Goal: Transaction & Acquisition: Purchase product/service

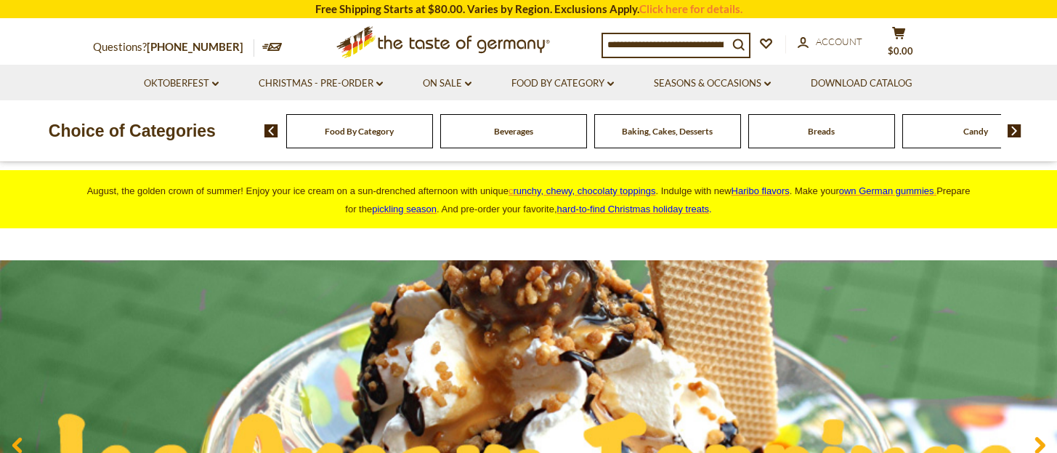
scroll to position [97, 0]
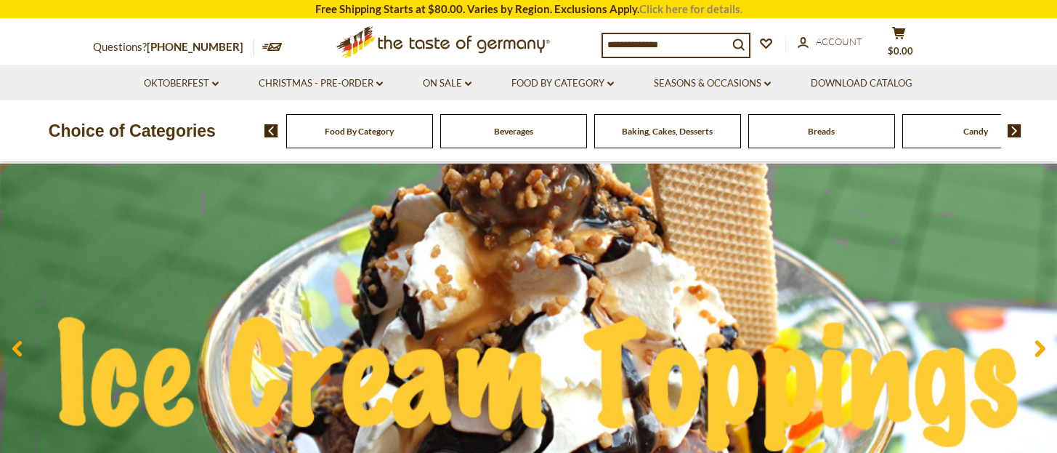
click at [663, 4] on link "Click here for details." at bounding box center [690, 8] width 103 height 13
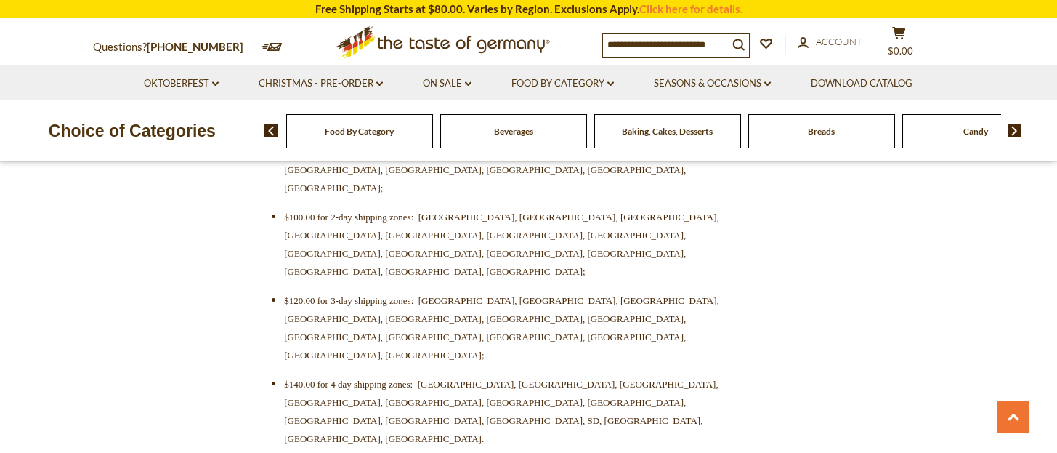
scroll to position [678, 0]
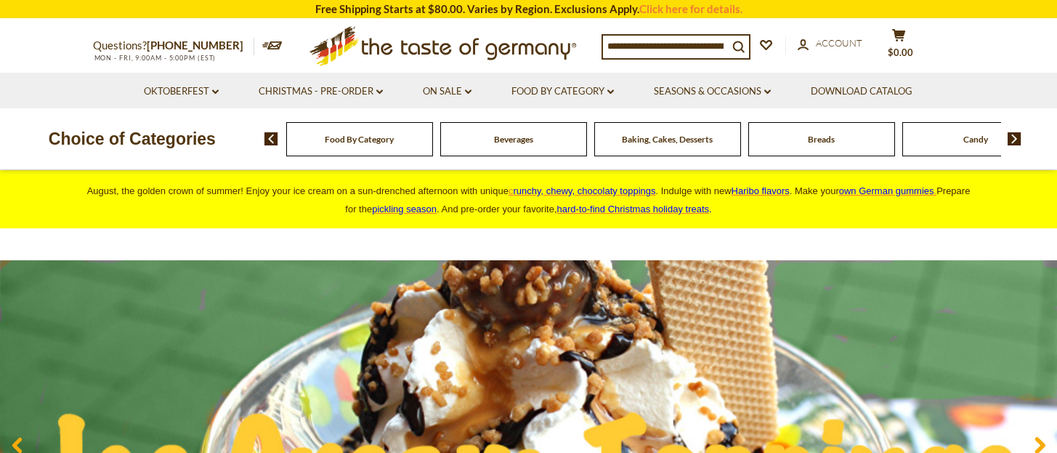
click at [788, 190] on span "Haribo flavors" at bounding box center [761, 190] width 58 height 11
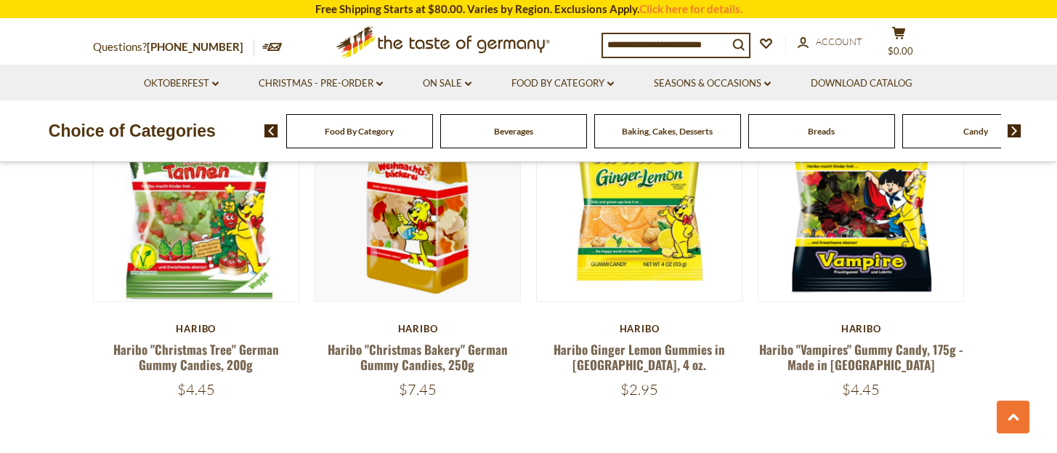
scroll to position [3197, 0]
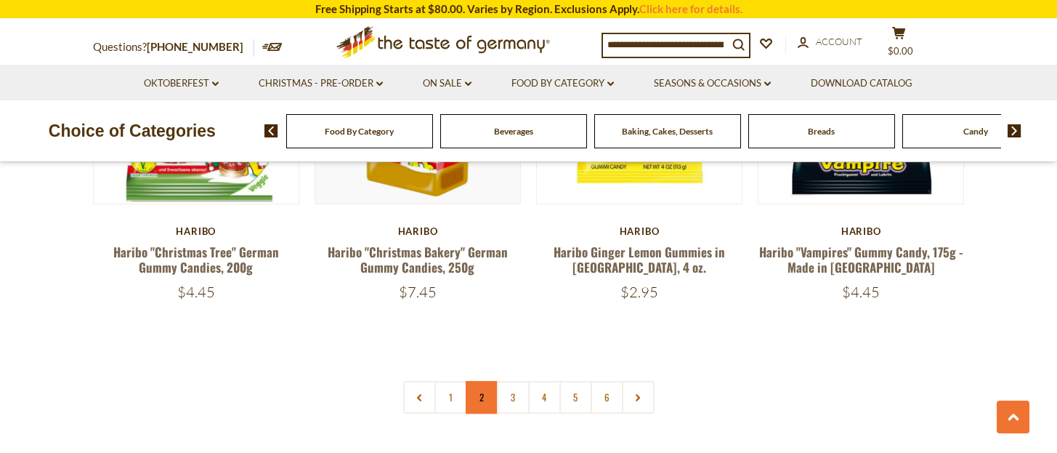
click at [475, 381] on link "2" at bounding box center [482, 397] width 33 height 33
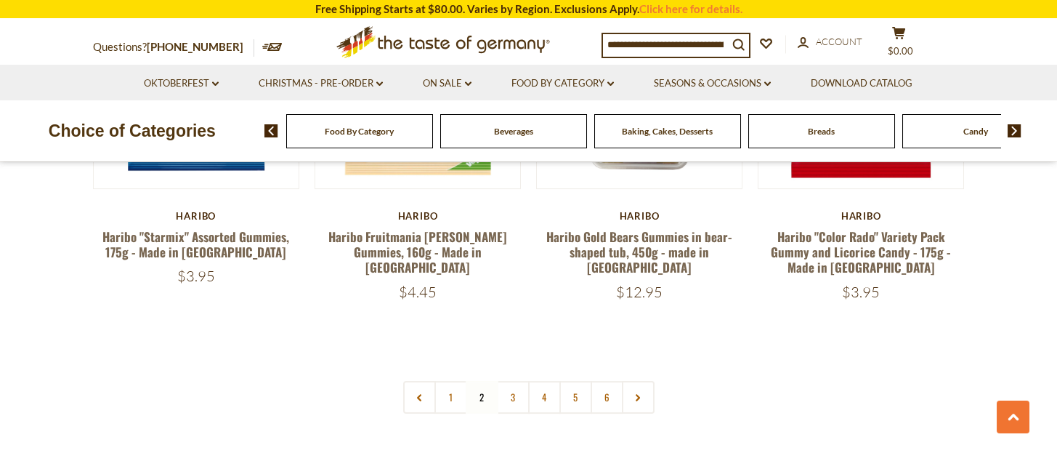
scroll to position [3294, 0]
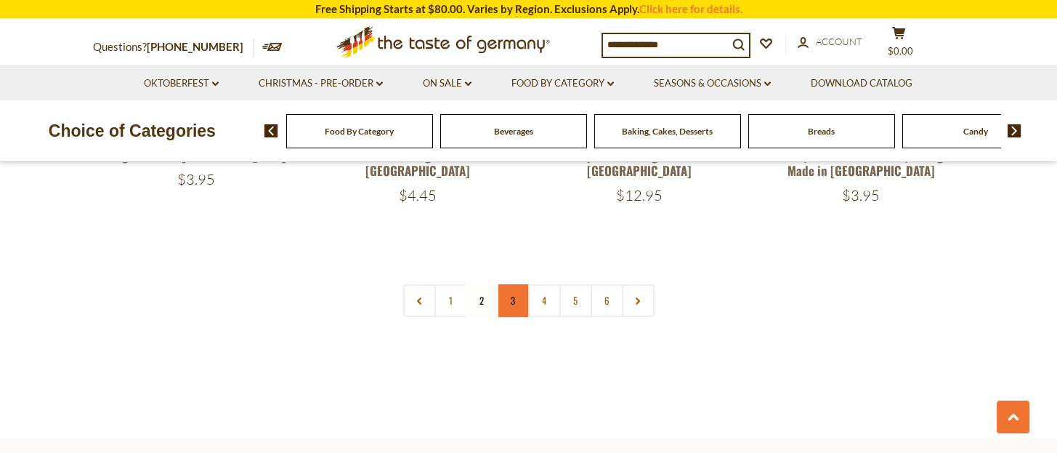
click at [517, 284] on link "3" at bounding box center [513, 300] width 33 height 33
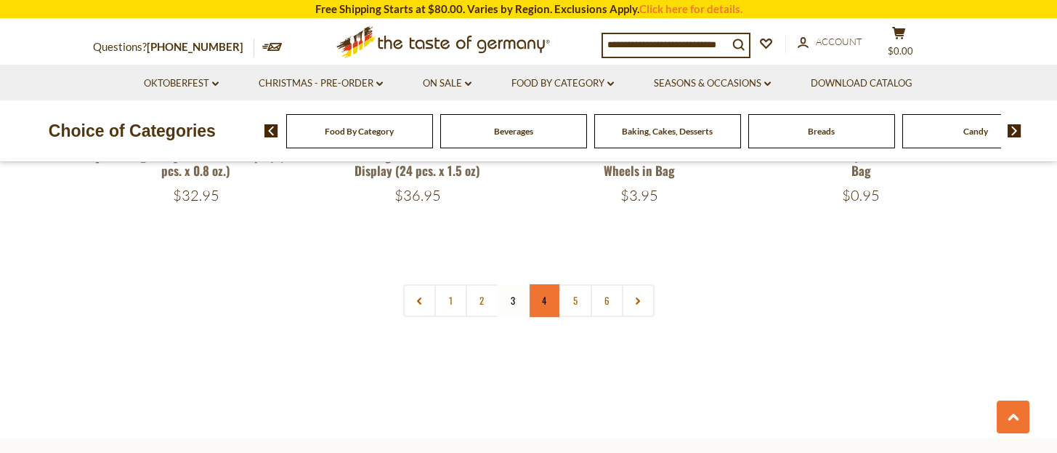
click at [539, 284] on link "4" at bounding box center [544, 300] width 33 height 33
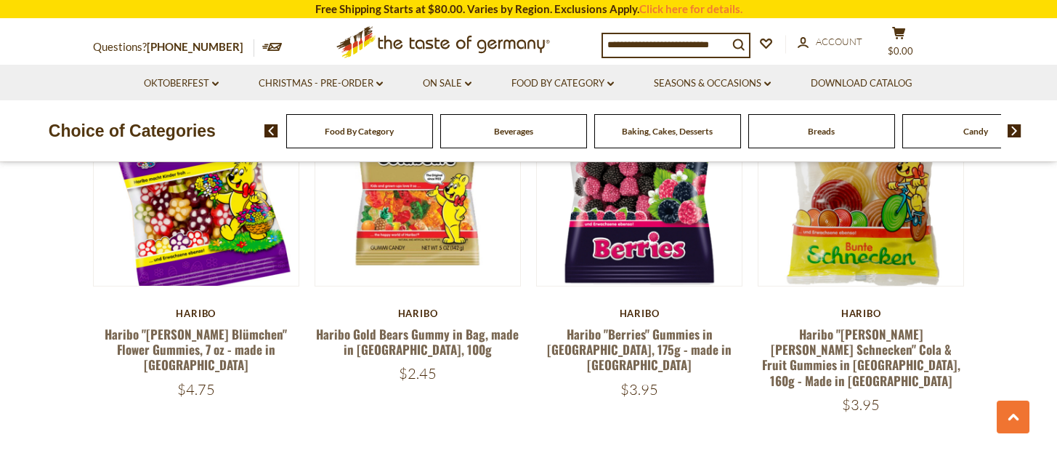
scroll to position [3197, 0]
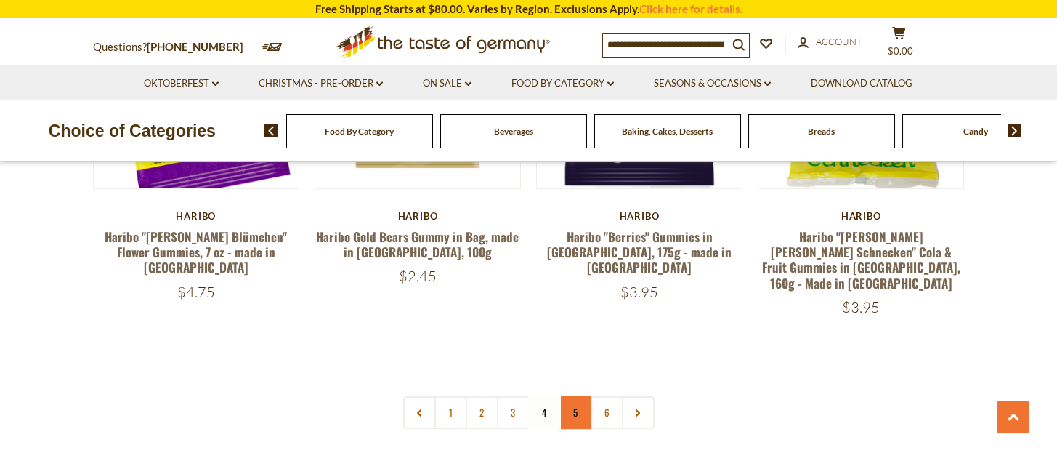
click at [573, 396] on link "5" at bounding box center [576, 412] width 33 height 33
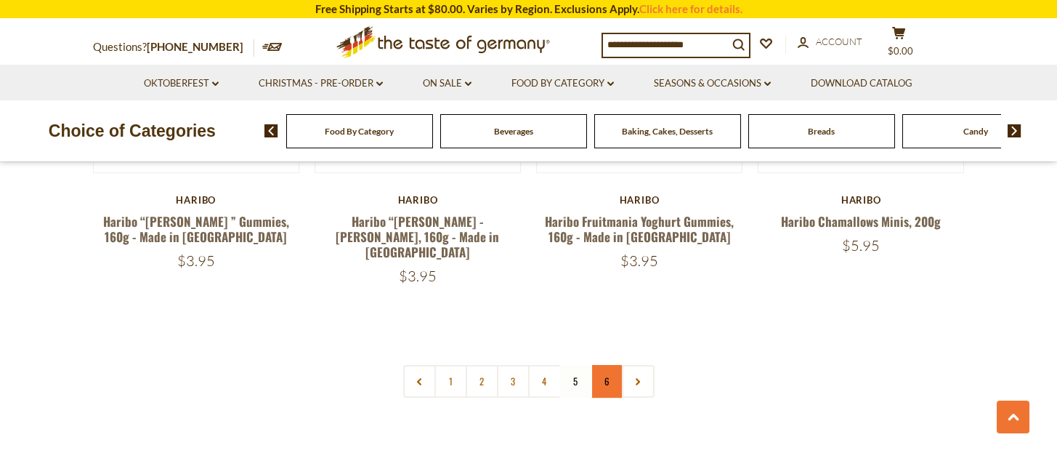
click at [602, 365] on link "6" at bounding box center [607, 381] width 33 height 33
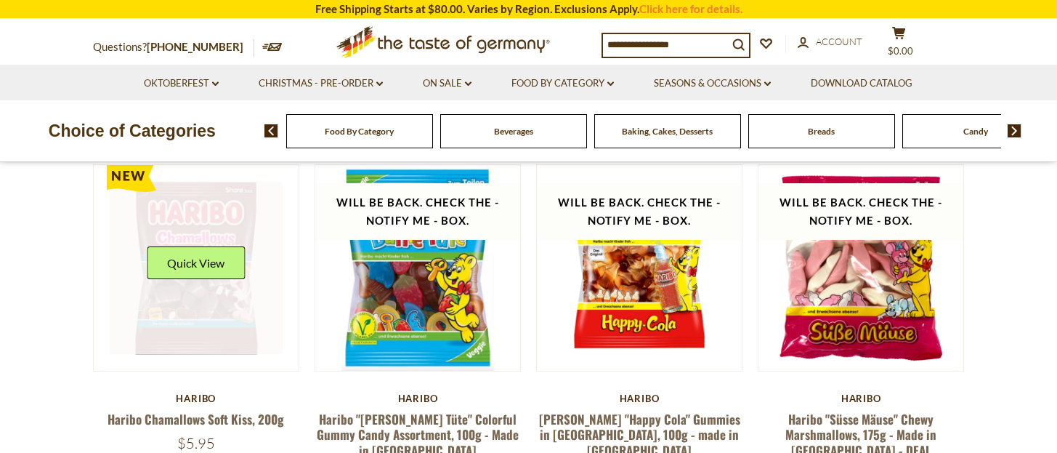
scroll to position [227, 0]
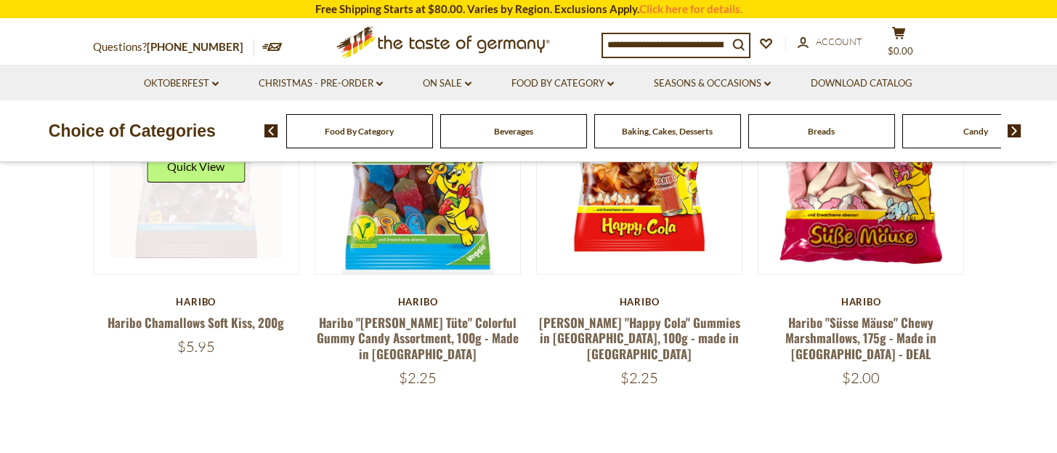
click at [210, 232] on link at bounding box center [196, 171] width 173 height 173
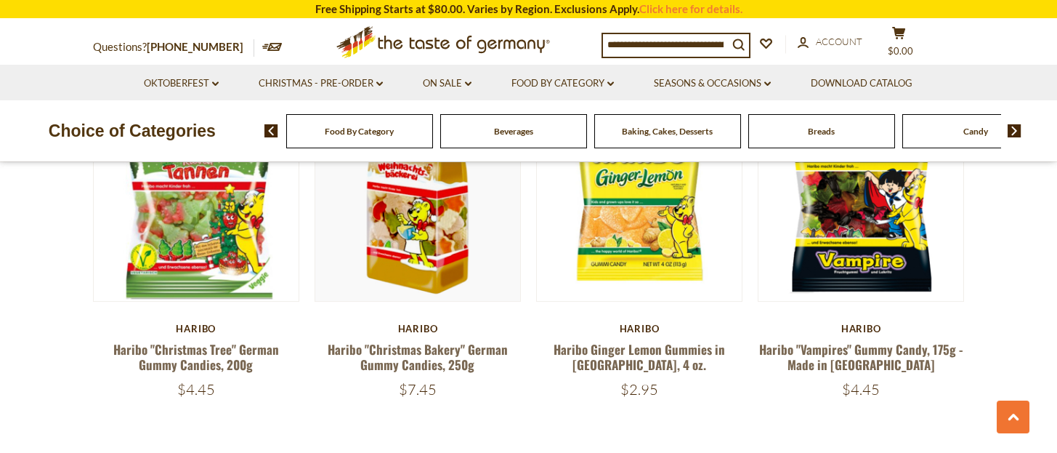
scroll to position [3197, 0]
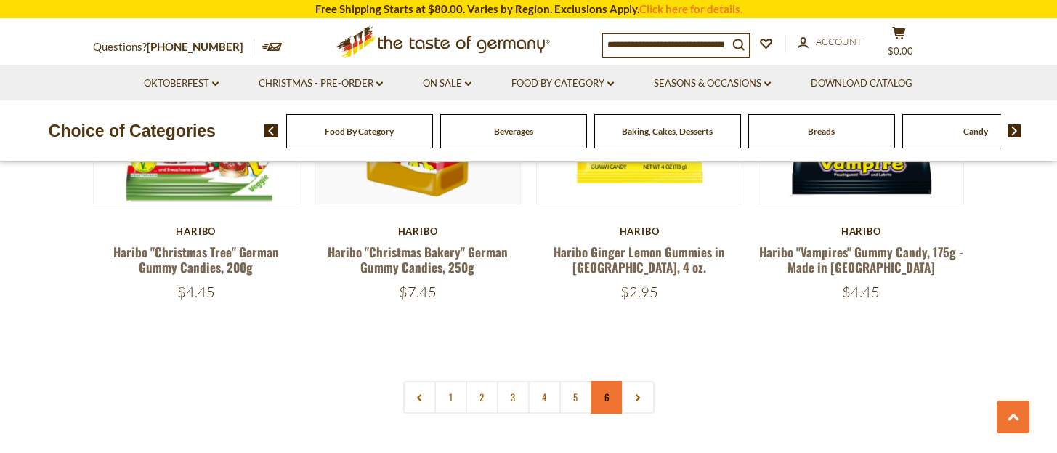
click at [600, 381] on link "6" at bounding box center [607, 397] width 33 height 33
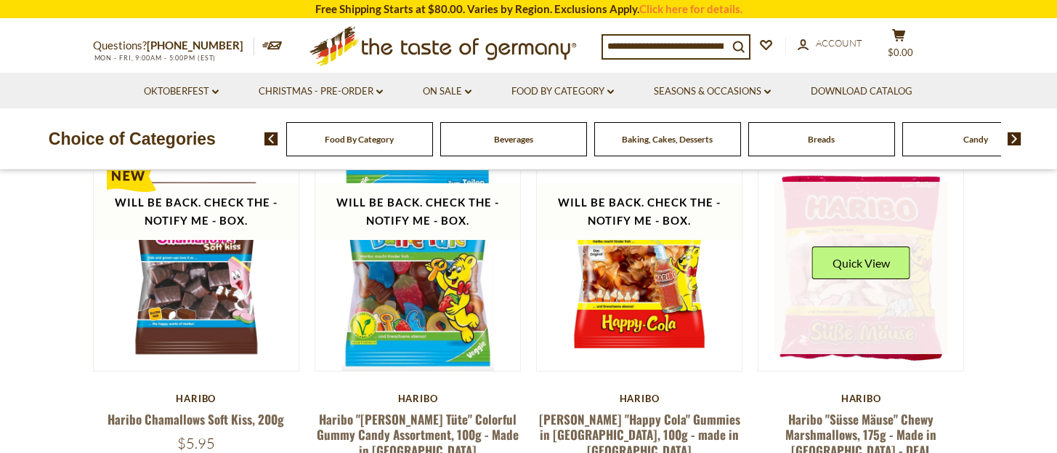
scroll to position [0, 0]
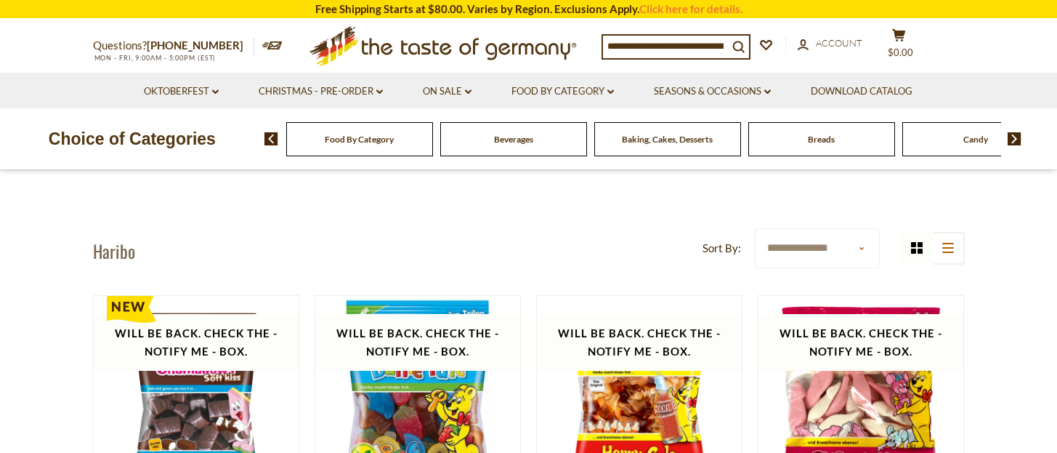
click at [433, 145] on div "Baking, Cakes, Desserts" at bounding box center [359, 139] width 147 height 34
click at [433, 148] on div "Baking, Cakes, Desserts" at bounding box center [359, 139] width 147 height 34
click at [433, 141] on div "Breads" at bounding box center [359, 139] width 147 height 34
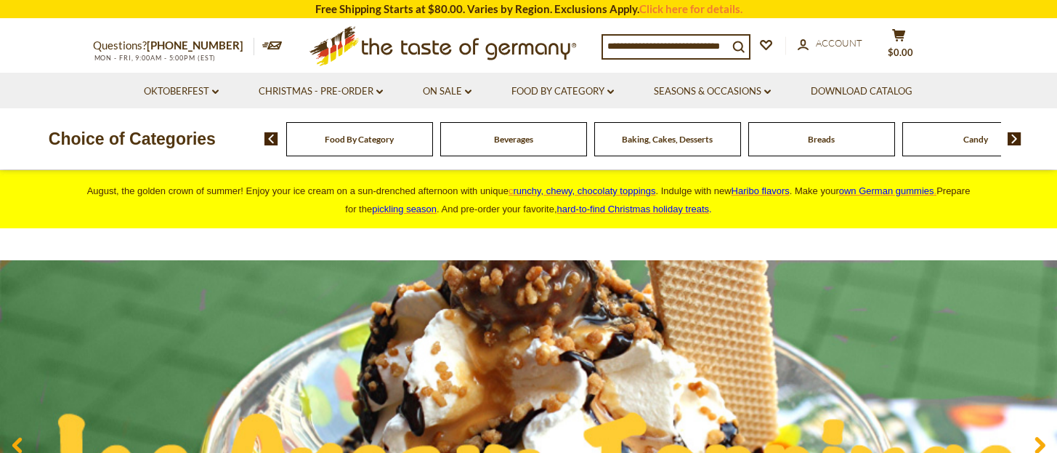
click at [661, 139] on span "Baking, Cakes, Desserts" at bounding box center [667, 139] width 91 height 11
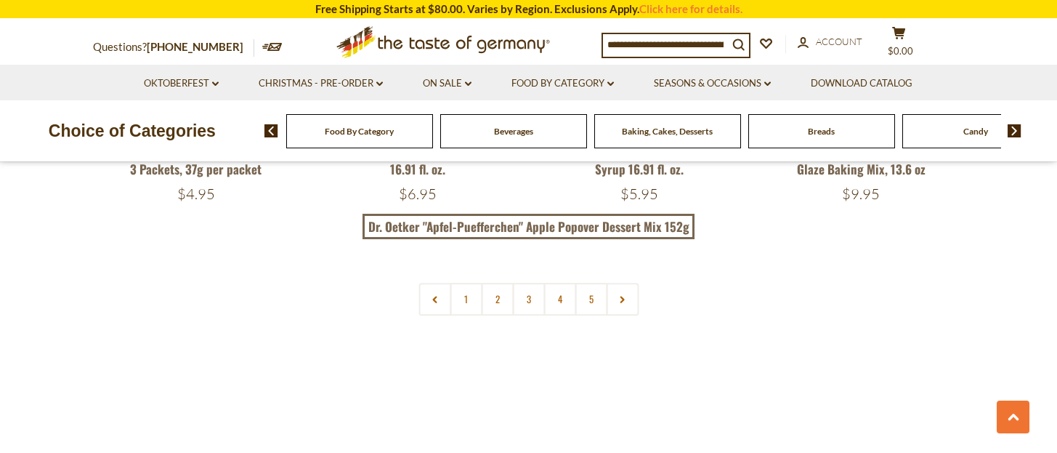
scroll to position [3585, 0]
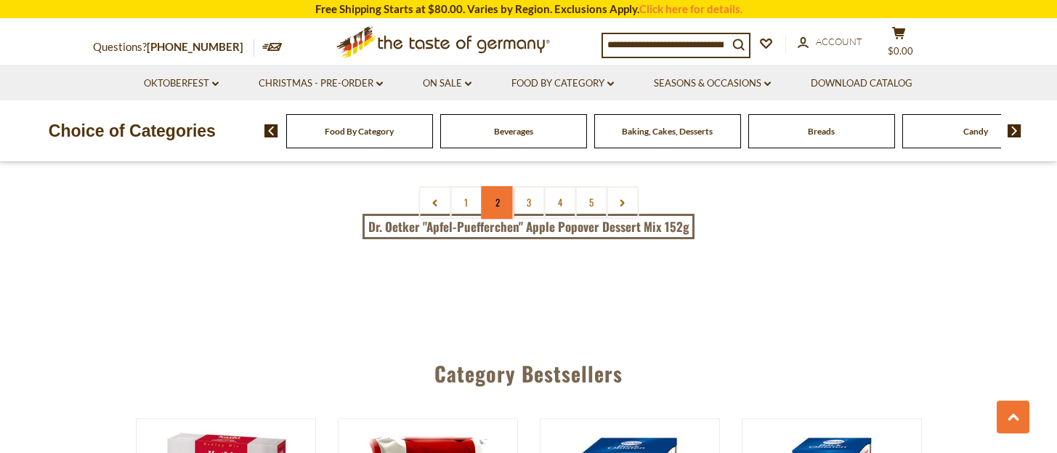
click at [499, 203] on link "2" at bounding box center [497, 202] width 33 height 33
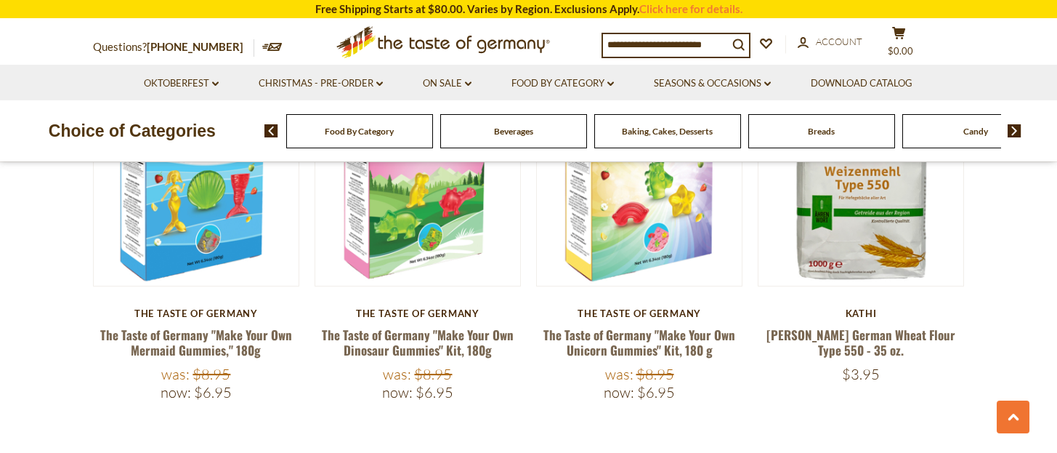
scroll to position [3435, 0]
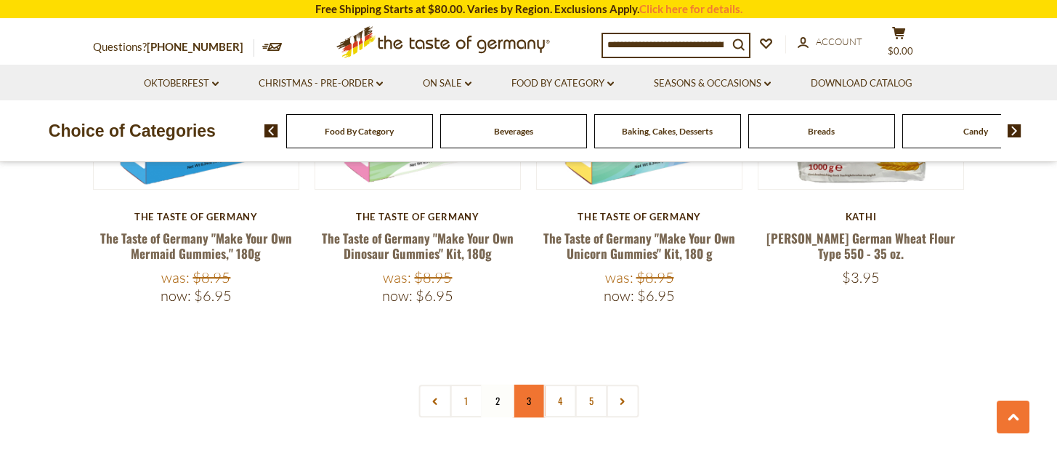
click at [529, 384] on link "3" at bounding box center [528, 400] width 33 height 33
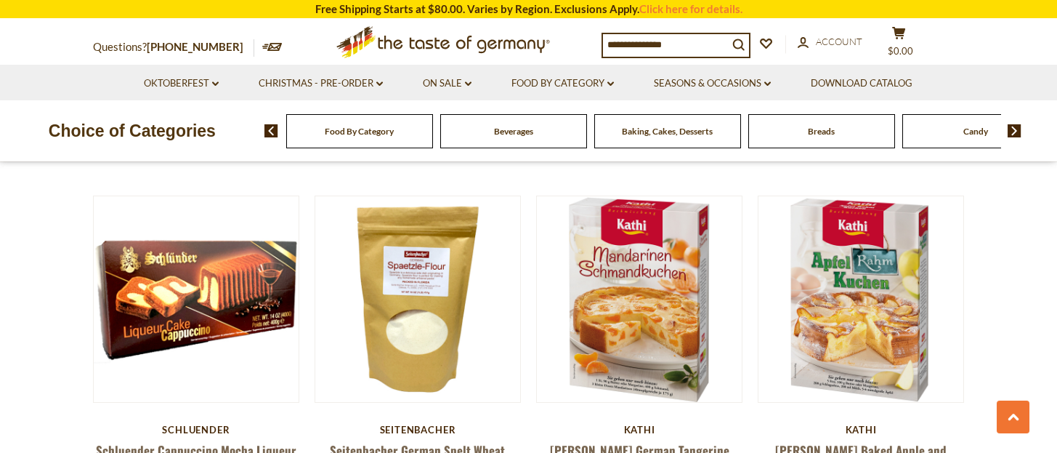
scroll to position [1207, 0]
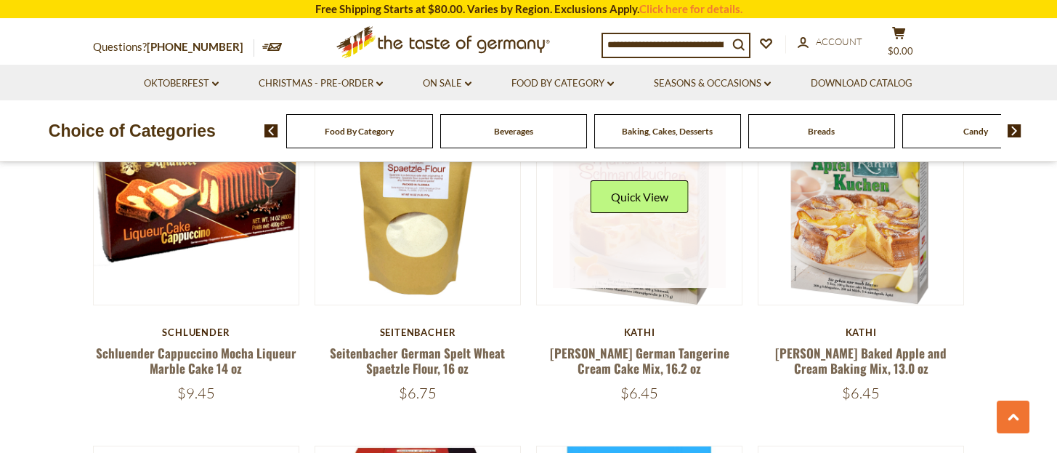
click at [674, 263] on link at bounding box center [639, 202] width 173 height 173
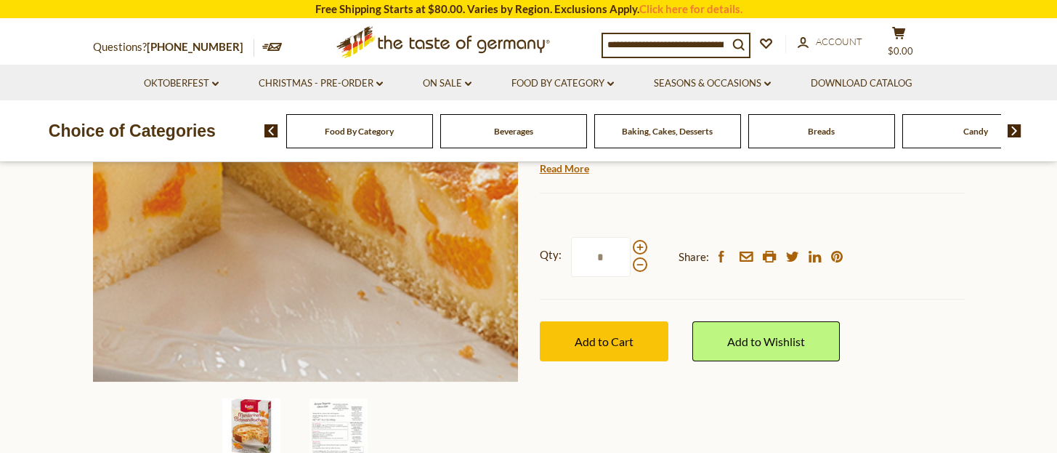
scroll to position [387, 0]
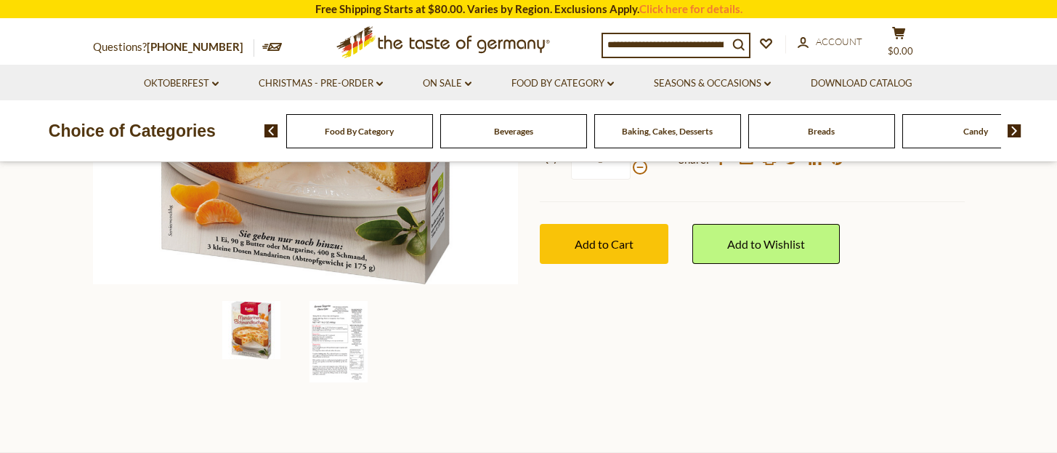
click at [336, 337] on img at bounding box center [339, 341] width 58 height 81
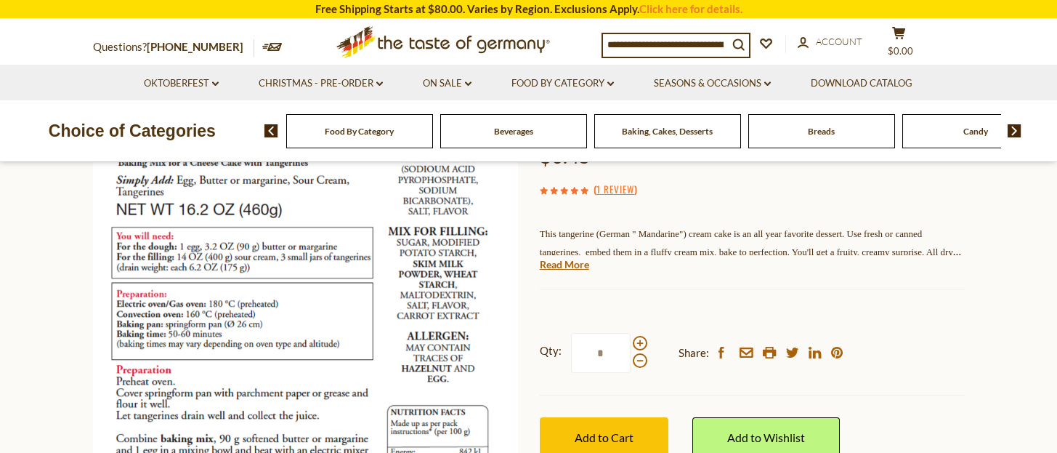
scroll to position [0, 0]
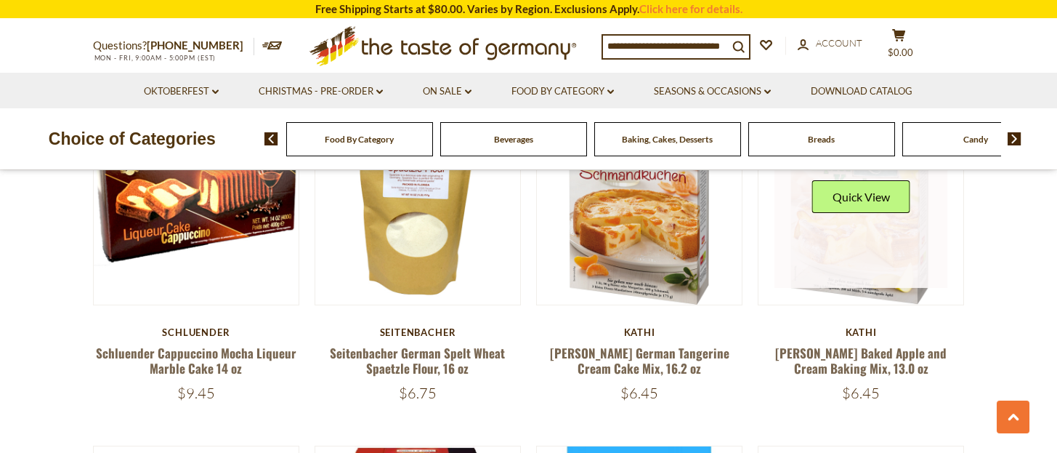
drag, startPoint x: 882, startPoint y: 235, endPoint x: 887, endPoint y: 250, distance: 15.2
click at [883, 235] on link at bounding box center [861, 202] width 173 height 173
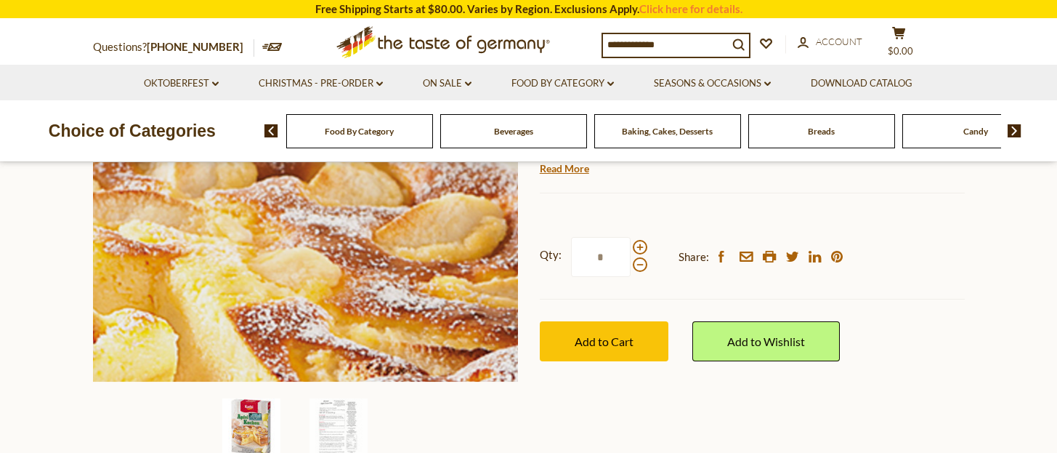
scroll to position [387, 0]
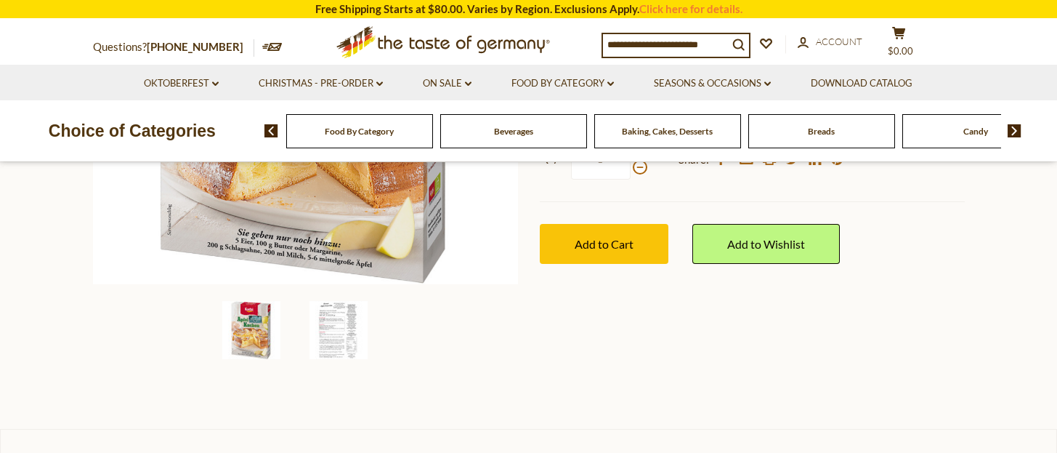
click at [327, 331] on img at bounding box center [339, 330] width 58 height 58
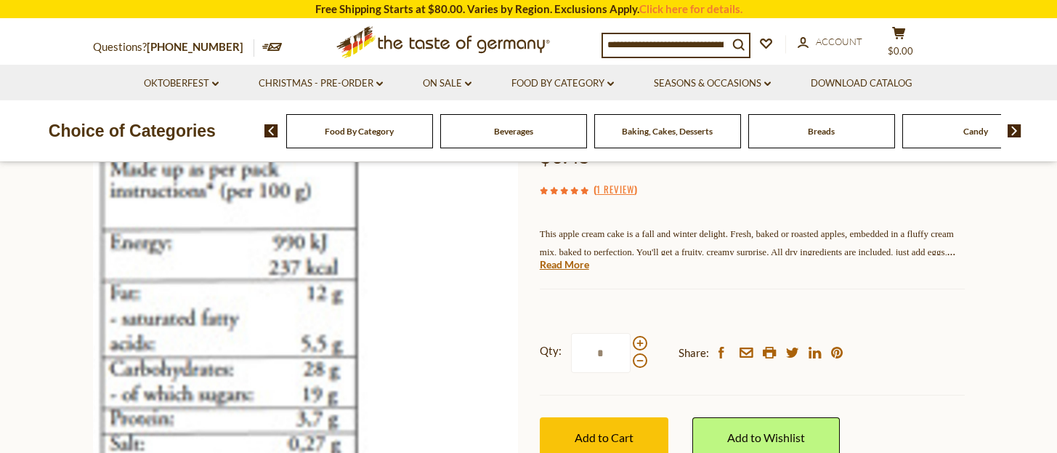
scroll to position [0, 0]
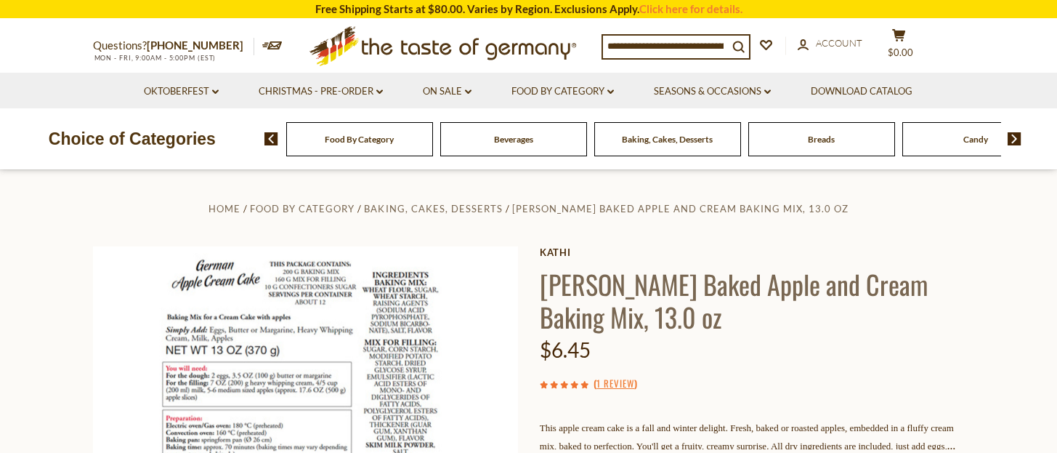
click at [853, 359] on div "$6.45" at bounding box center [752, 350] width 425 height 34
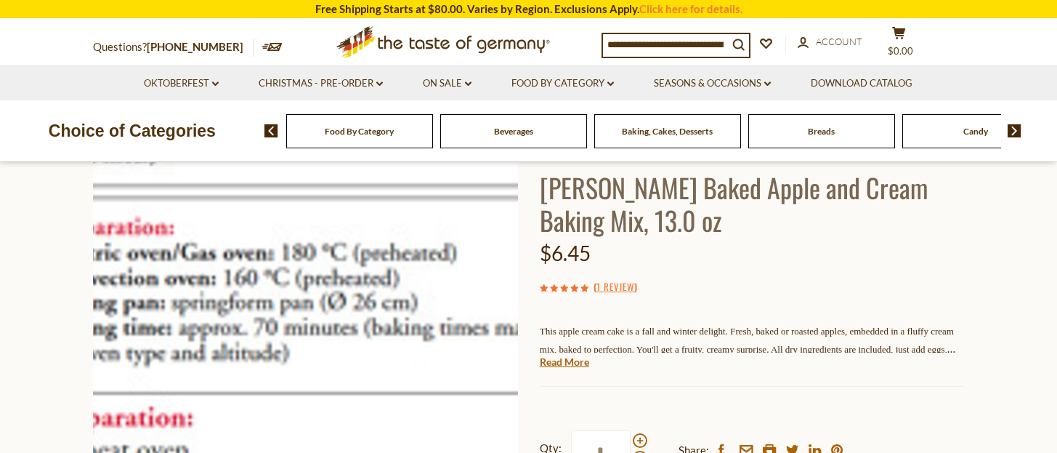
scroll to position [194, 0]
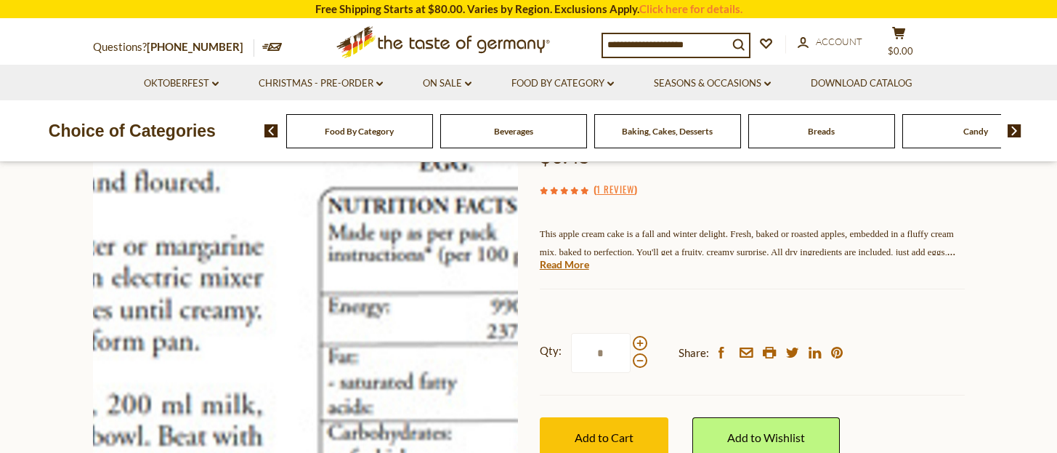
click at [382, 368] on img at bounding box center [305, 264] width 425 height 425
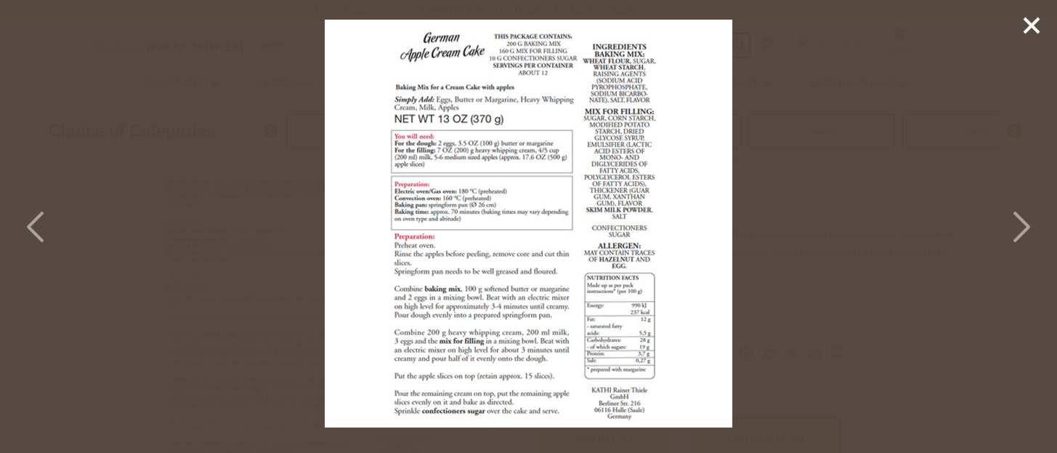
click at [568, 232] on img at bounding box center [529, 224] width 408 height 408
click at [1028, 227] on polyline at bounding box center [1021, 226] width 15 height 29
drag, startPoint x: 1030, startPoint y: 26, endPoint x: 1023, endPoint y: 29, distance: 7.8
click at [1028, 28] on line at bounding box center [1032, 25] width 15 height 15
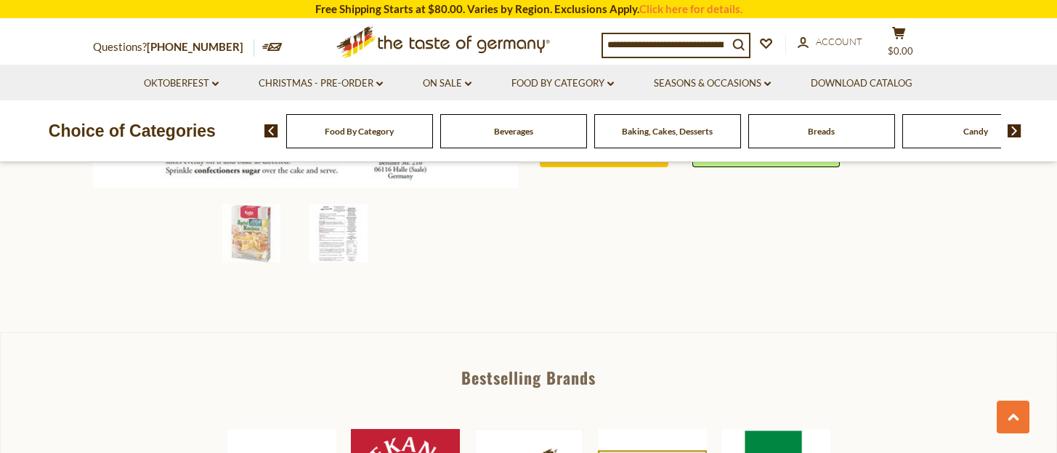
scroll to position [290, 0]
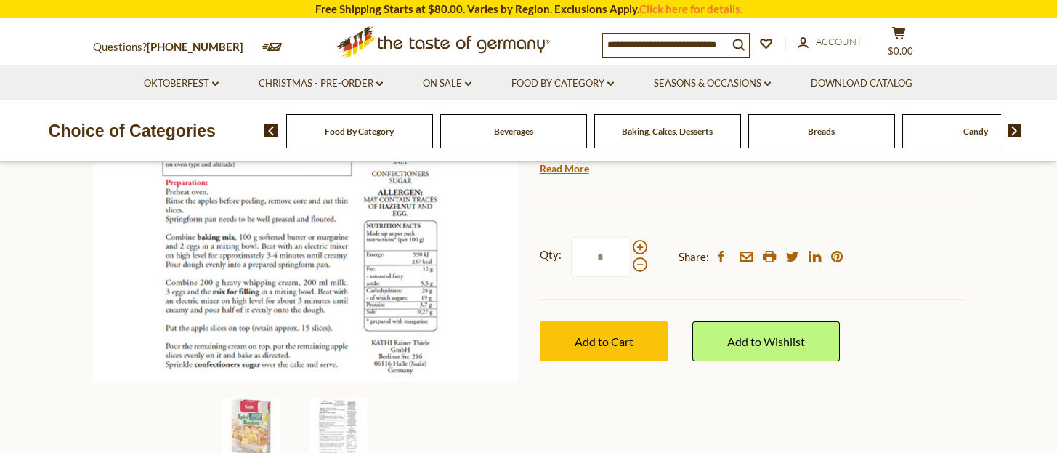
click at [336, 411] on img at bounding box center [339, 427] width 58 height 58
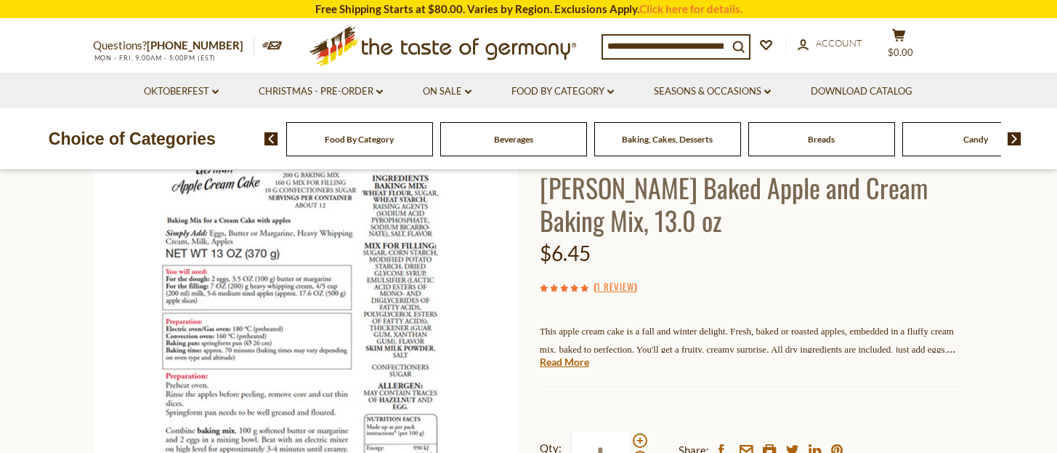
scroll to position [0, 0]
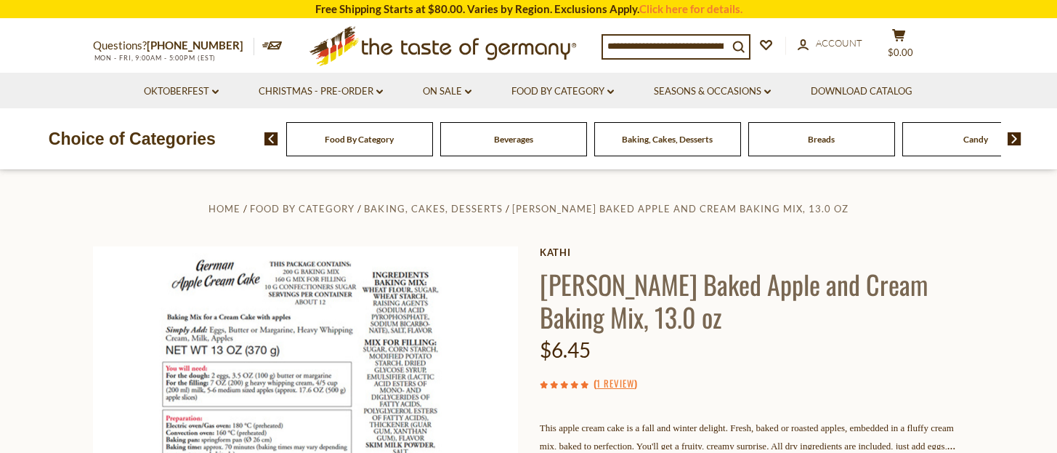
click at [680, 352] on div "$6.45" at bounding box center [752, 350] width 425 height 34
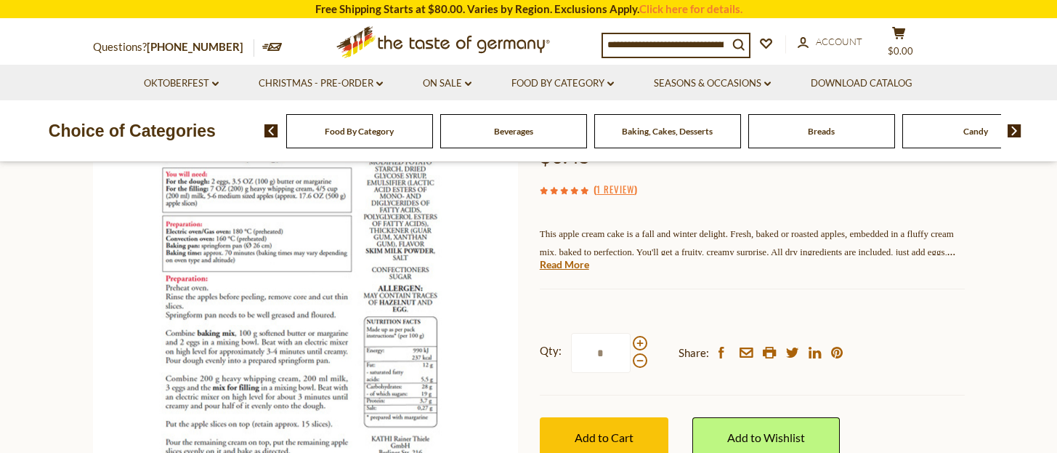
scroll to position [97, 0]
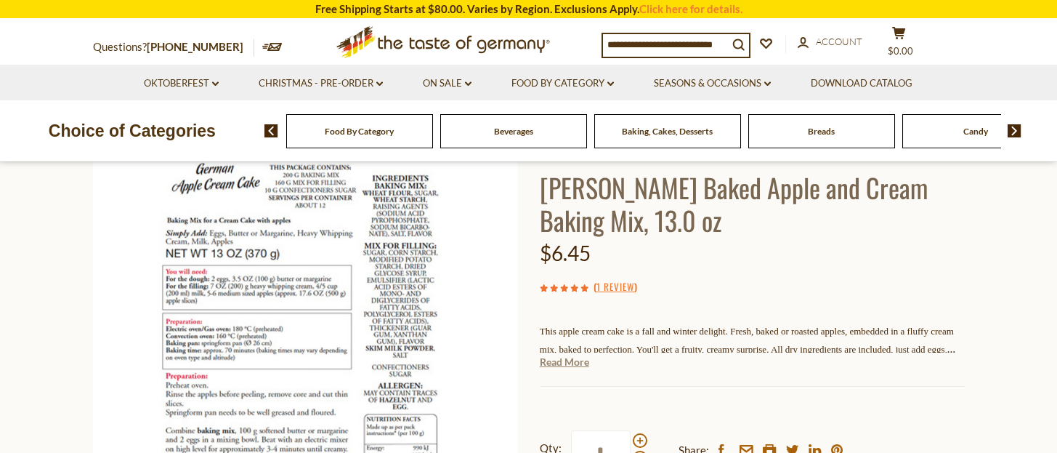
click at [562, 363] on link "Read More" at bounding box center [564, 362] width 49 height 15
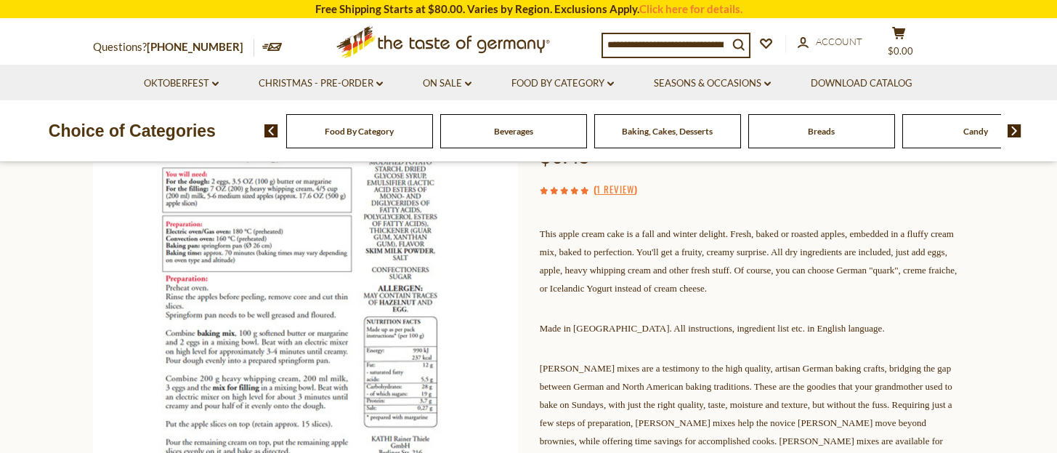
scroll to position [387, 0]
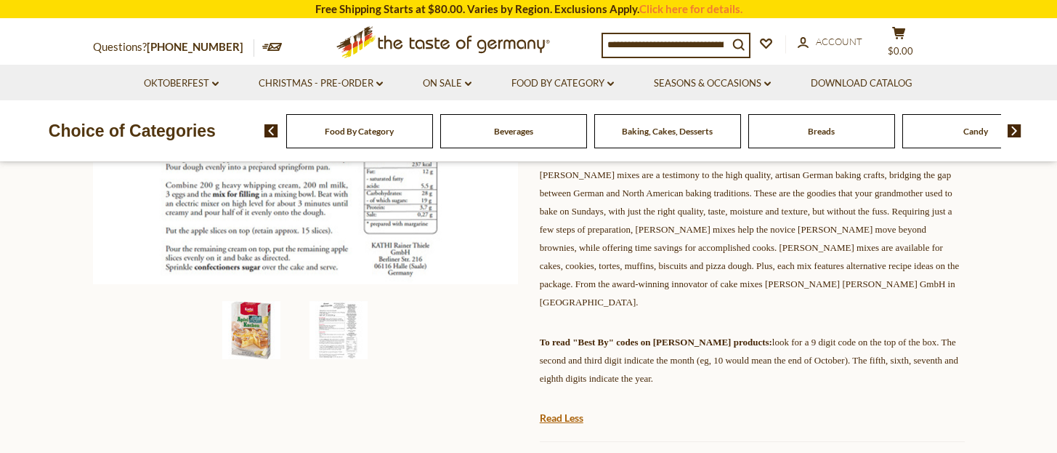
click at [257, 335] on img at bounding box center [251, 330] width 58 height 58
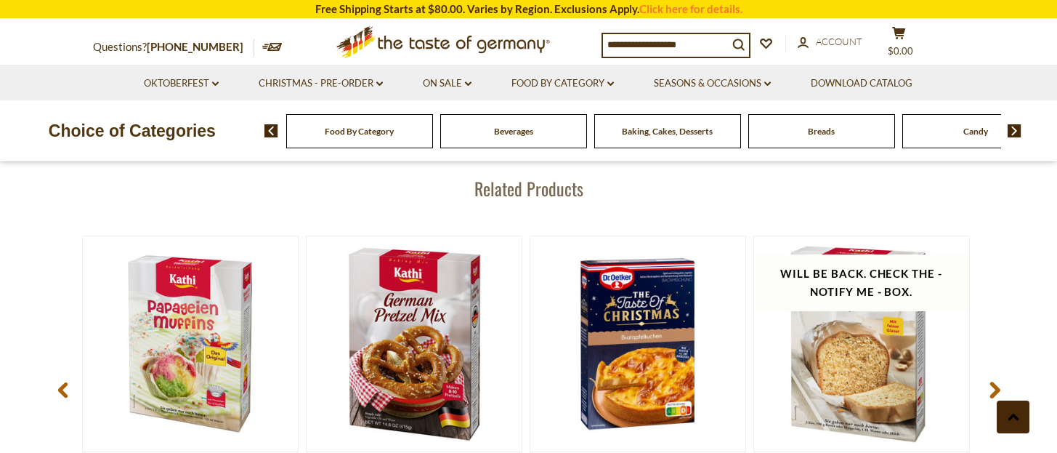
scroll to position [2228, 0]
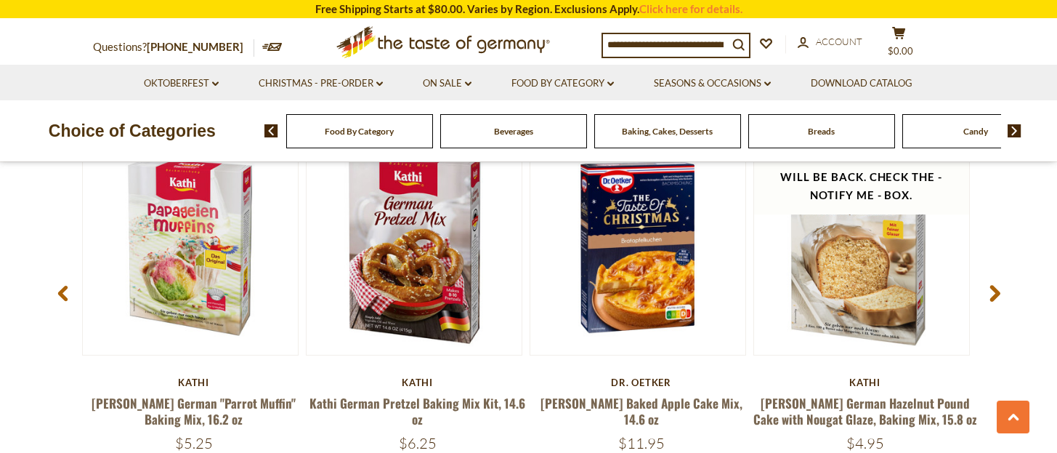
click at [994, 302] on use at bounding box center [995, 293] width 10 height 17
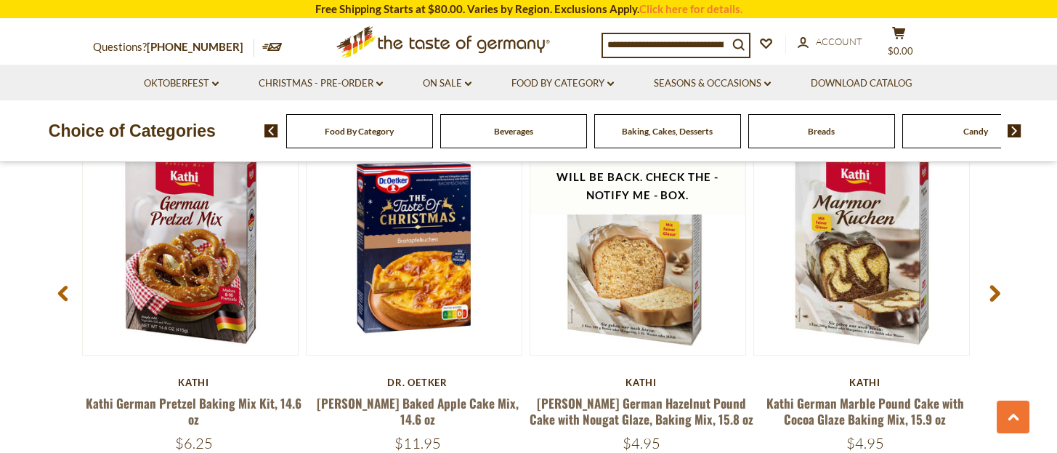
click at [995, 302] on use at bounding box center [995, 293] width 10 height 17
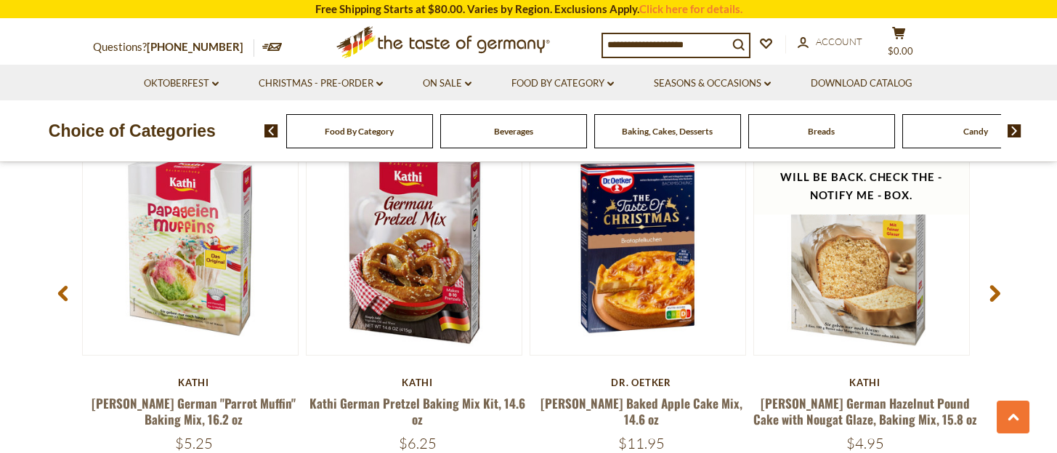
click at [995, 302] on use at bounding box center [995, 293] width 10 height 17
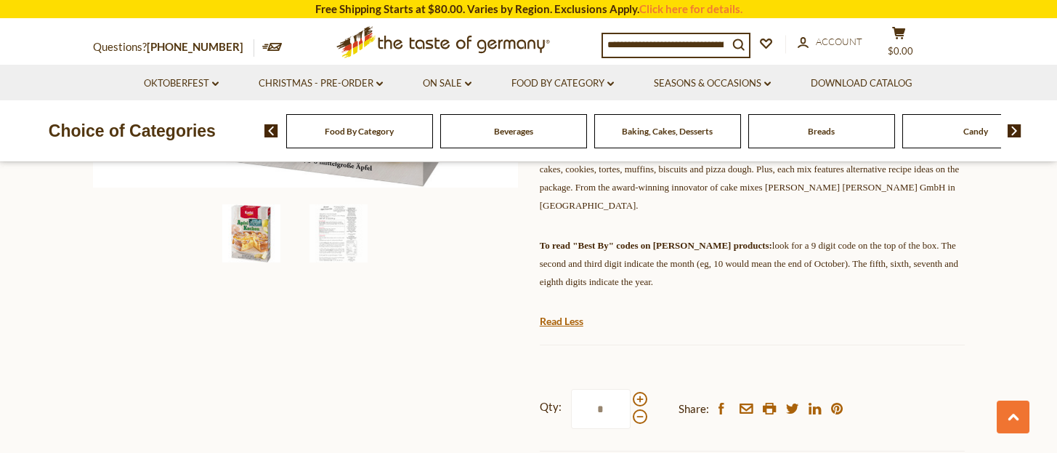
scroll to position [387, 0]
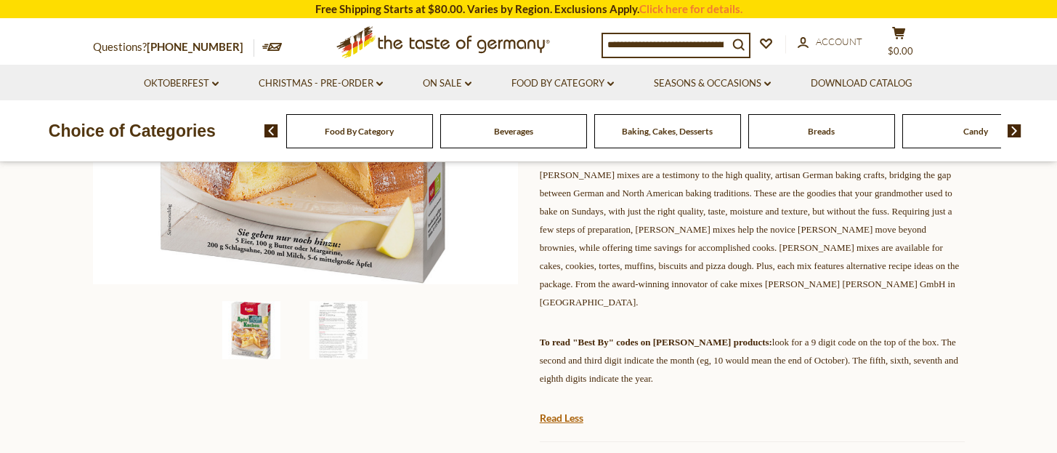
click at [251, 337] on img at bounding box center [251, 330] width 58 height 58
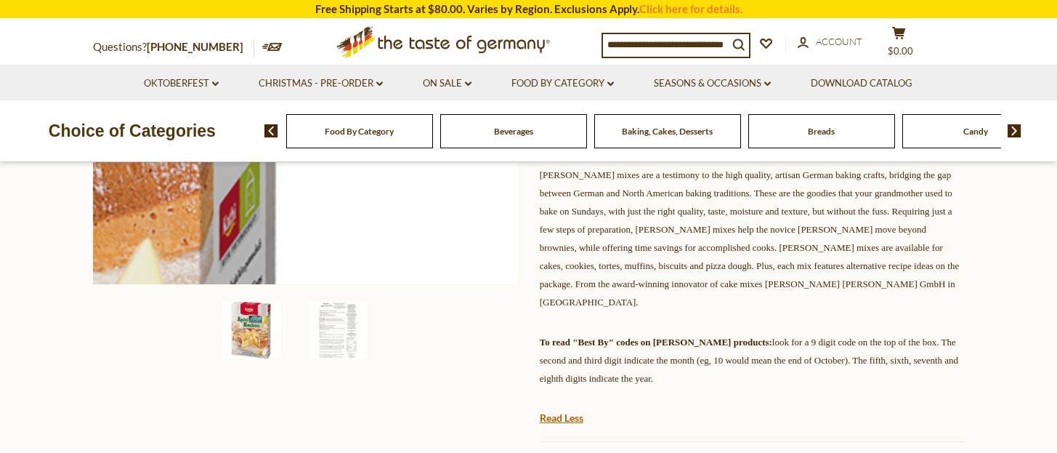
scroll to position [97, 0]
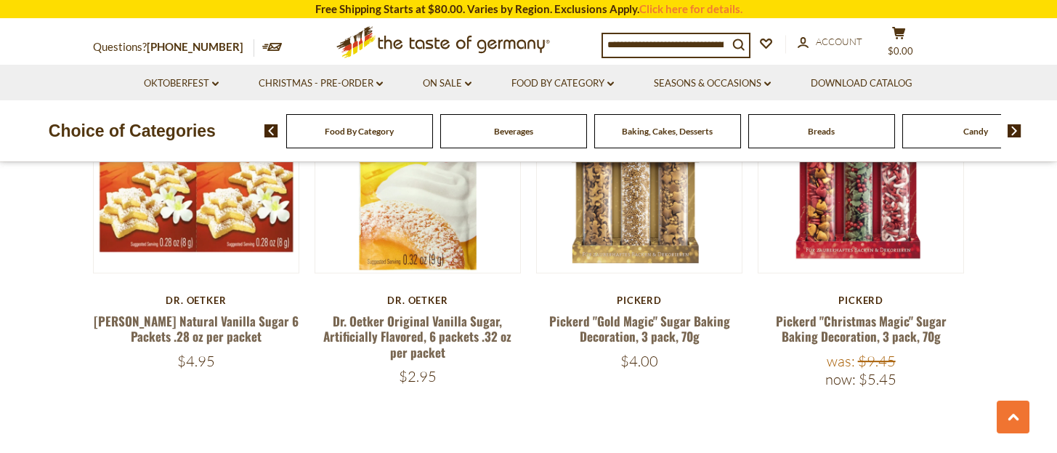
scroll to position [3435, 0]
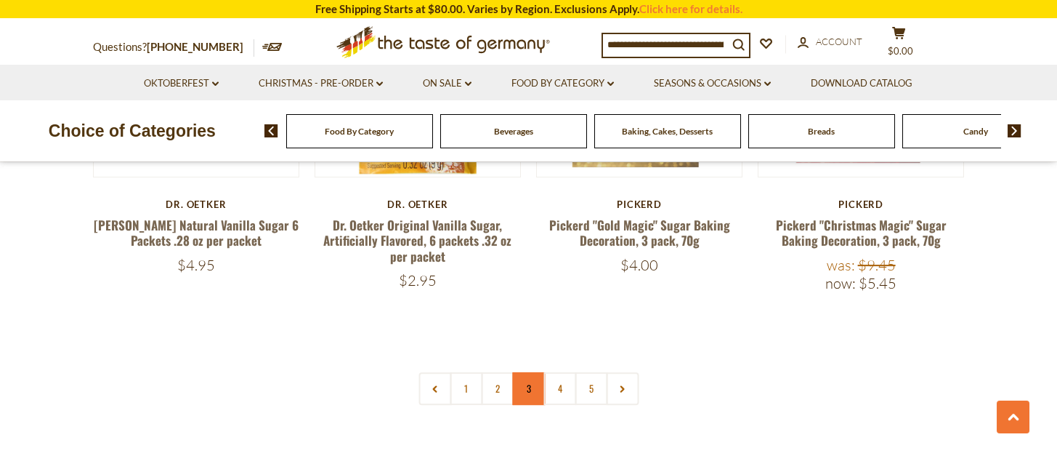
click at [530, 385] on link "3" at bounding box center [528, 388] width 33 height 33
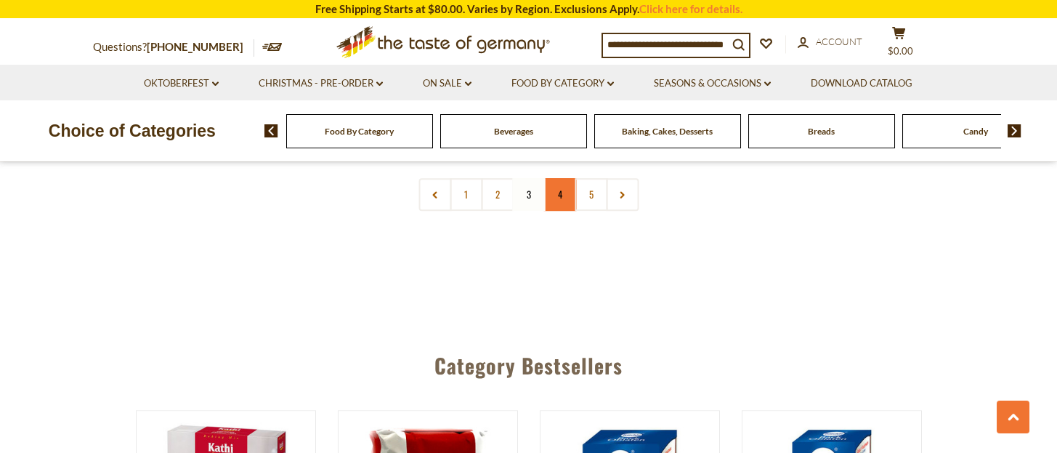
click at [555, 195] on link "4" at bounding box center [560, 194] width 33 height 33
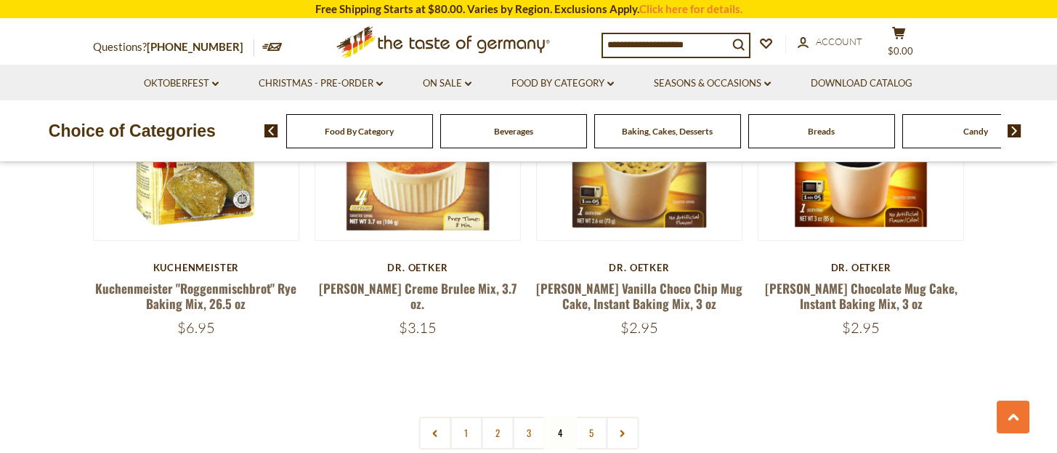
scroll to position [3435, 0]
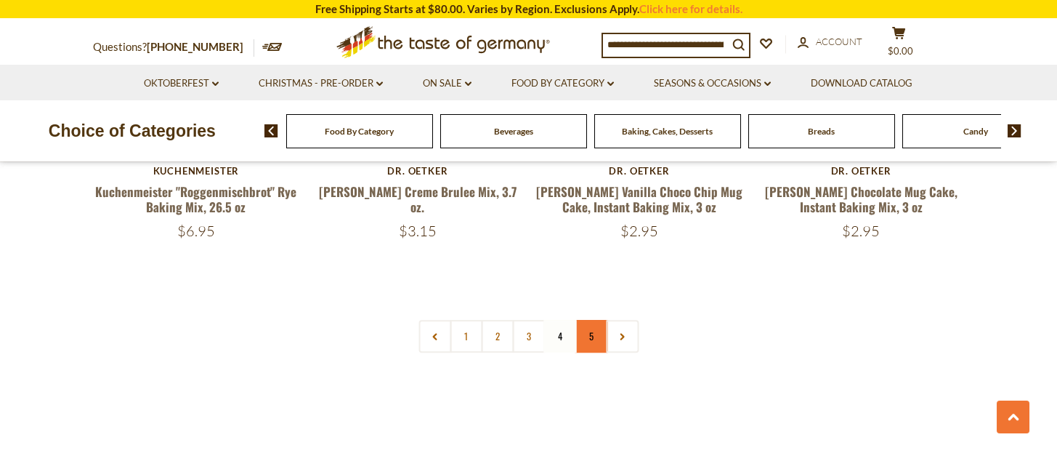
click at [594, 336] on link "5" at bounding box center [591, 336] width 33 height 33
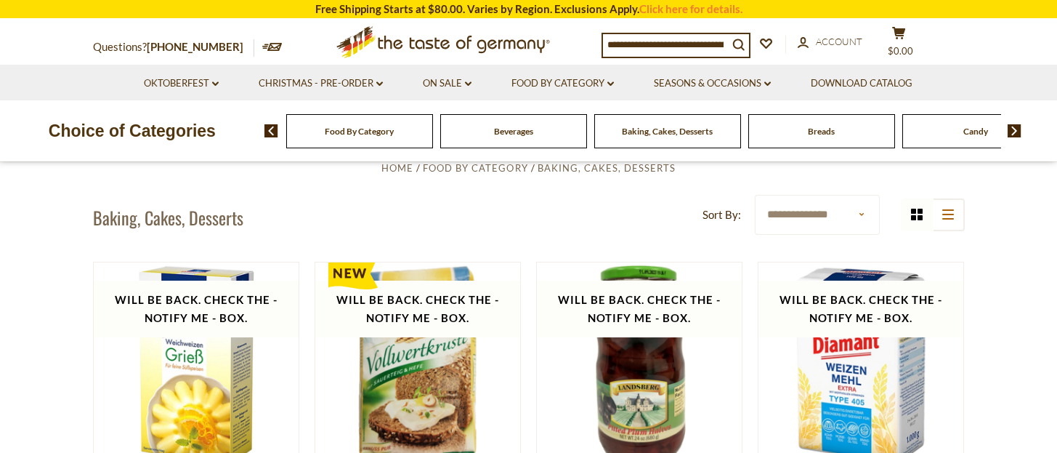
scroll to position [0, 0]
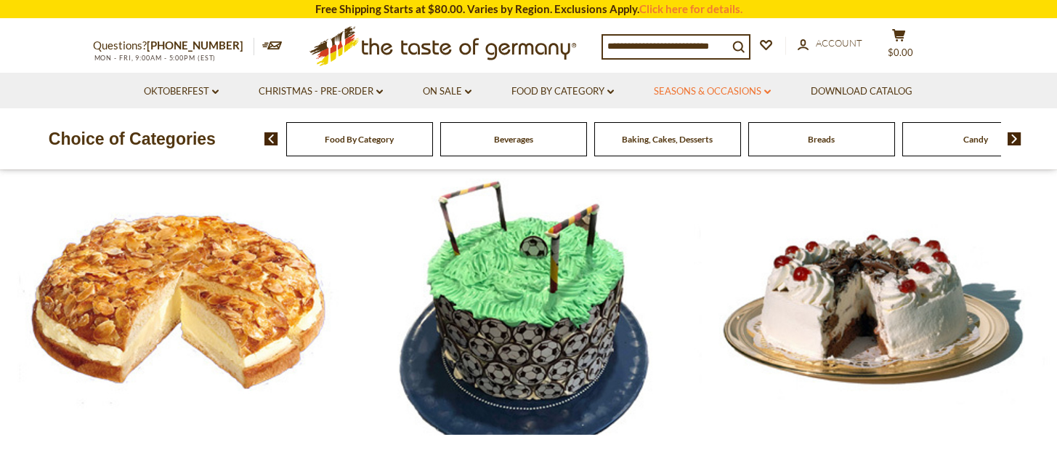
click at [698, 89] on link "Seasons & Occasions dropdown_arrow" at bounding box center [712, 92] width 117 height 16
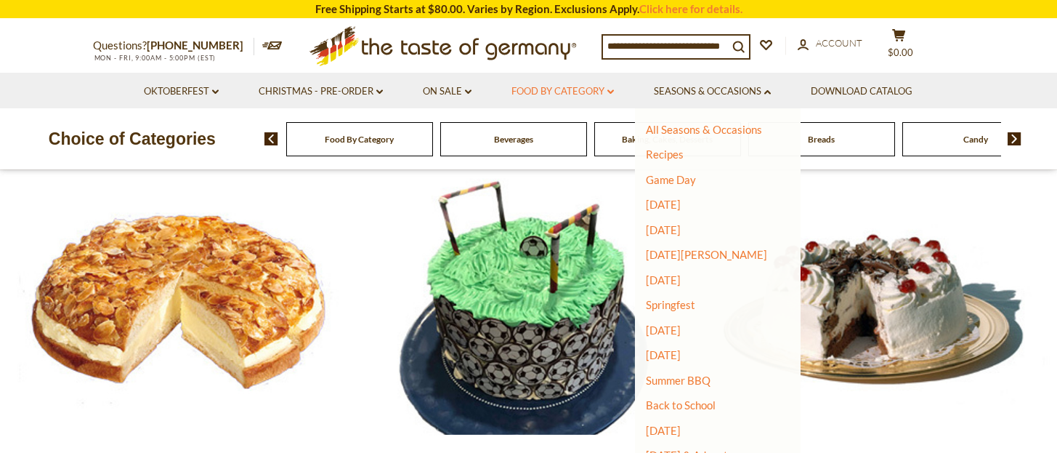
click at [546, 90] on link "Food By Category dropdown_arrow" at bounding box center [563, 92] width 102 height 16
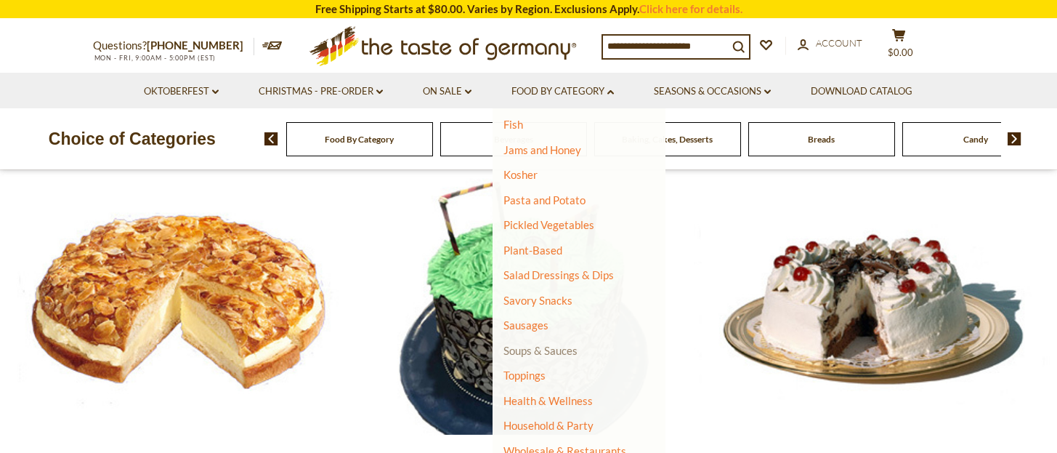
scroll to position [97, 0]
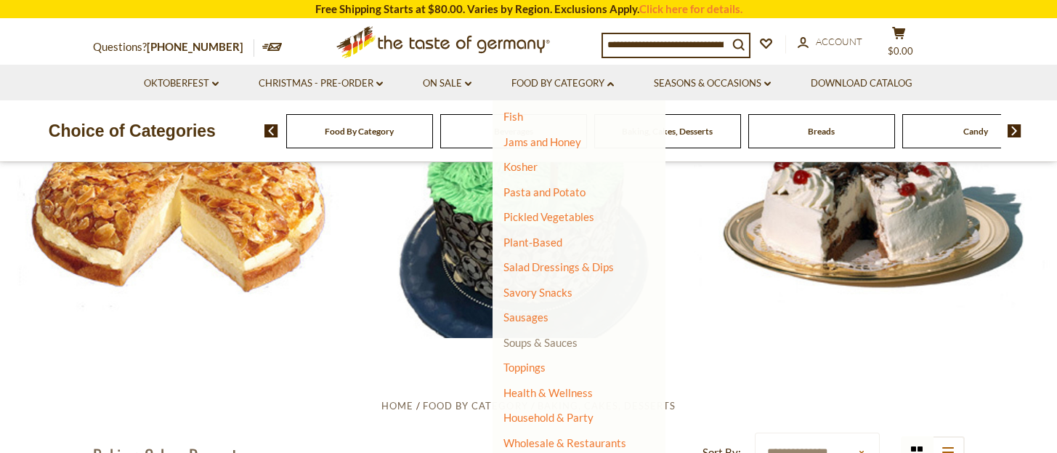
click at [552, 342] on link "Soups & Sauces" at bounding box center [541, 342] width 74 height 13
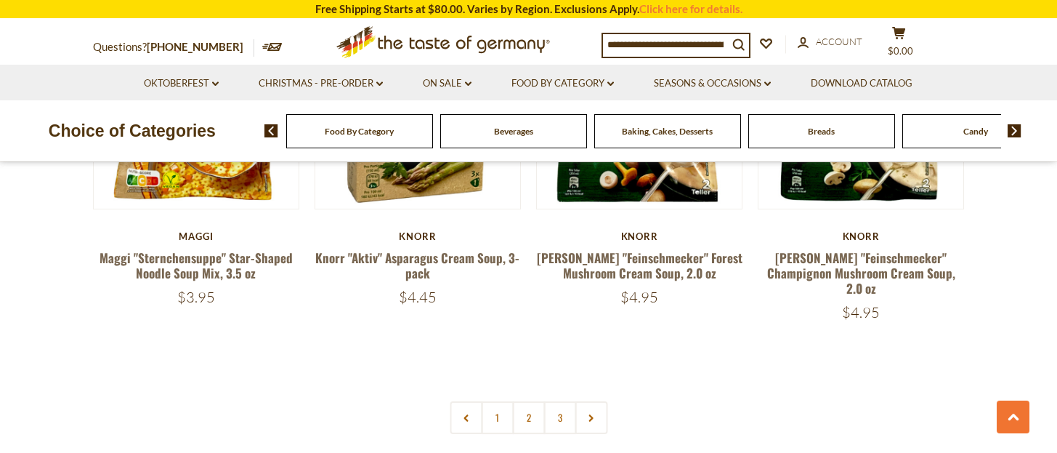
scroll to position [3294, 0]
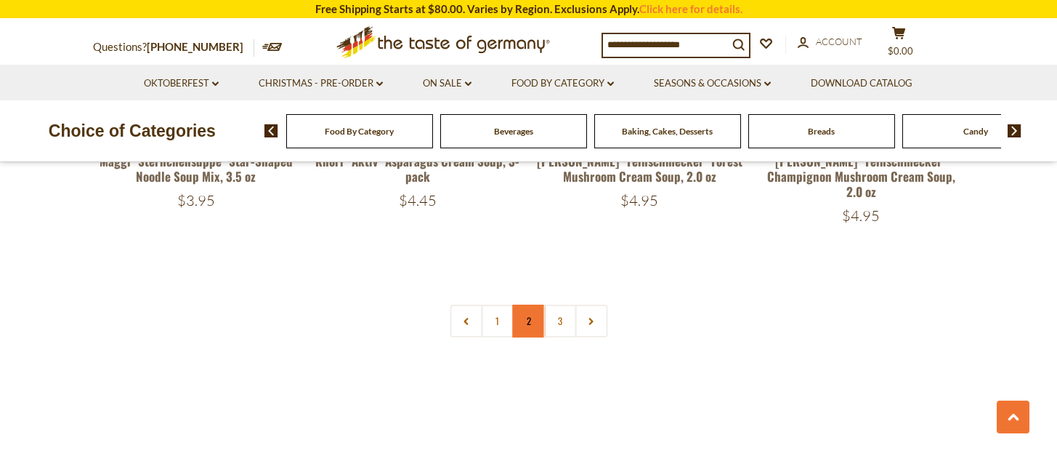
click at [530, 304] on link "2" at bounding box center [528, 320] width 33 height 33
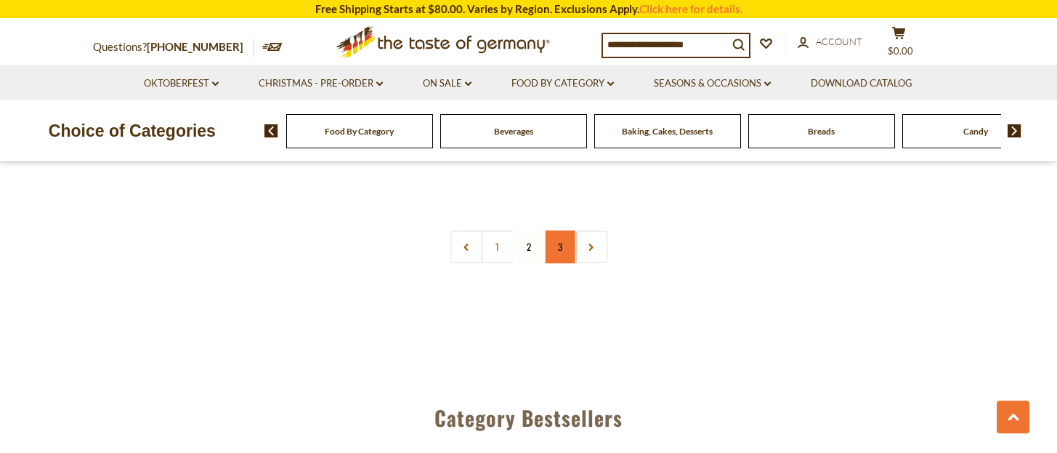
click at [555, 250] on link "3" at bounding box center [560, 246] width 33 height 33
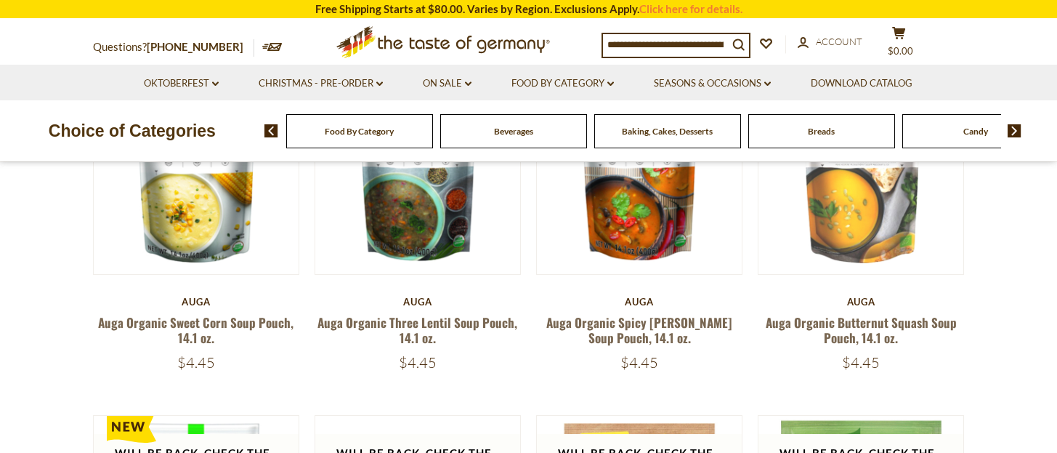
scroll to position [0, 0]
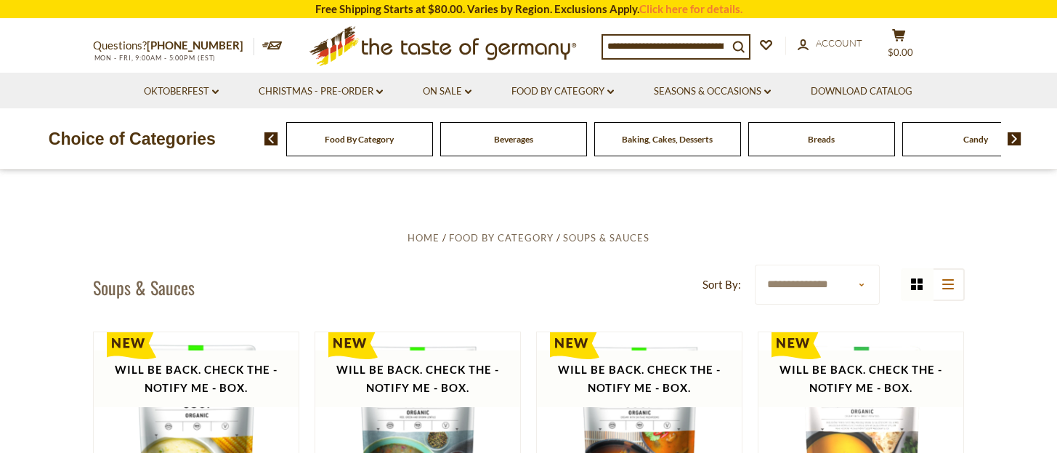
click at [695, 139] on span "Baking, Cakes, Desserts" at bounding box center [667, 139] width 91 height 11
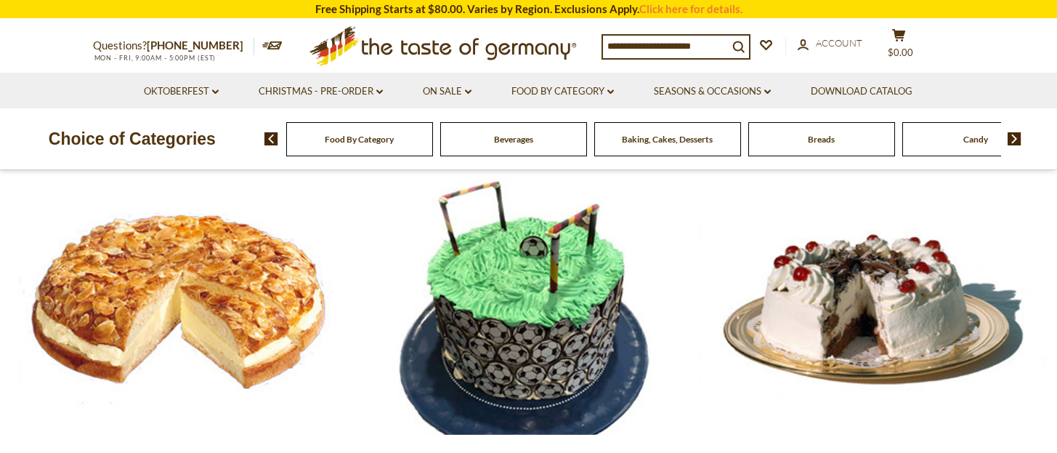
scroll to position [97, 0]
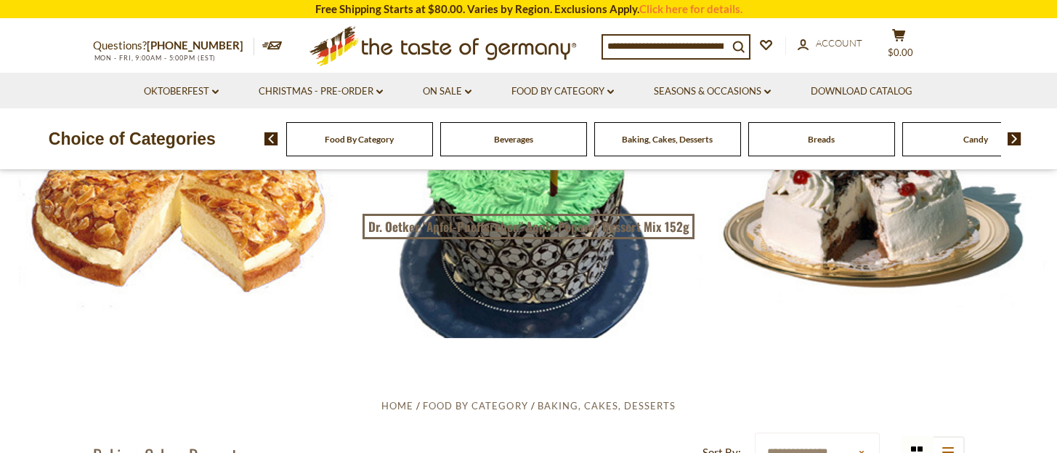
click at [263, 248] on div at bounding box center [528, 205] width 1057 height 265
click at [788, 220] on div at bounding box center [528, 205] width 1057 height 265
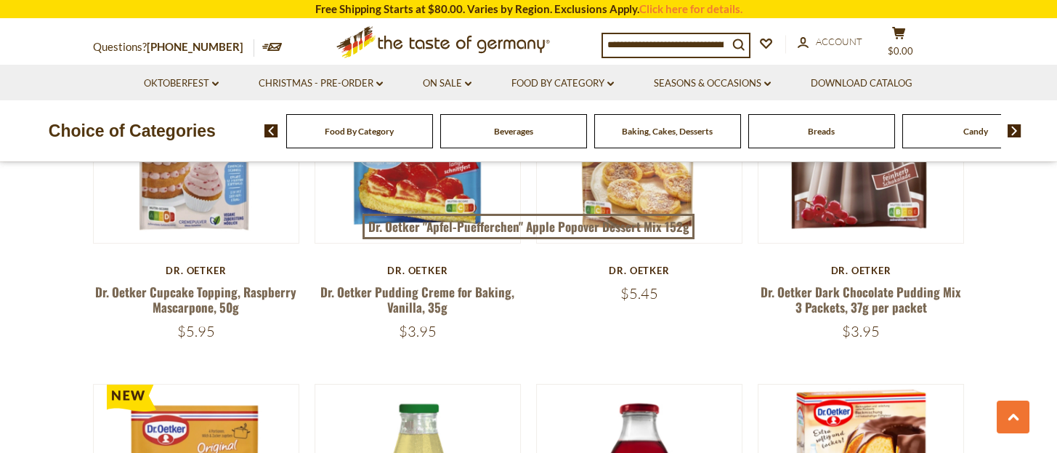
scroll to position [2519, 0]
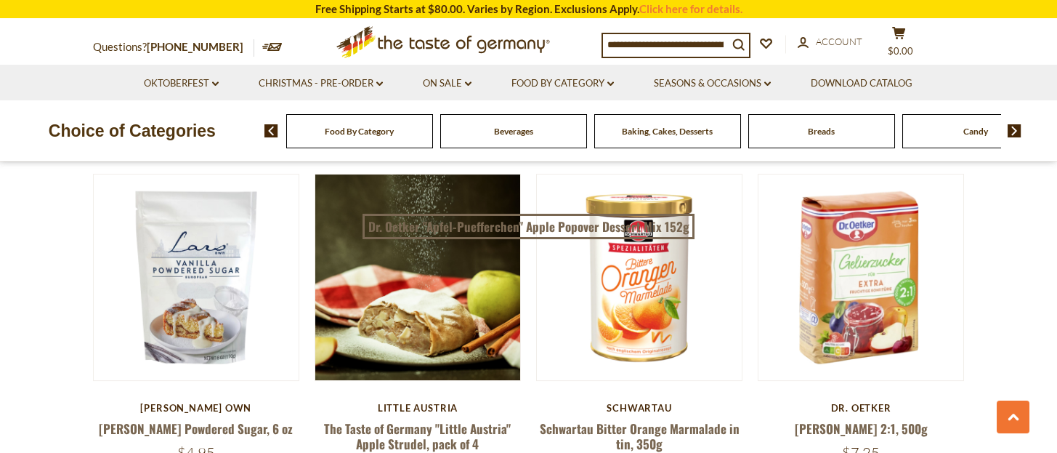
click at [821, 126] on span "Breads" at bounding box center [821, 131] width 27 height 11
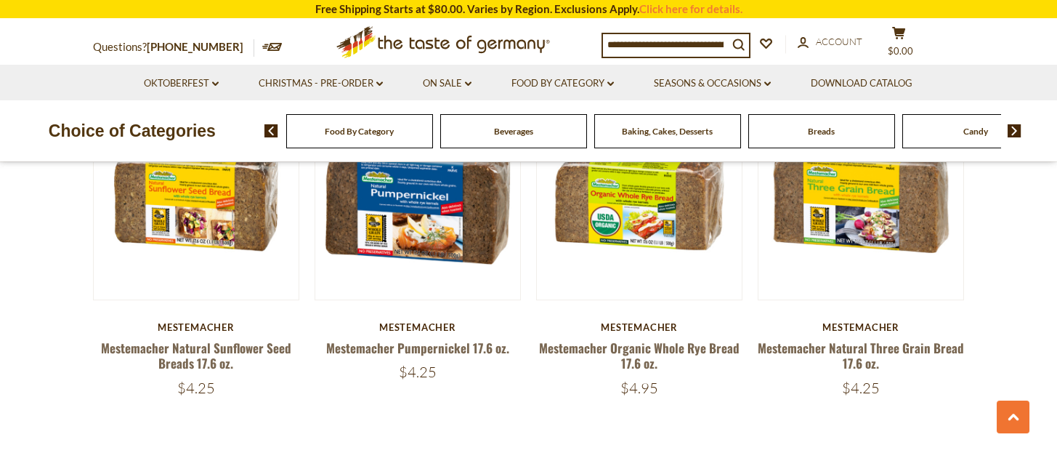
scroll to position [3488, 0]
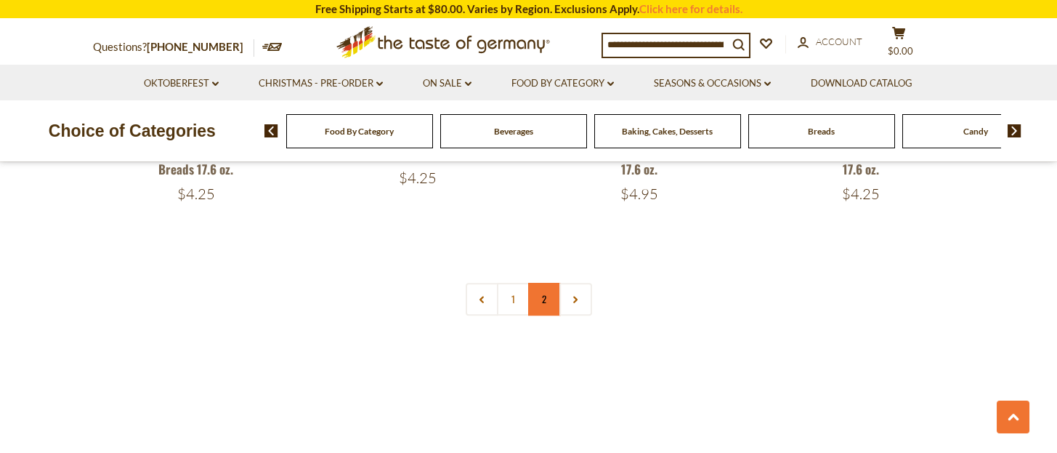
click at [539, 300] on link "2" at bounding box center [544, 299] width 33 height 33
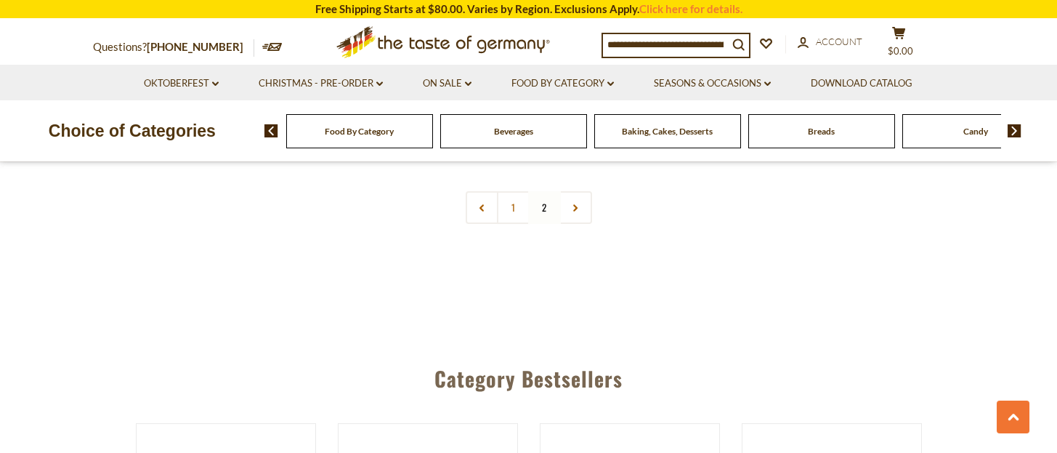
scroll to position [1691, 0]
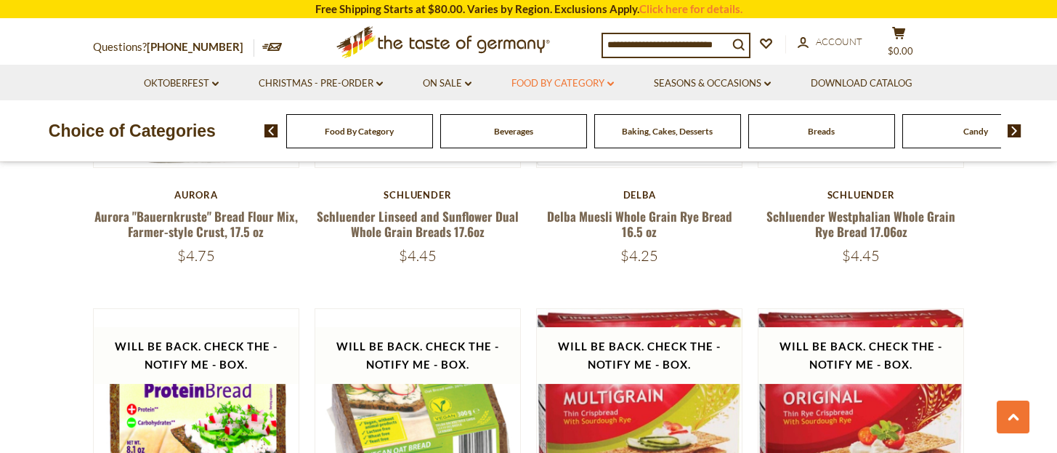
click at [551, 83] on link "Food By Category dropdown_arrow" at bounding box center [563, 84] width 102 height 16
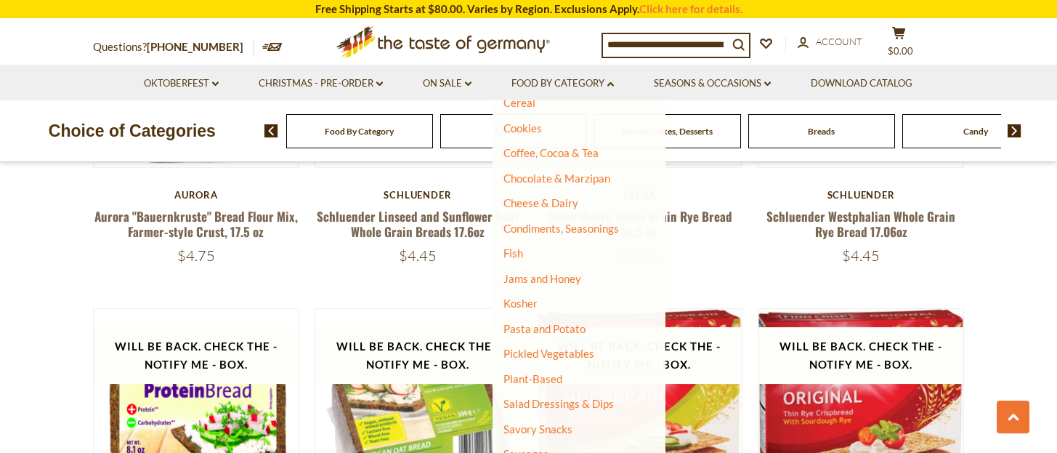
scroll to position [290, 0]
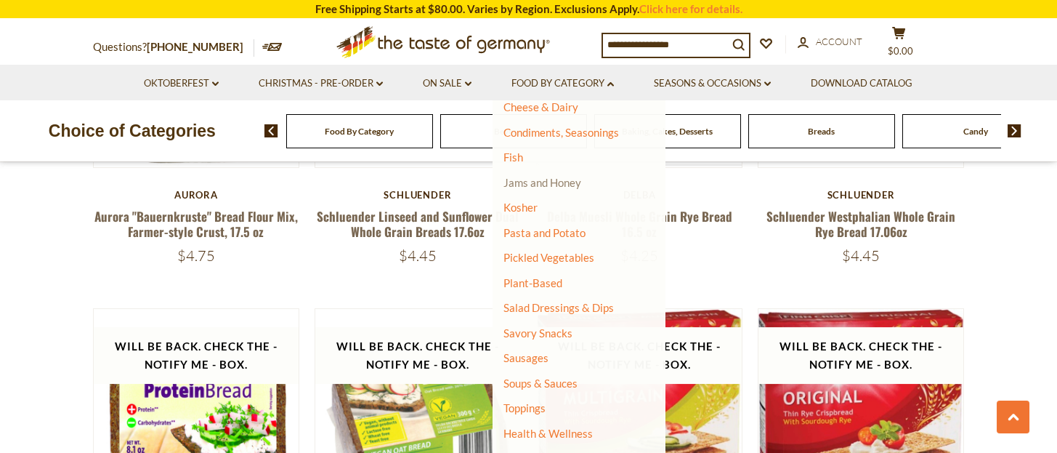
click at [554, 185] on link "Jams and Honey" at bounding box center [543, 182] width 78 height 13
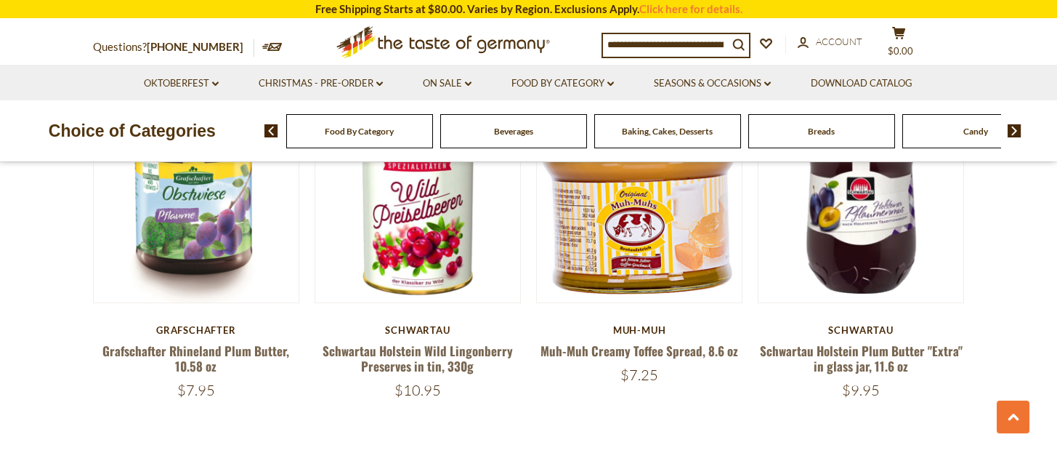
scroll to position [3391, 0]
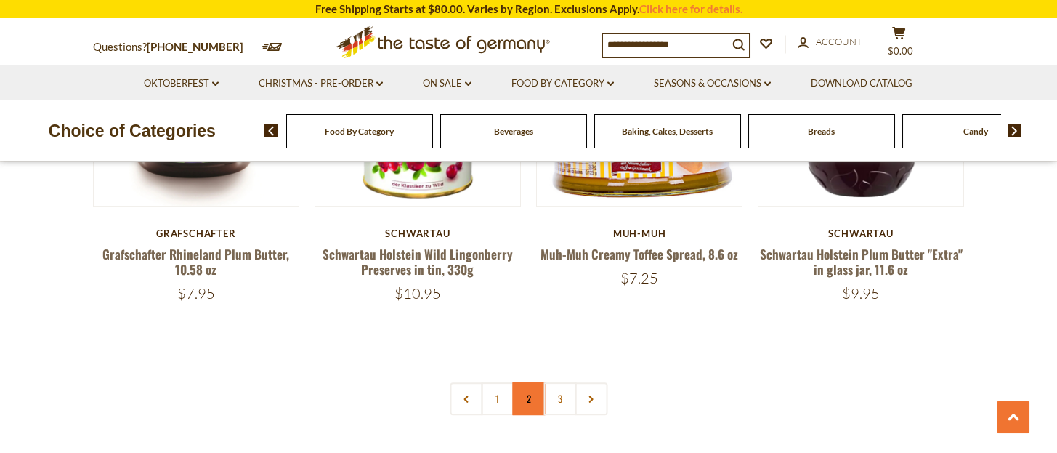
click at [523, 387] on link "2" at bounding box center [528, 398] width 33 height 33
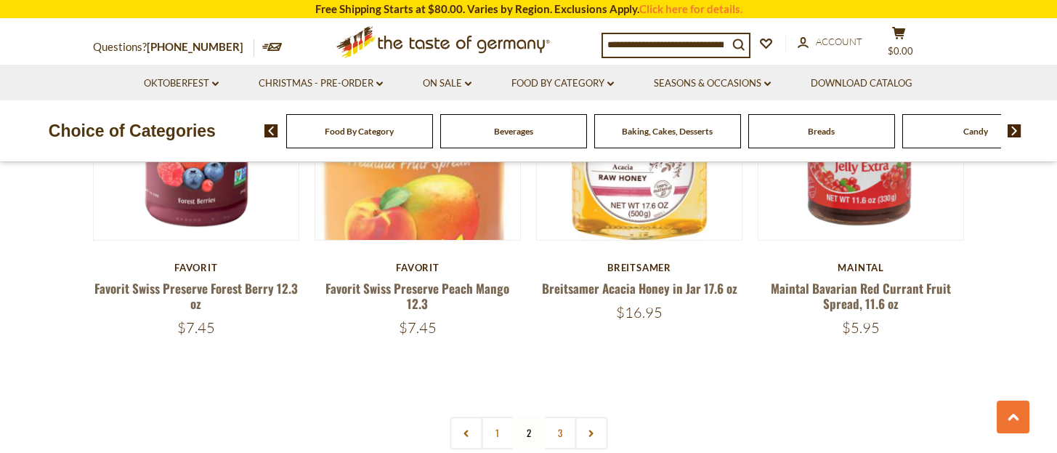
scroll to position [3435, 0]
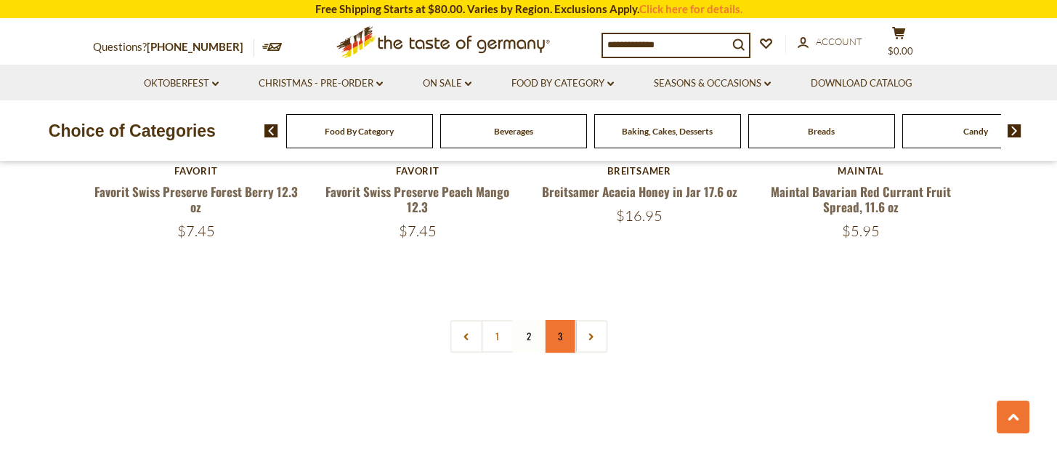
click at [562, 338] on link "3" at bounding box center [560, 336] width 33 height 33
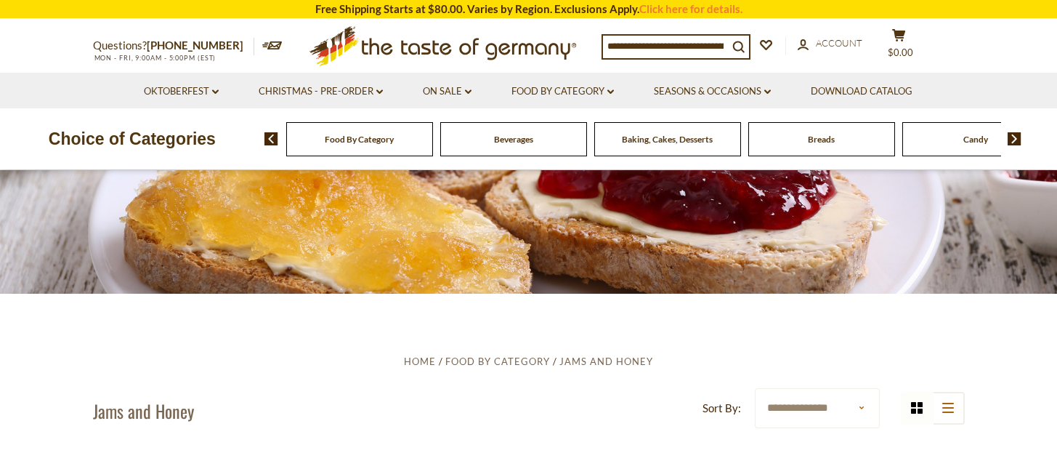
scroll to position [0, 0]
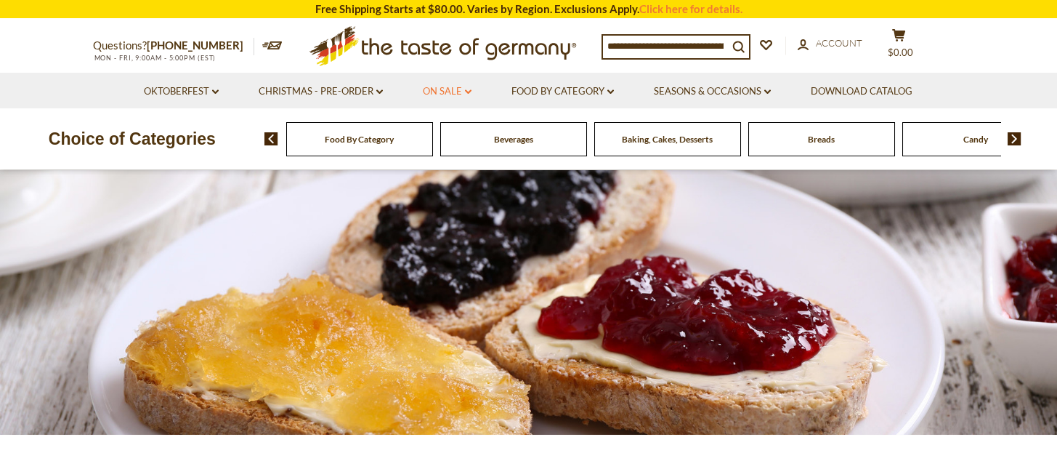
click at [440, 91] on link "On Sale dropdown_arrow" at bounding box center [447, 92] width 49 height 16
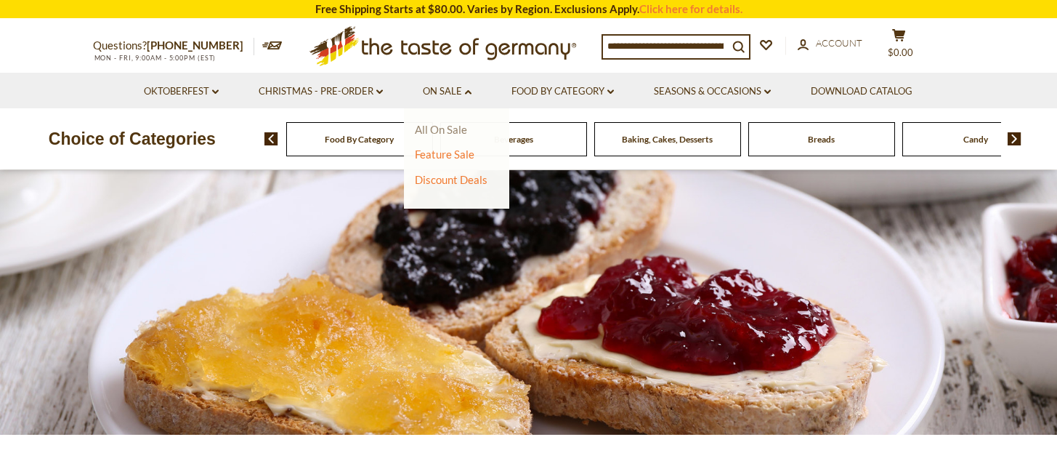
click at [448, 130] on link "All On Sale" at bounding box center [441, 129] width 52 height 13
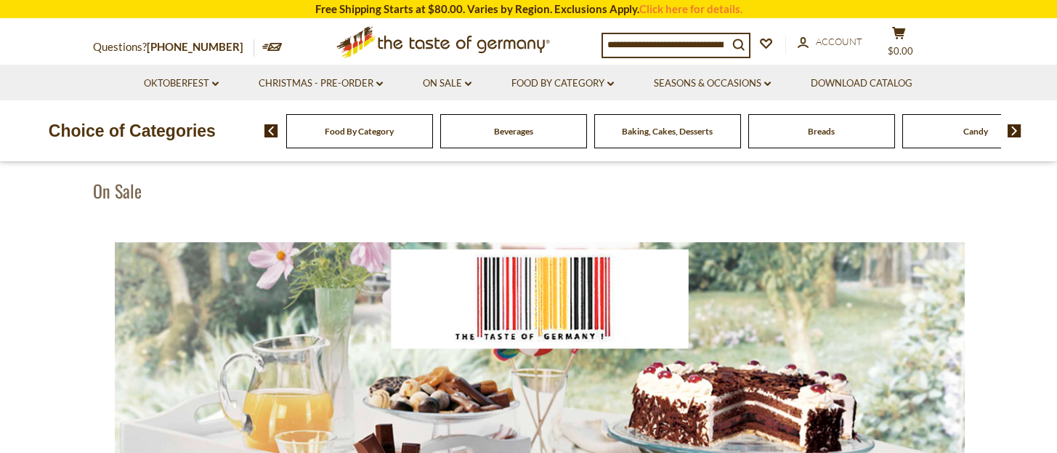
scroll to position [194, 0]
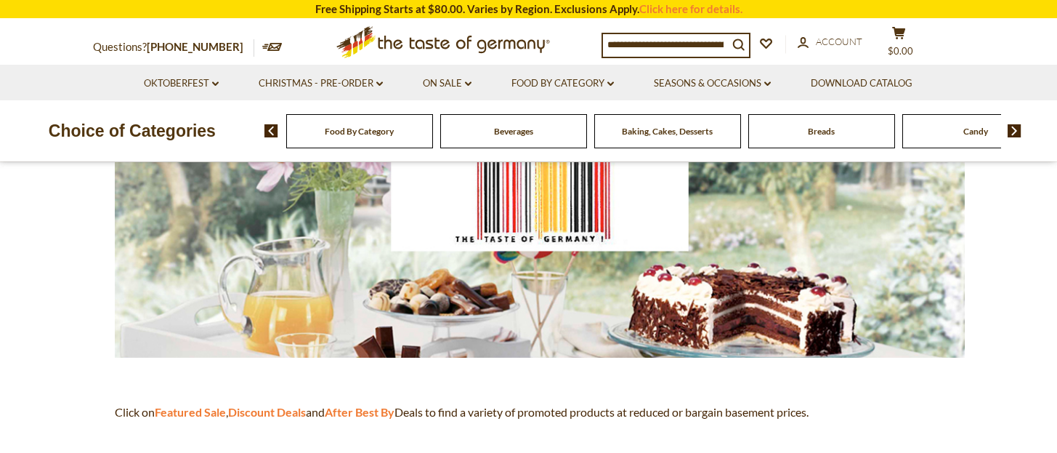
click at [685, 322] on img at bounding box center [540, 251] width 850 height 213
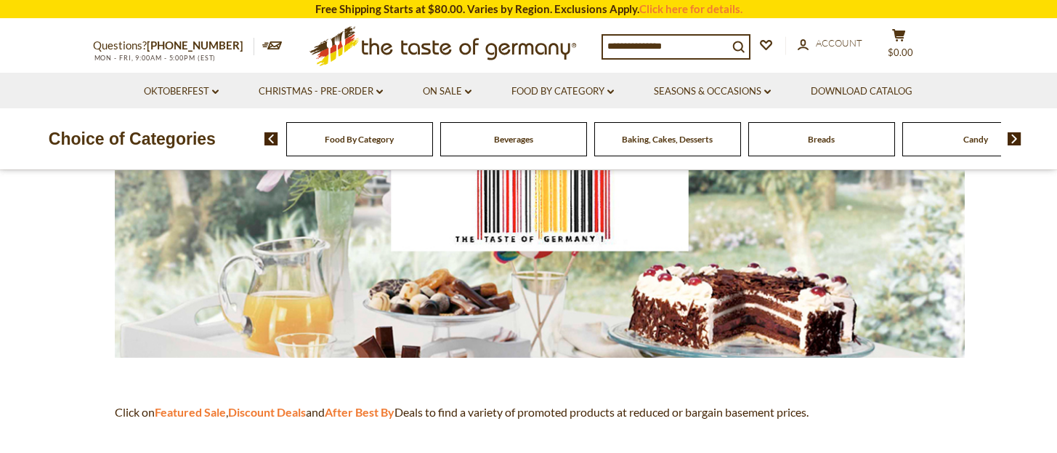
scroll to position [0, 0]
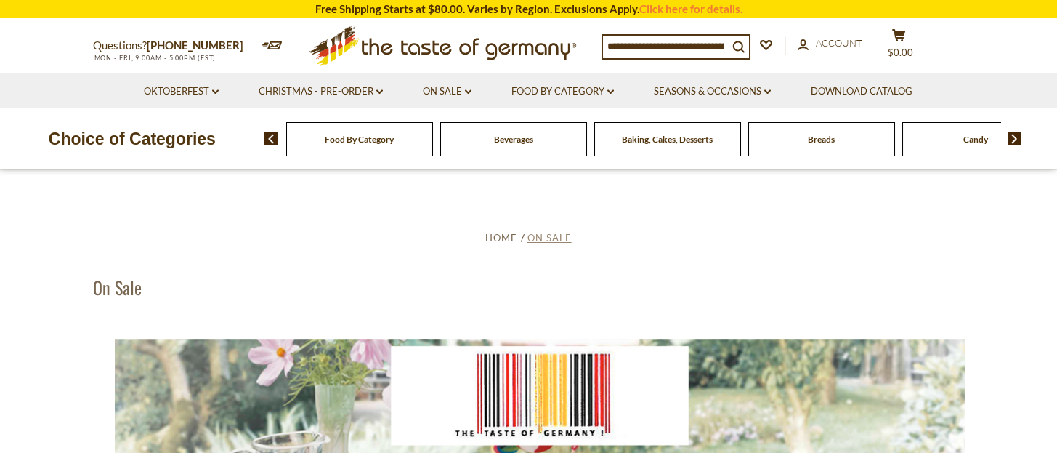
click at [557, 234] on span "On Sale" at bounding box center [550, 238] width 44 height 12
click at [506, 239] on span "Home" at bounding box center [501, 238] width 32 height 12
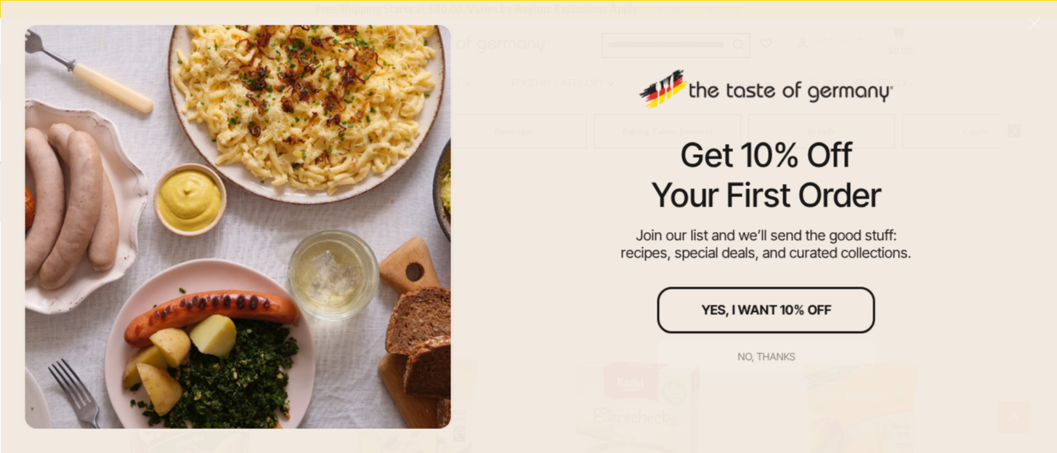
scroll to position [872, 0]
click at [770, 352] on div "No, thanks" at bounding box center [766, 356] width 57 height 10
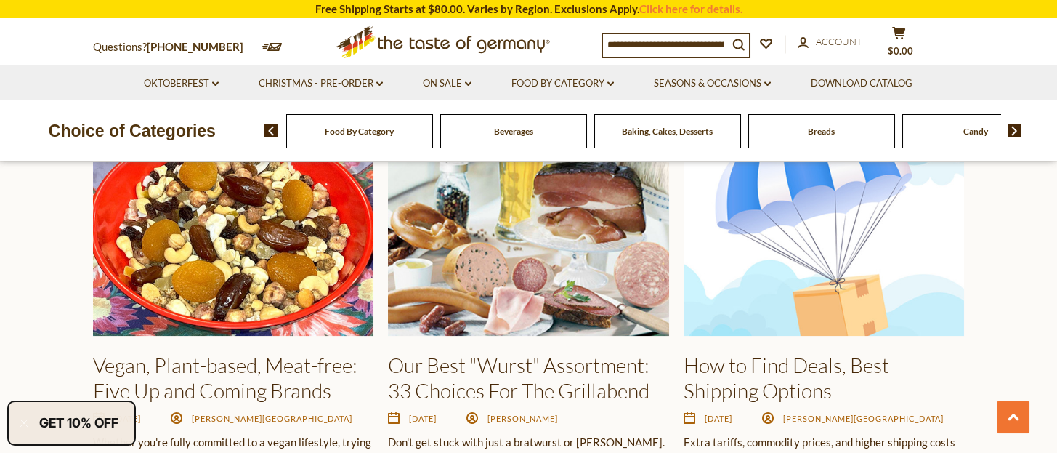
scroll to position [2227, 0]
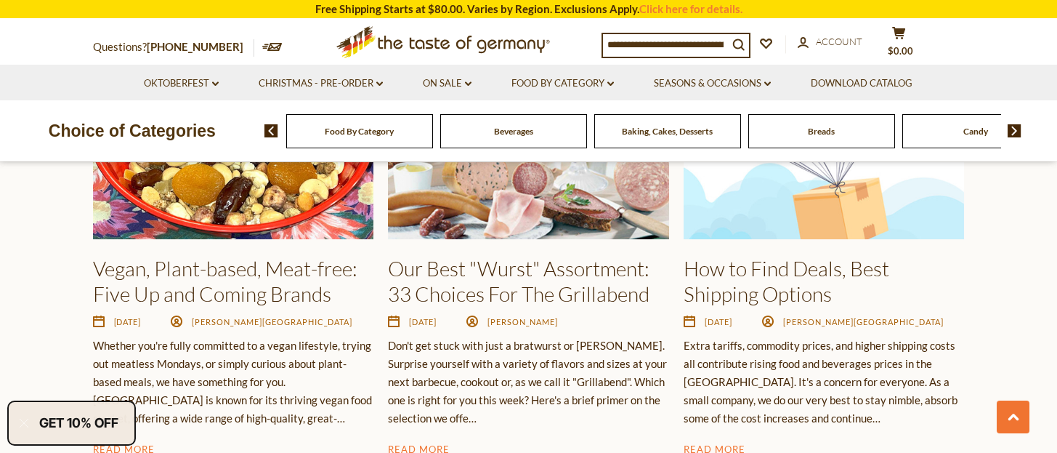
click at [557, 222] on img at bounding box center [528, 133] width 281 height 211
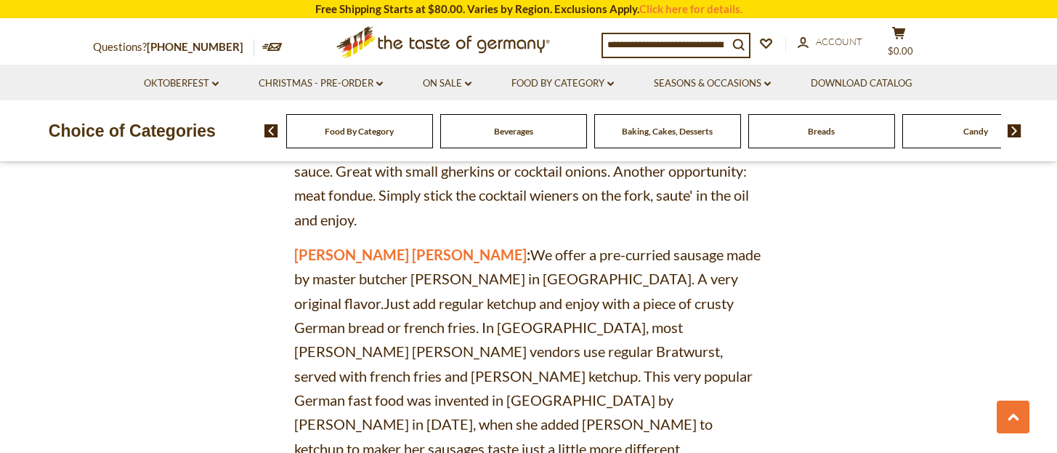
scroll to position [1841, 0]
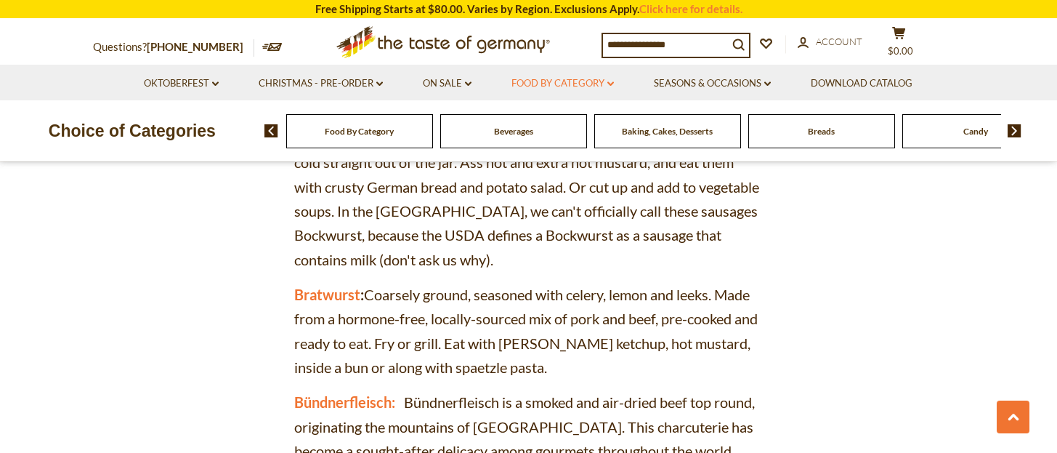
click at [554, 86] on link "Food By Category dropdown_arrow" at bounding box center [563, 84] width 102 height 16
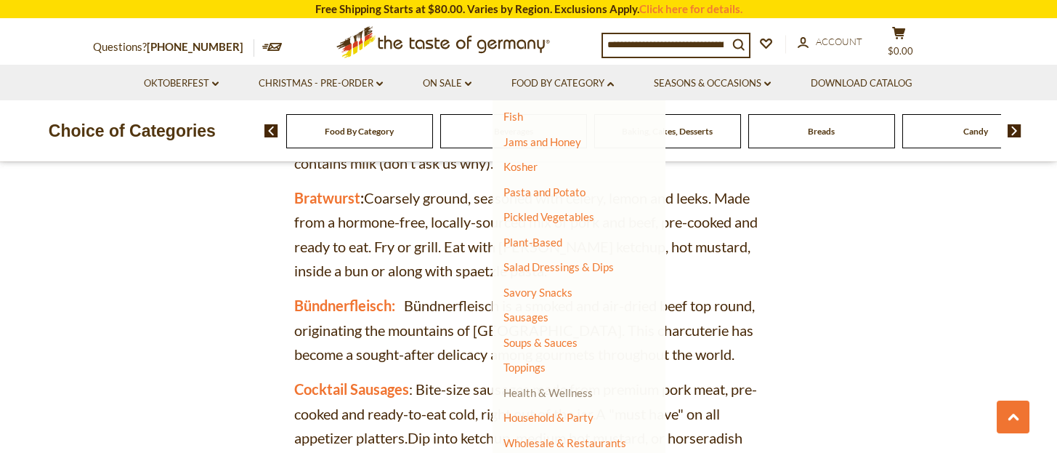
scroll to position [2035, 0]
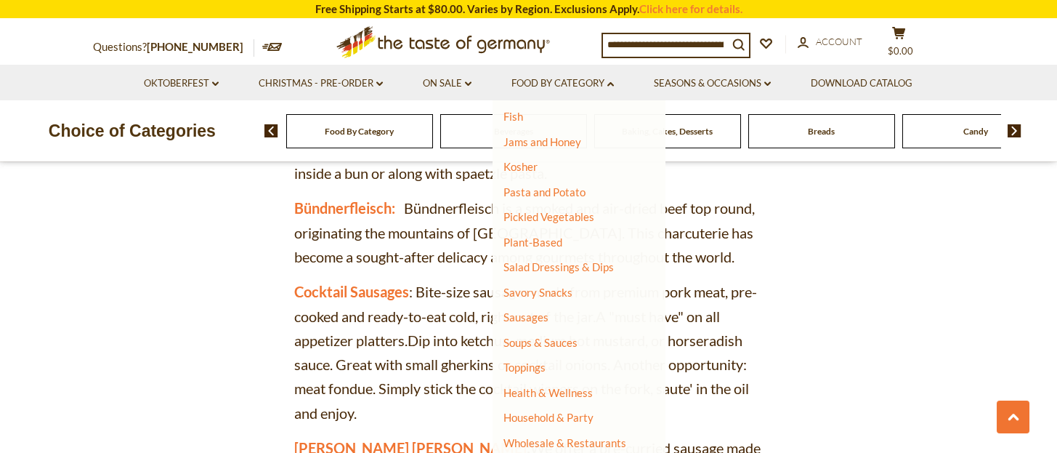
drag, startPoint x: 857, startPoint y: 328, endPoint x: 851, endPoint y: 320, distance: 9.3
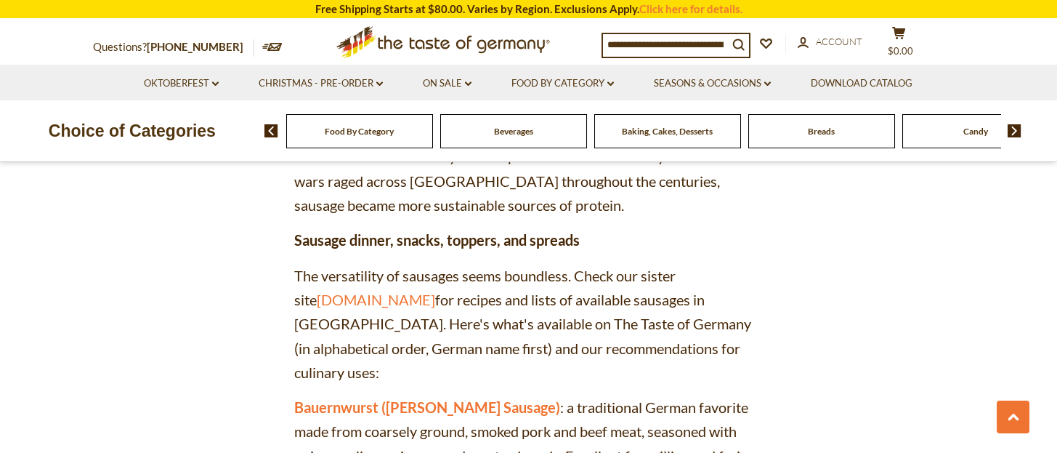
scroll to position [872, 0]
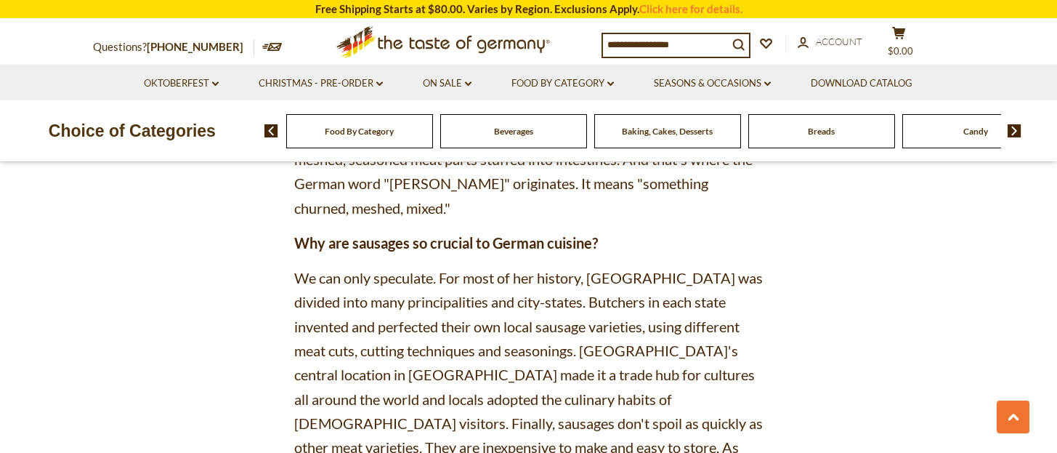
click at [664, 44] on input at bounding box center [665, 44] width 125 height 20
click at [558, 79] on link "Food By Category dropdown_arrow" at bounding box center [563, 84] width 102 height 16
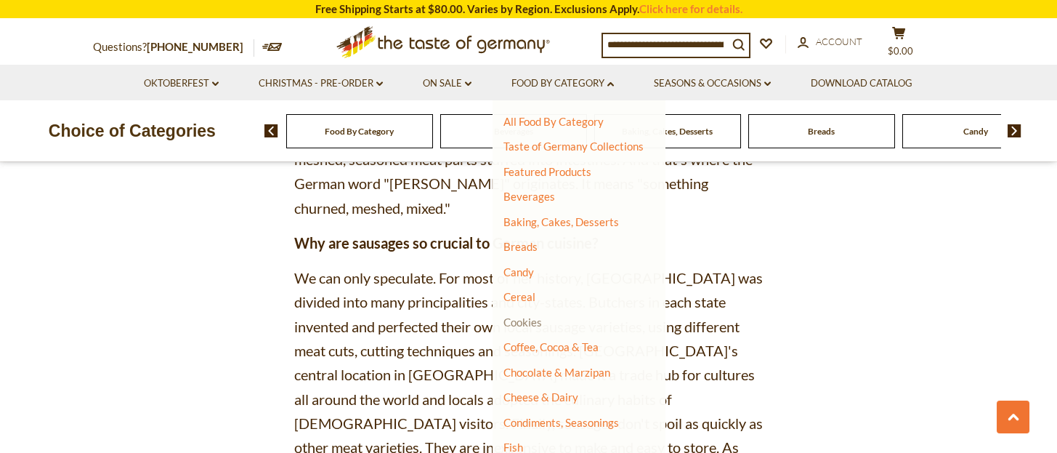
scroll to position [97, 0]
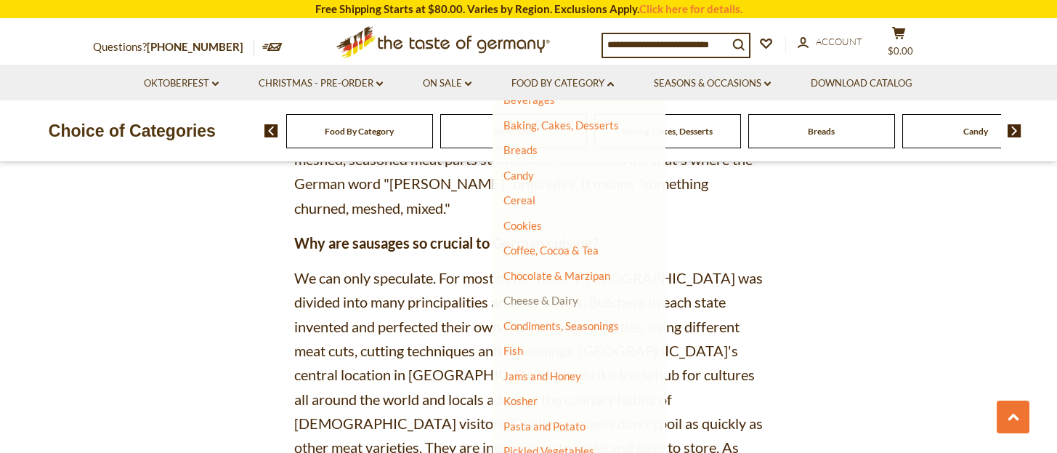
click at [541, 299] on link "Cheese & Dairy" at bounding box center [541, 300] width 75 height 13
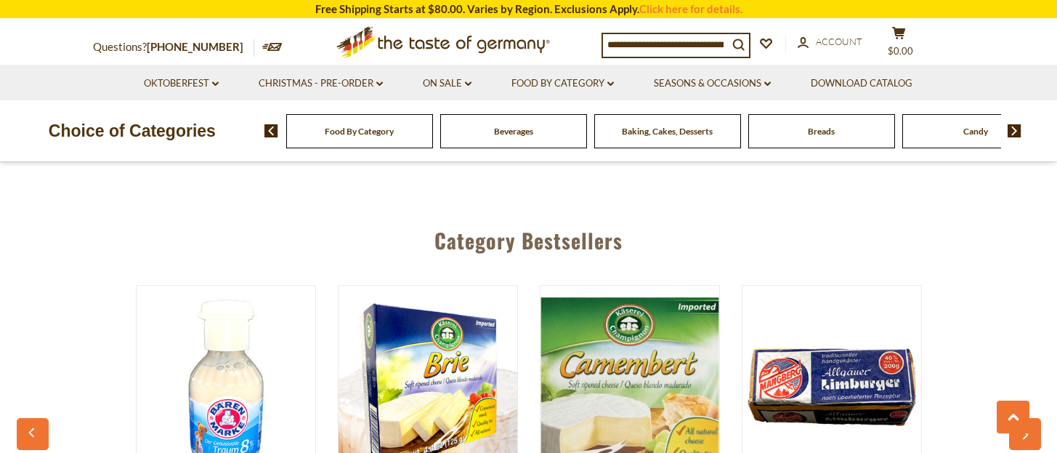
scroll to position [2131, 0]
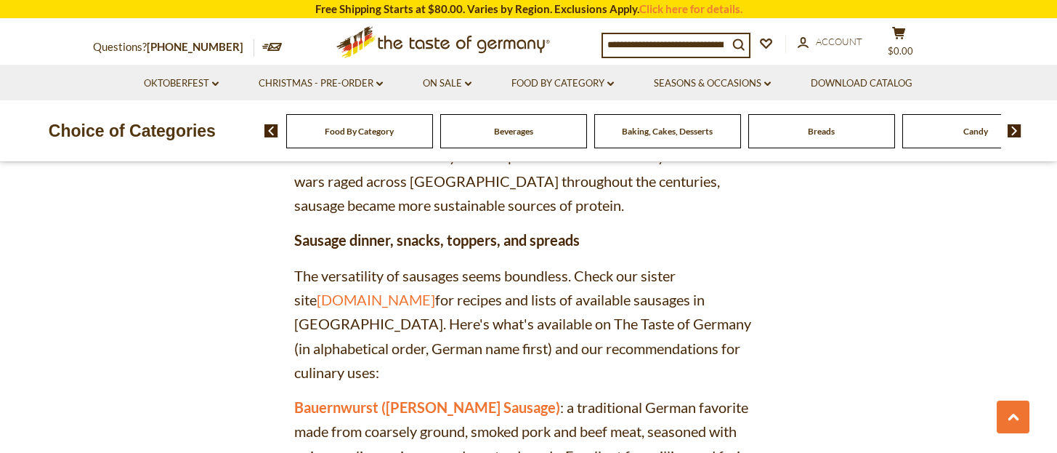
scroll to position [1259, 0]
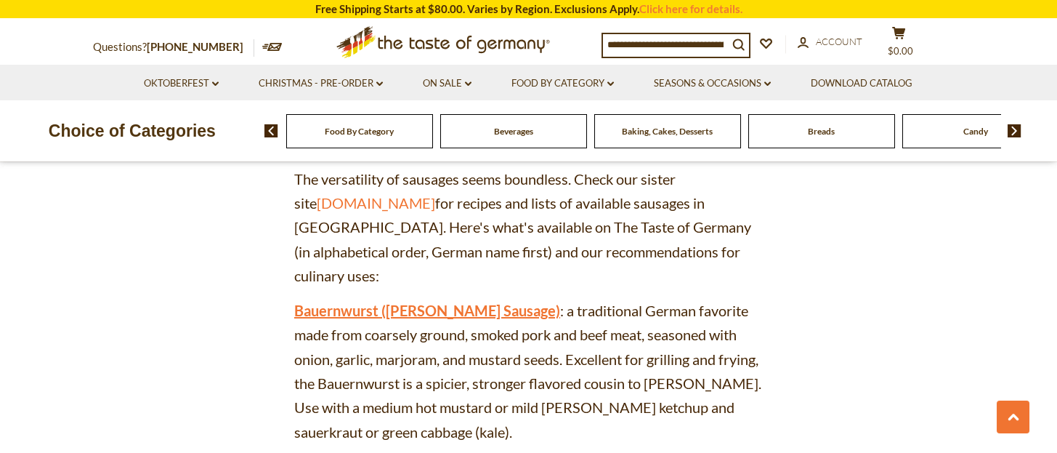
click at [350, 302] on link "Bauernwurst (Farmer's Sausage)" at bounding box center [427, 310] width 266 height 17
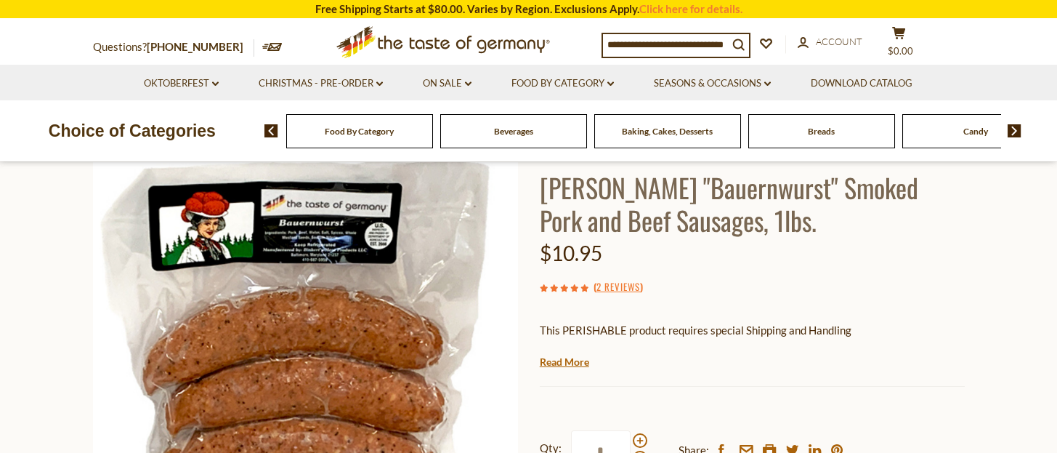
scroll to position [194, 0]
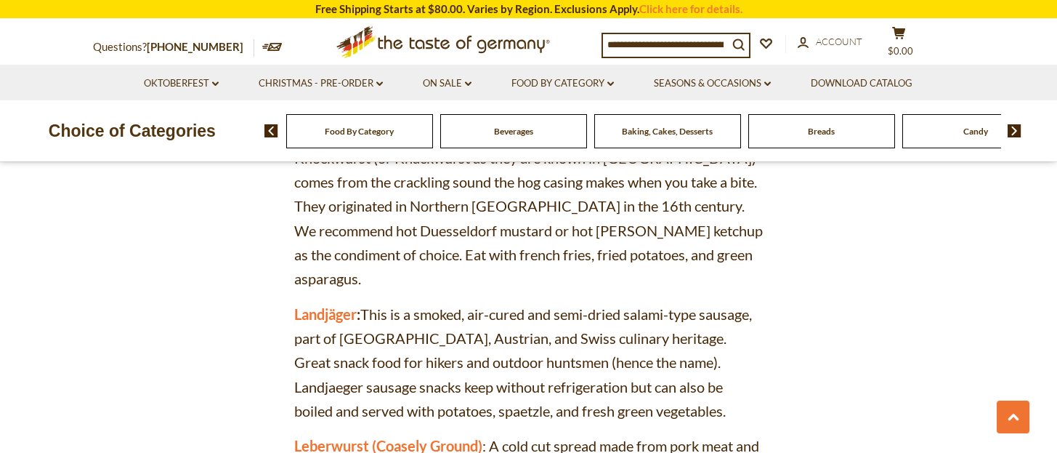
scroll to position [3972, 0]
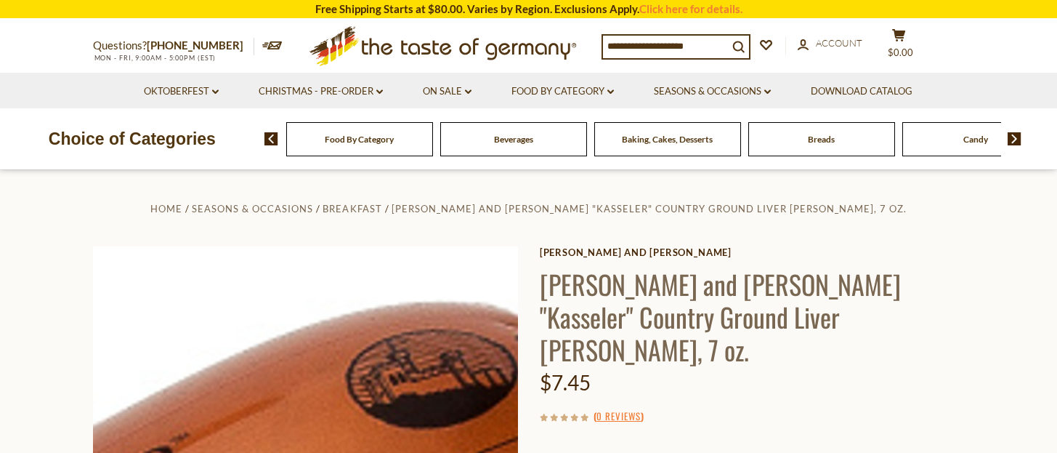
scroll to position [97, 0]
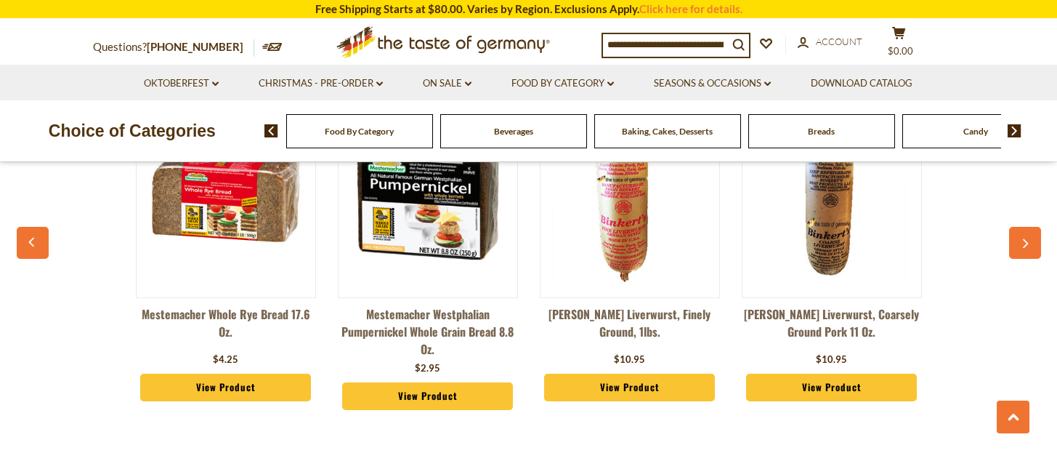
scroll to position [1259, 0]
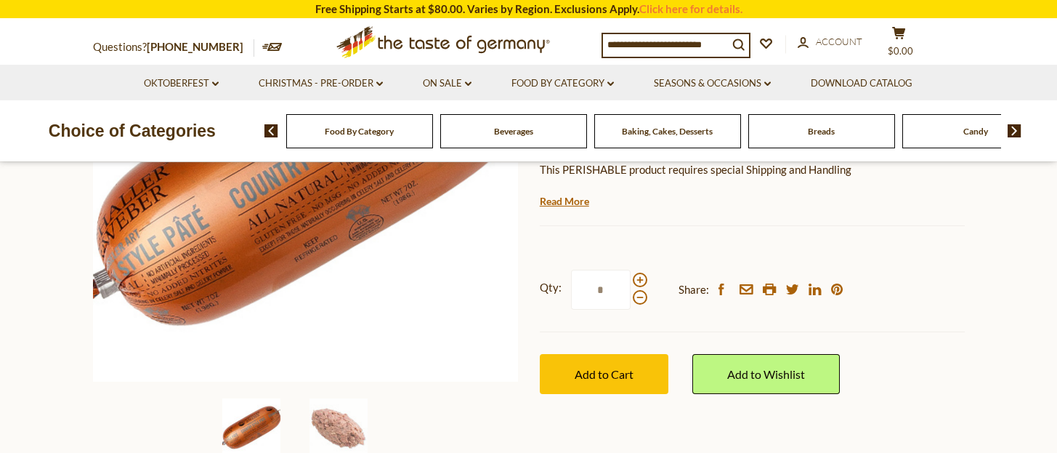
scroll to position [387, 0]
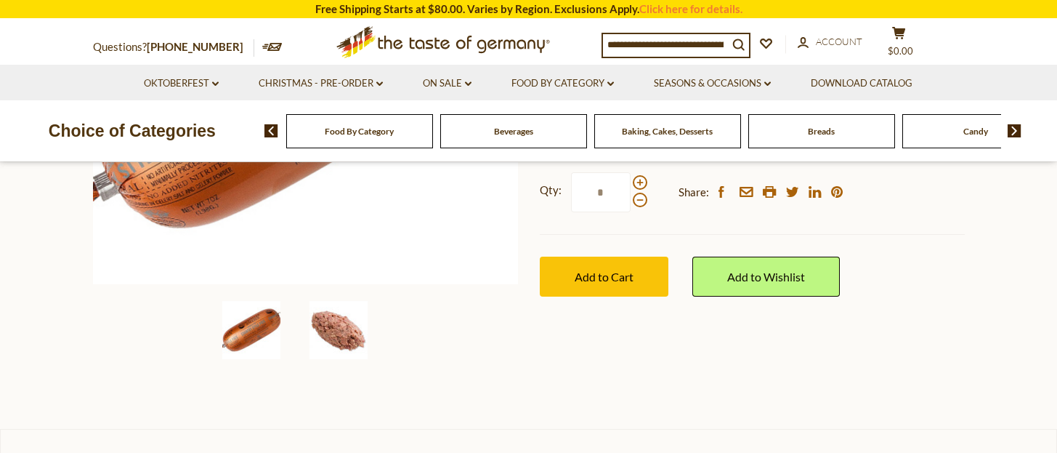
click at [334, 333] on img at bounding box center [339, 330] width 58 height 58
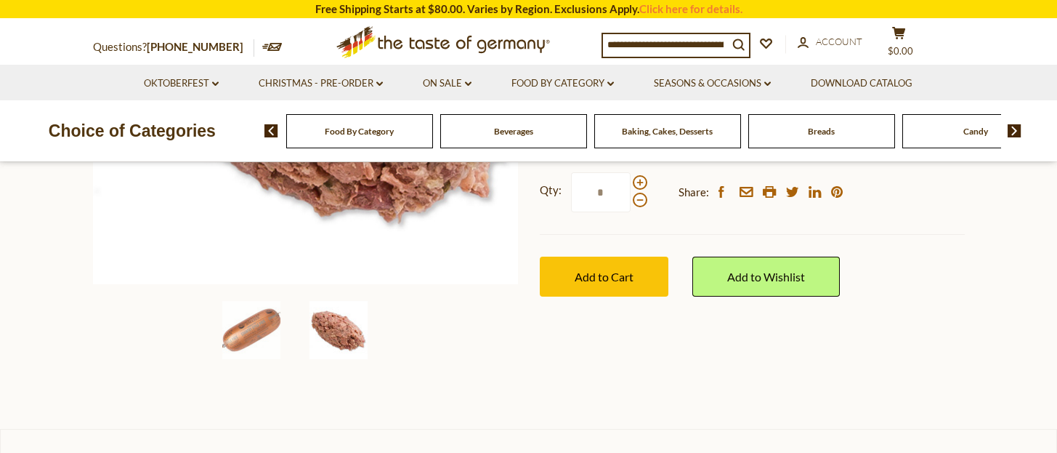
scroll to position [290, 0]
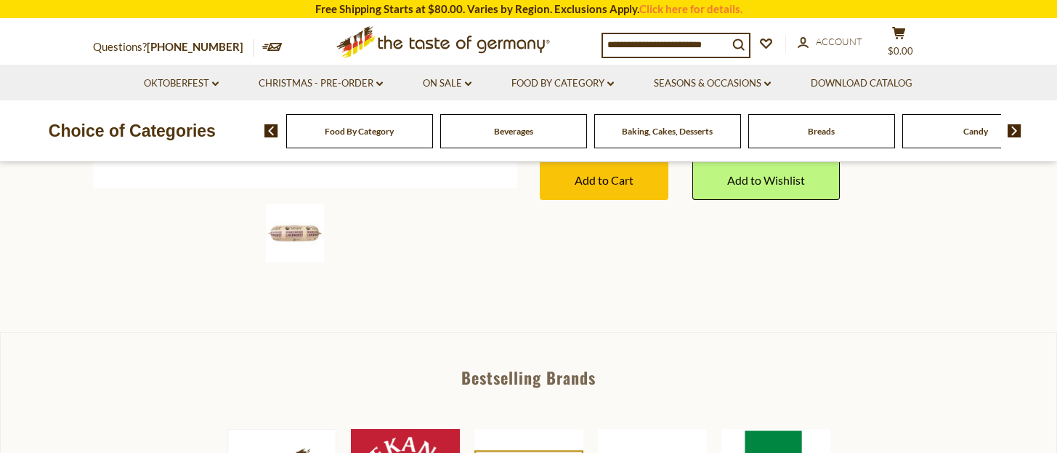
scroll to position [387, 0]
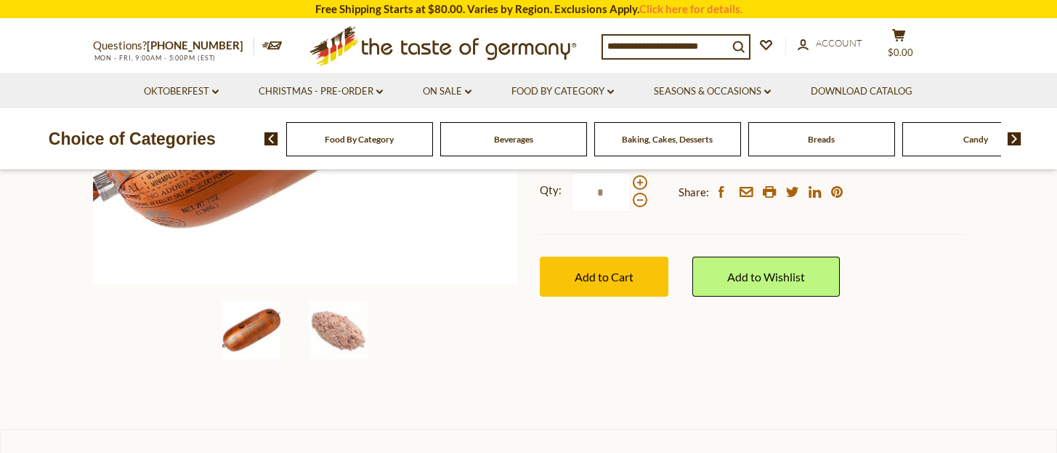
scroll to position [484, 0]
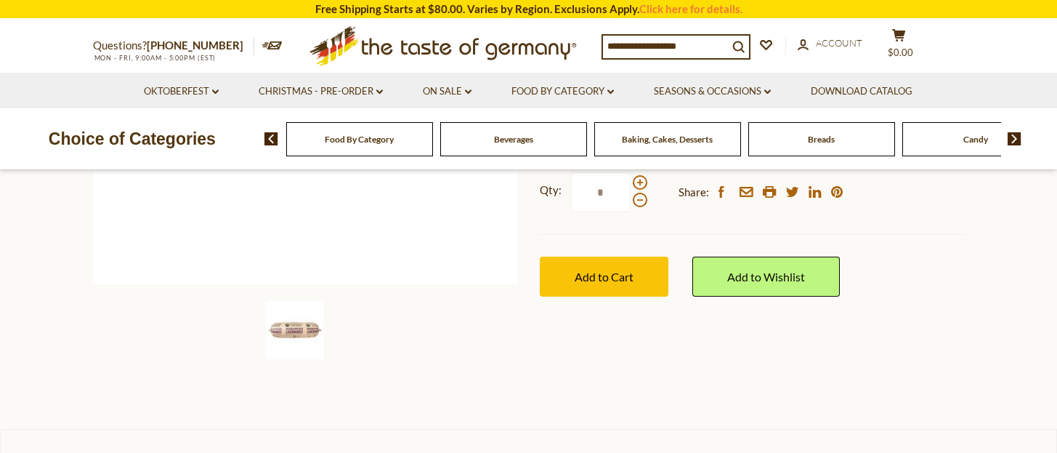
scroll to position [484, 0]
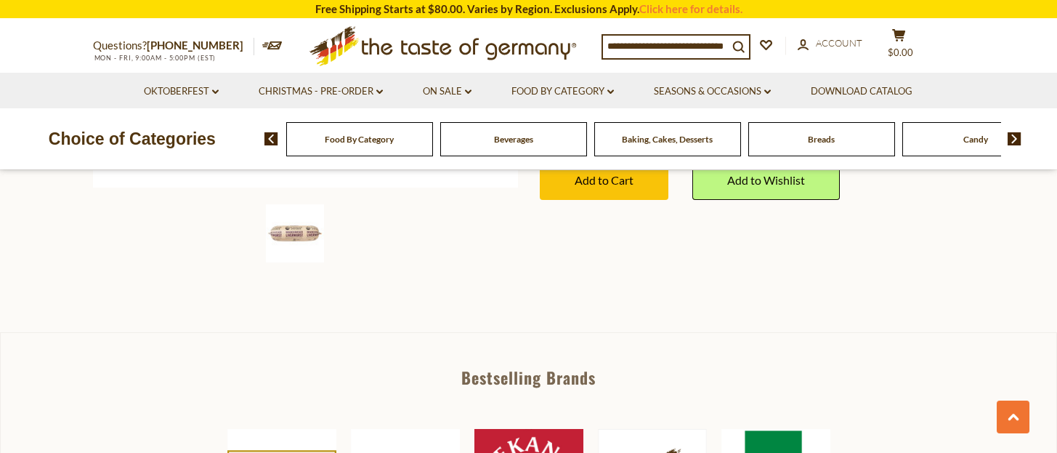
click at [298, 231] on img at bounding box center [295, 233] width 58 height 58
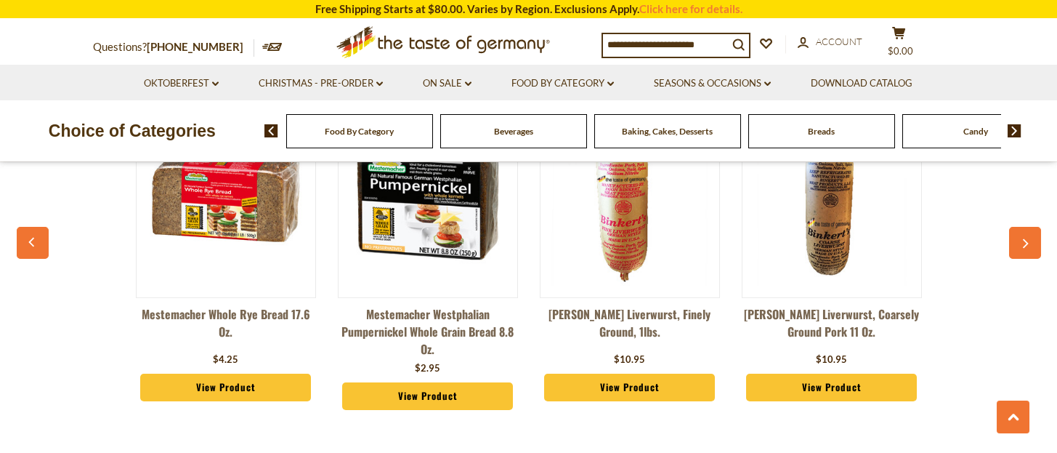
scroll to position [1065, 0]
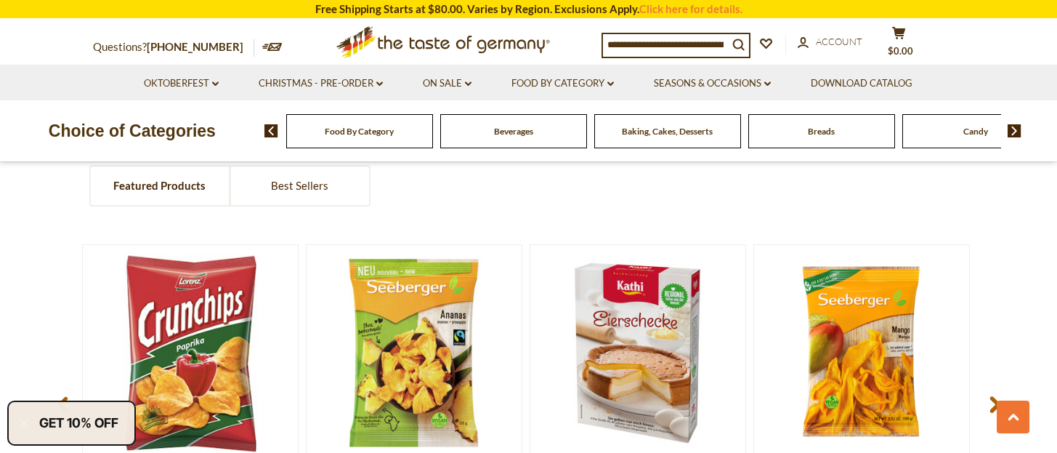
scroll to position [607, 0]
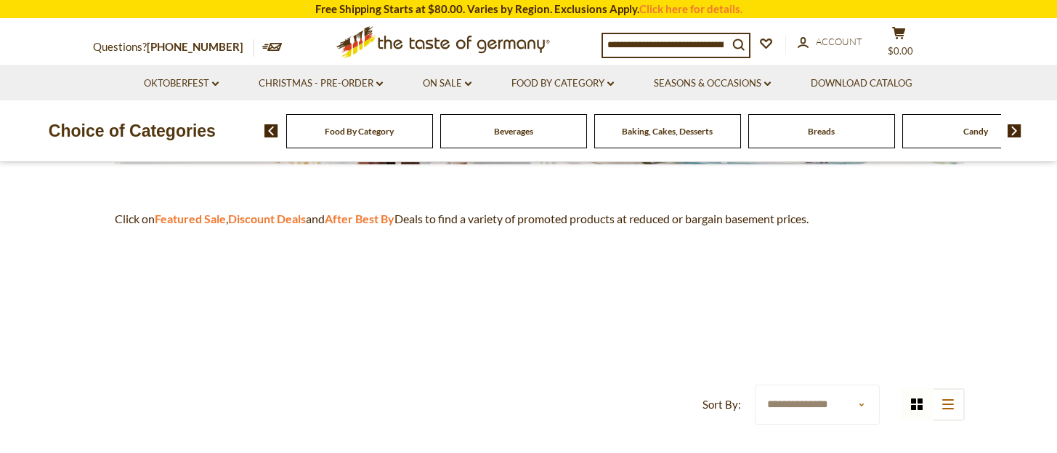
scroll to position [290, 0]
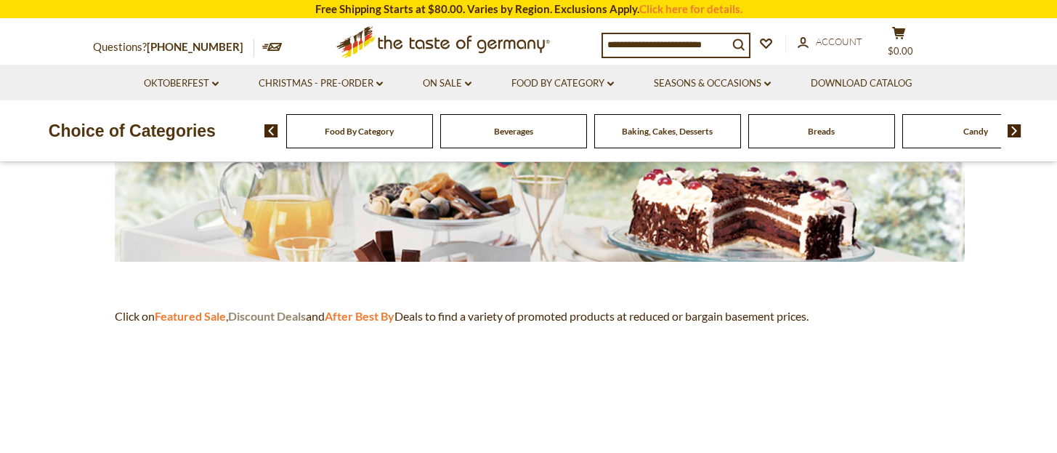
click at [267, 316] on strong "Discount Deals" at bounding box center [267, 316] width 78 height 14
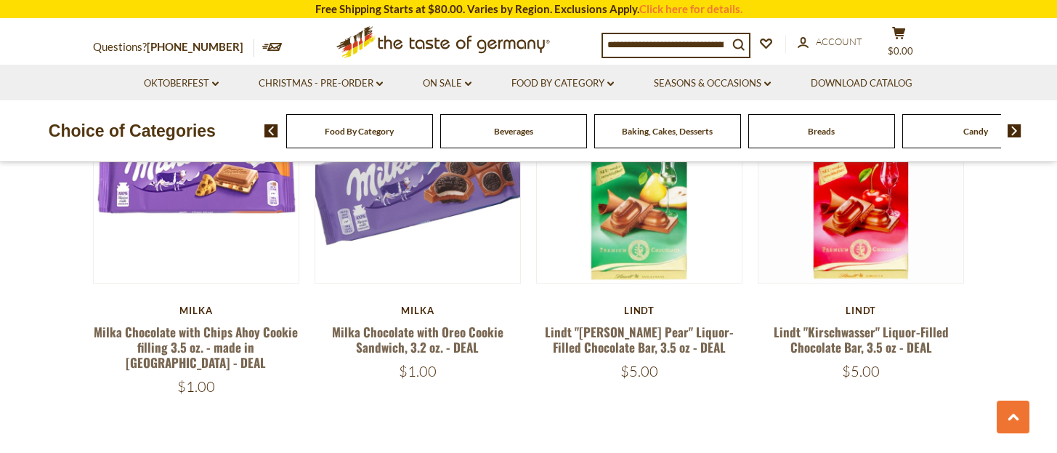
scroll to position [3391, 0]
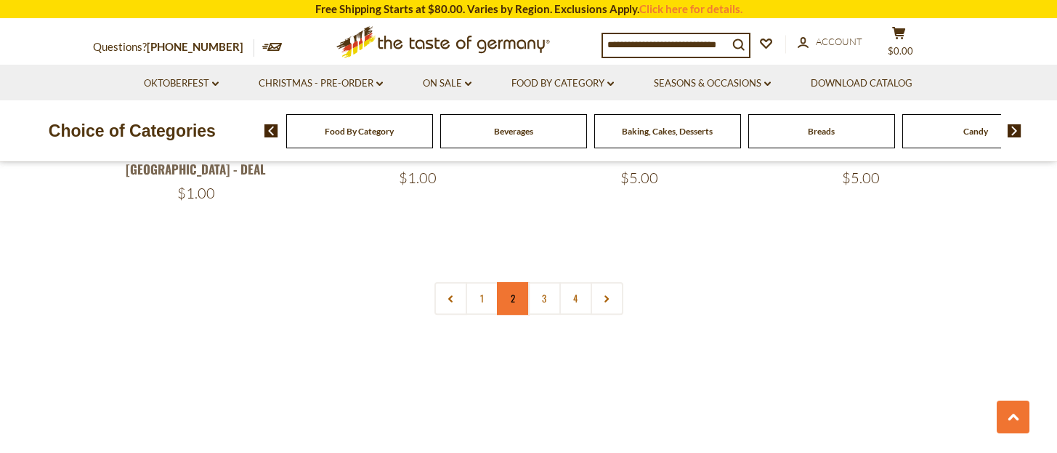
click at [512, 282] on link "2" at bounding box center [513, 298] width 33 height 33
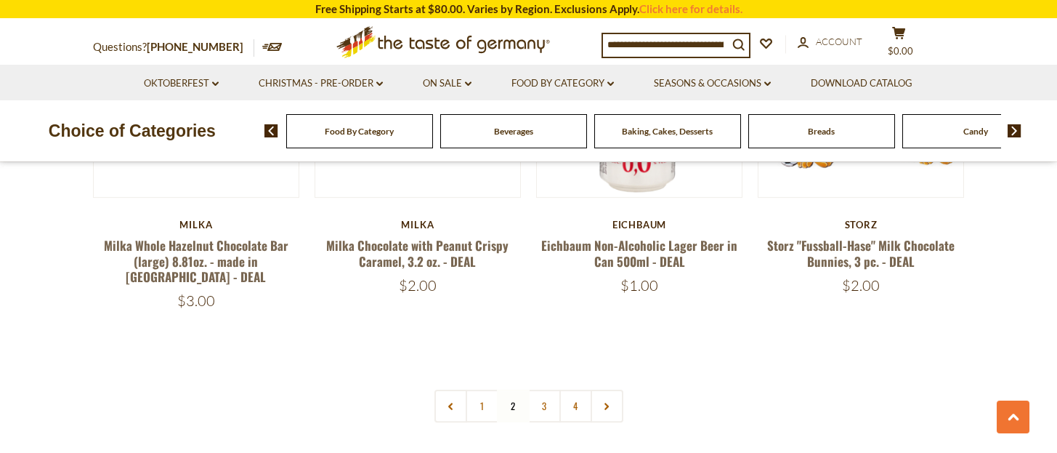
scroll to position [3365, 0]
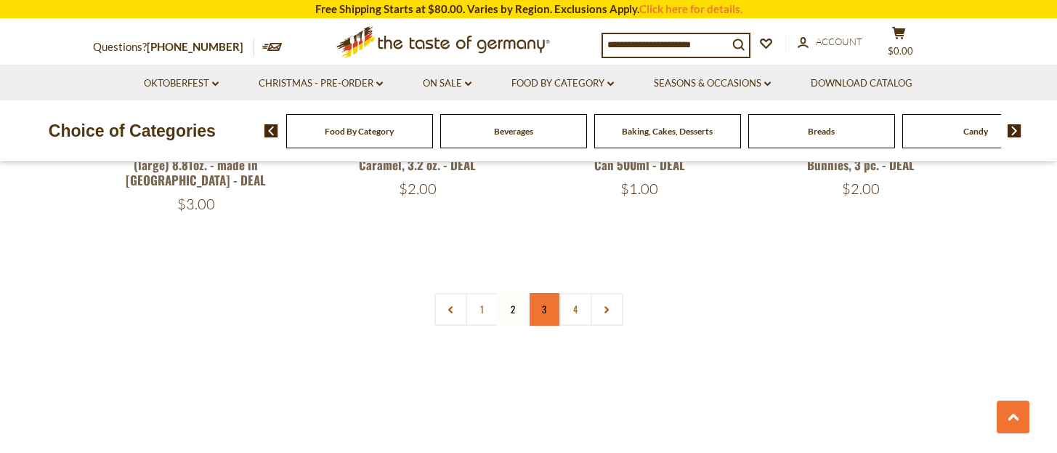
click at [545, 293] on link "3" at bounding box center [544, 309] width 33 height 33
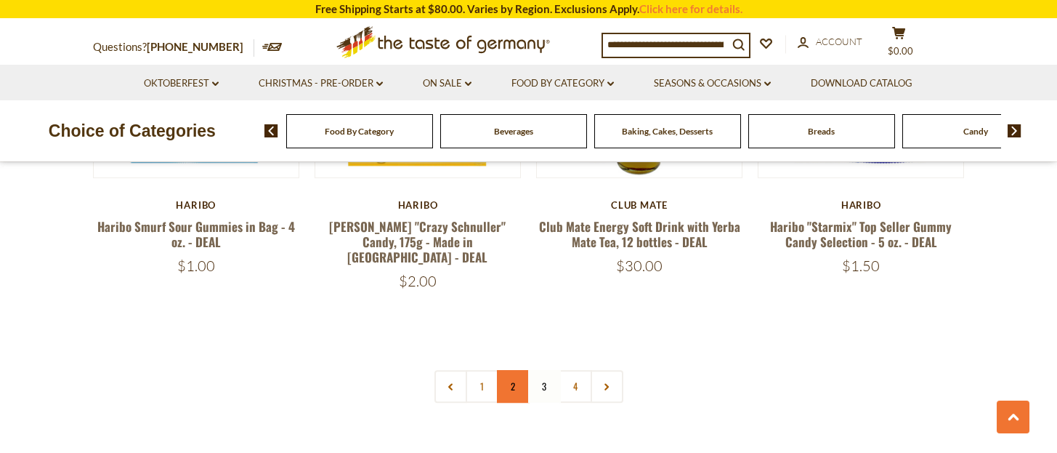
scroll to position [3461, 0]
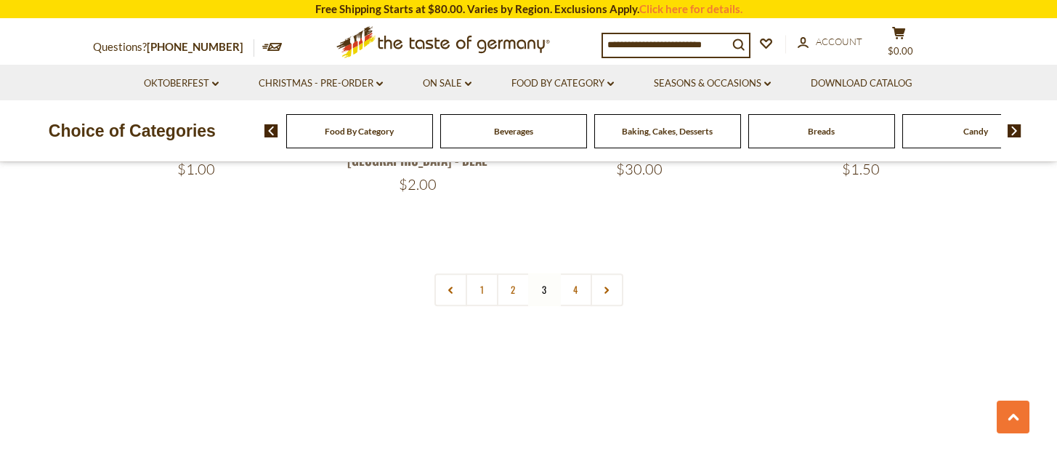
click at [541, 273] on nav "1 2 3 4" at bounding box center [529, 289] width 189 height 33
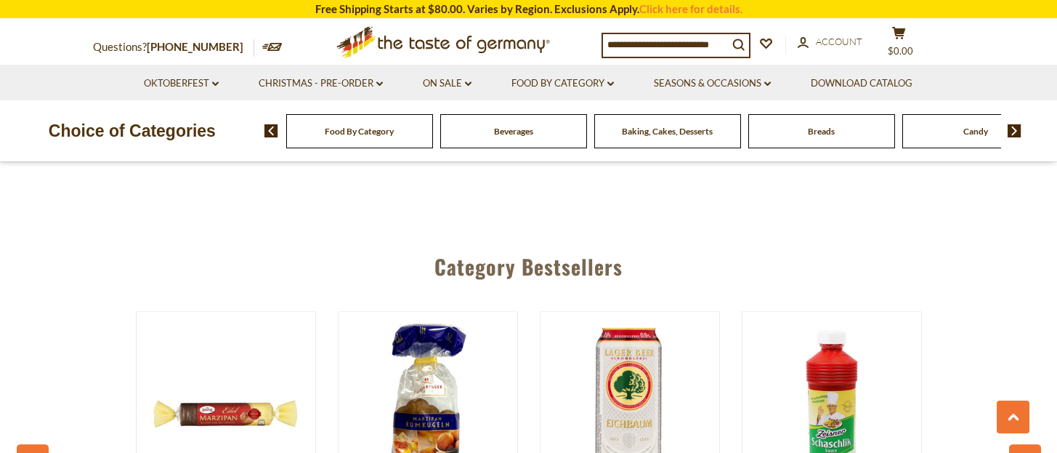
scroll to position [3752, 0]
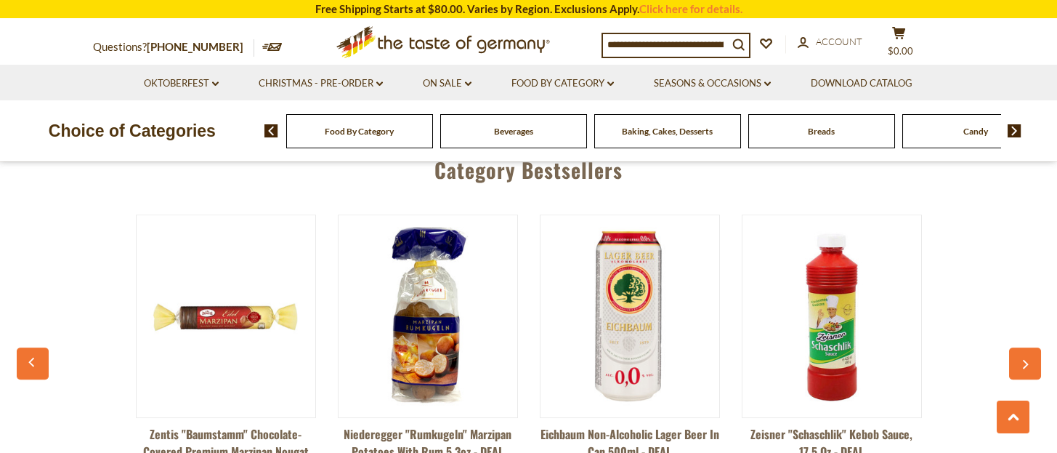
click at [1025, 359] on icon "button" at bounding box center [1024, 364] width 9 height 10
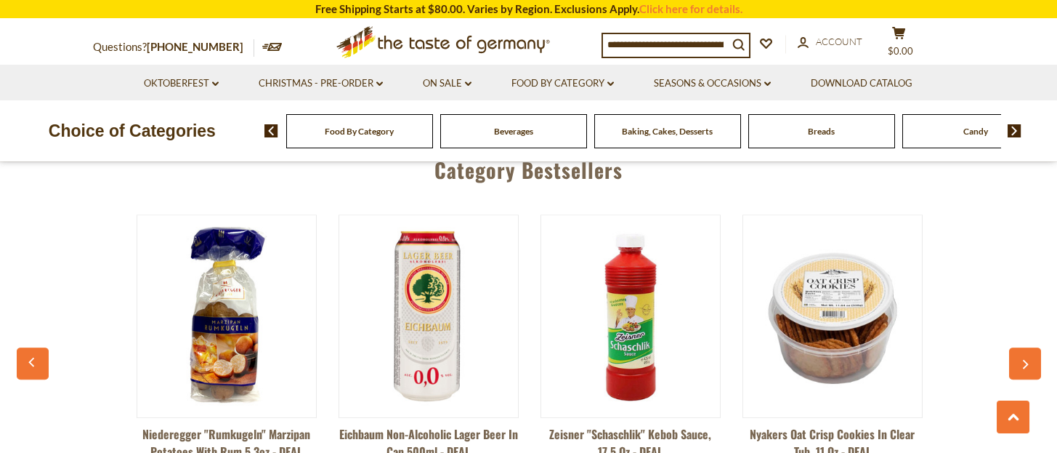
scroll to position [3849, 0]
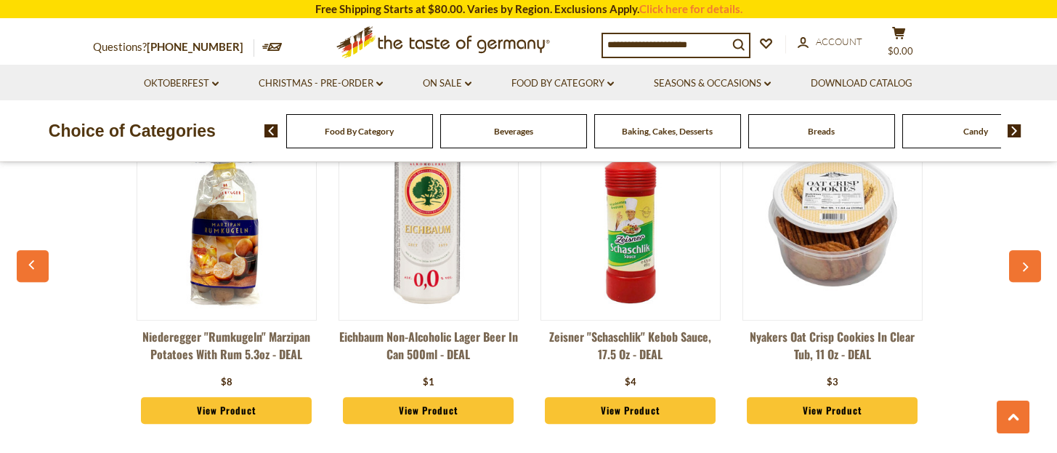
click at [834, 206] on img at bounding box center [832, 218] width 179 height 179
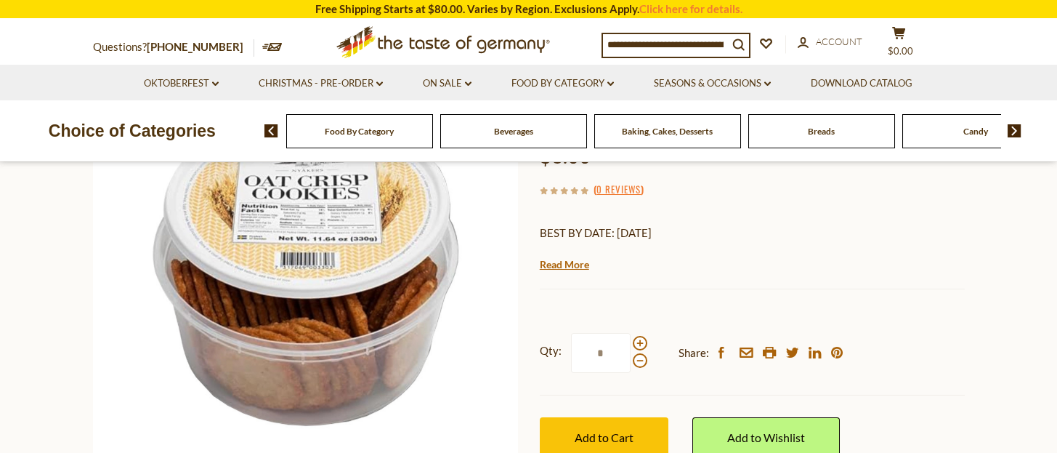
scroll to position [290, 0]
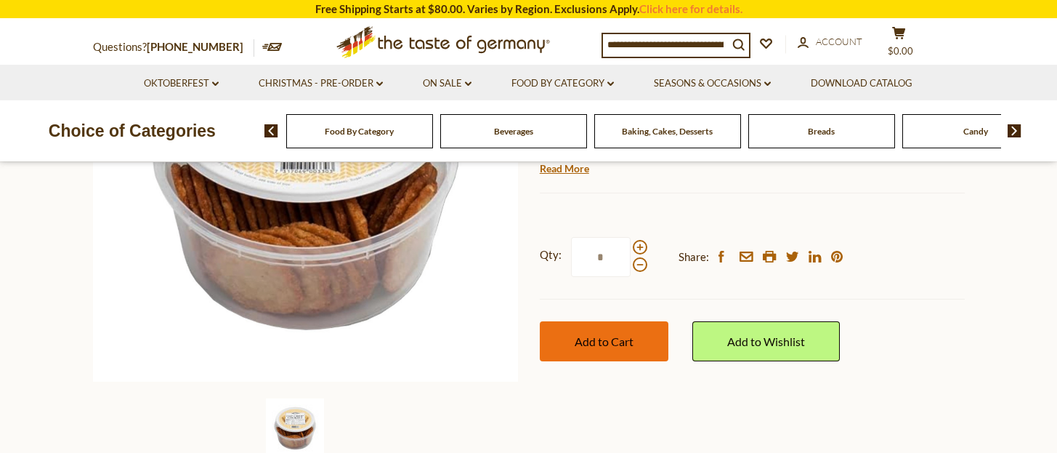
click at [621, 342] on span "Add to Cart" at bounding box center [604, 341] width 59 height 14
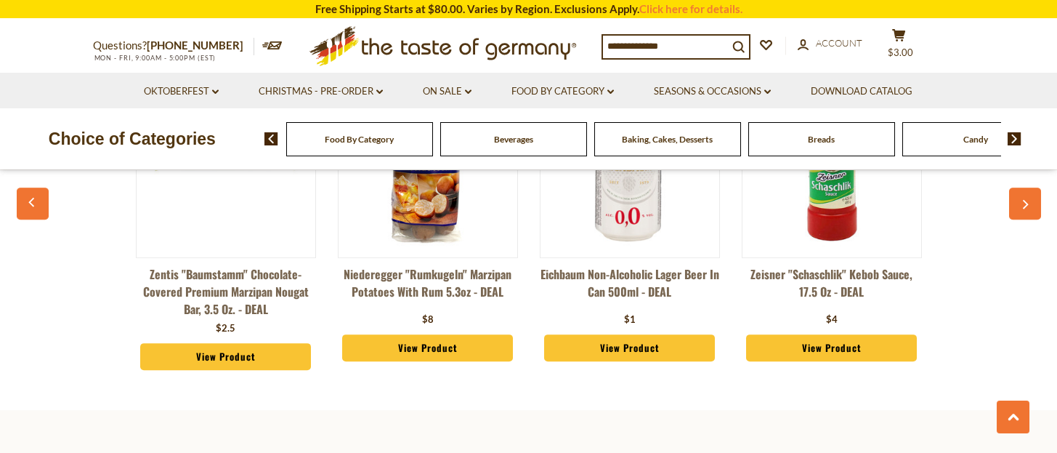
scroll to position [3849, 0]
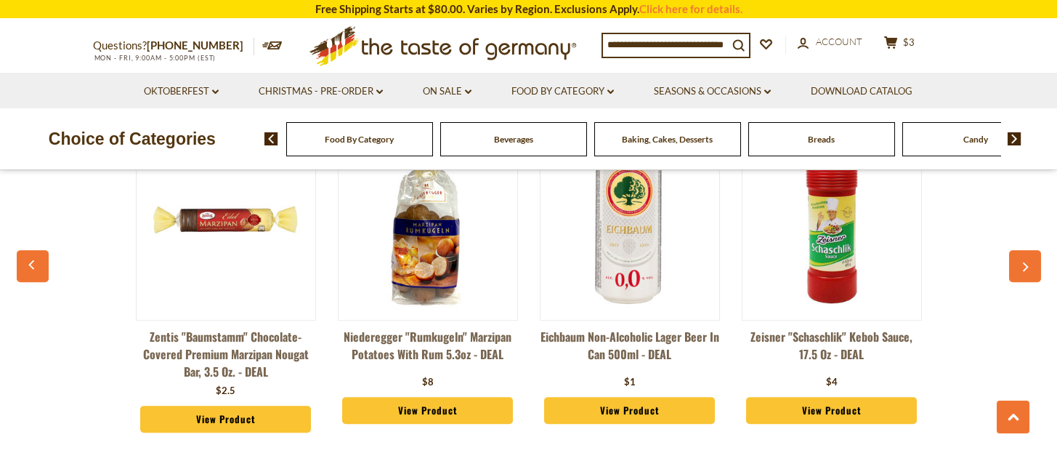
click at [1017, 250] on button "button" at bounding box center [1025, 266] width 32 height 32
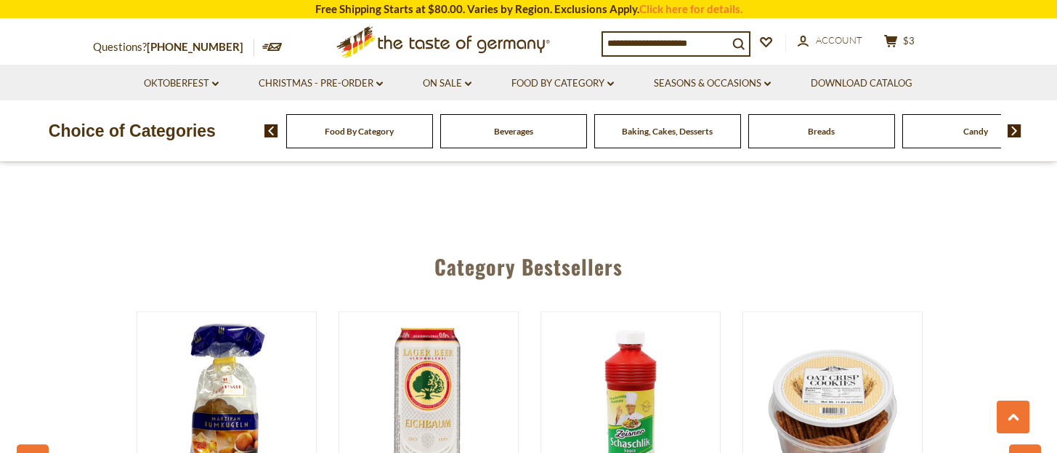
scroll to position [3752, 0]
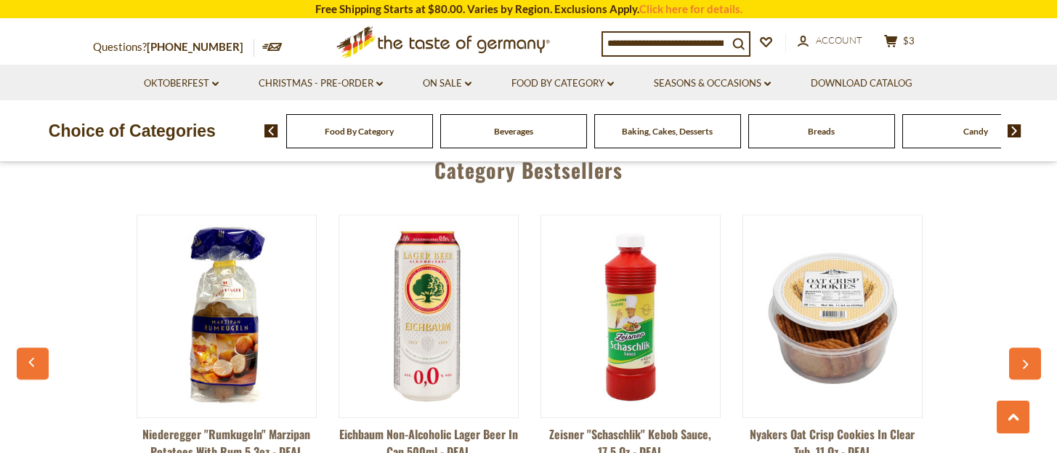
click at [1022, 359] on icon "button" at bounding box center [1024, 364] width 9 height 10
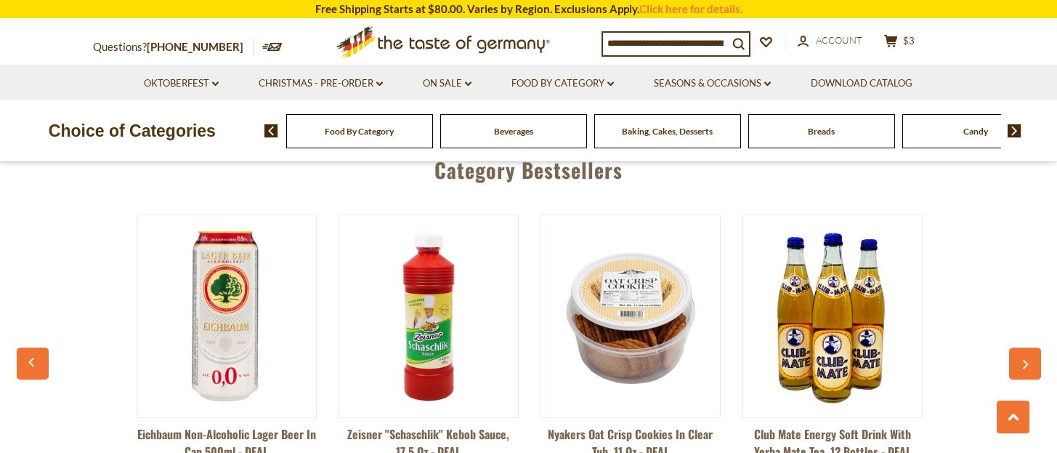
click at [1025, 360] on icon "button" at bounding box center [1026, 364] width 6 height 9
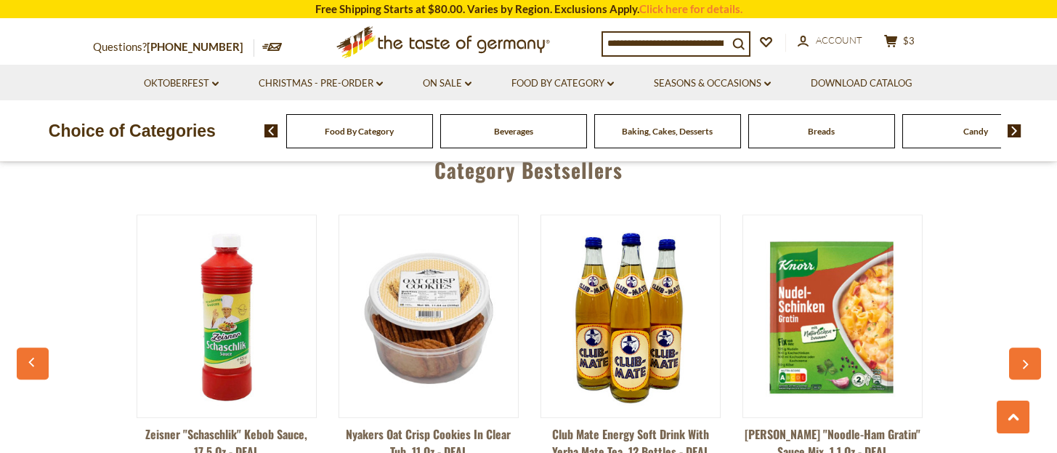
click at [1025, 360] on icon "button" at bounding box center [1026, 364] width 6 height 9
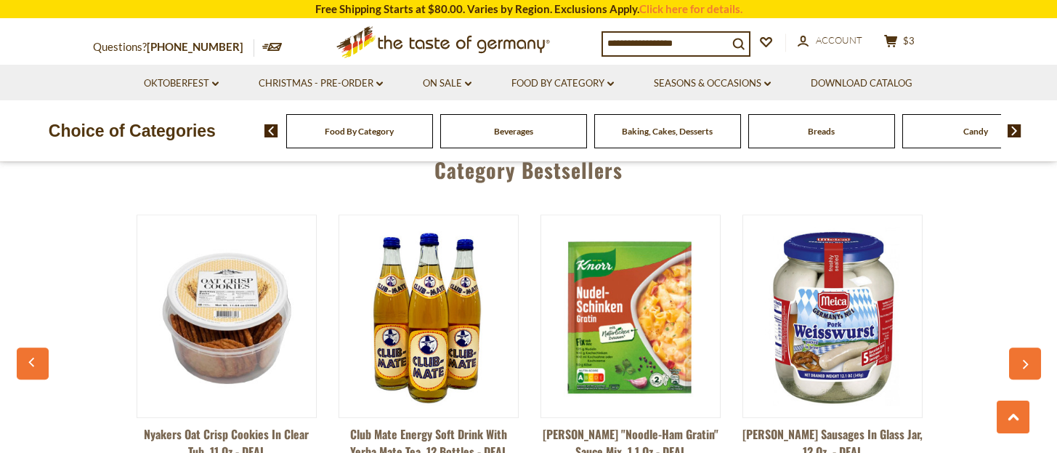
click at [1025, 360] on icon "button" at bounding box center [1026, 364] width 6 height 9
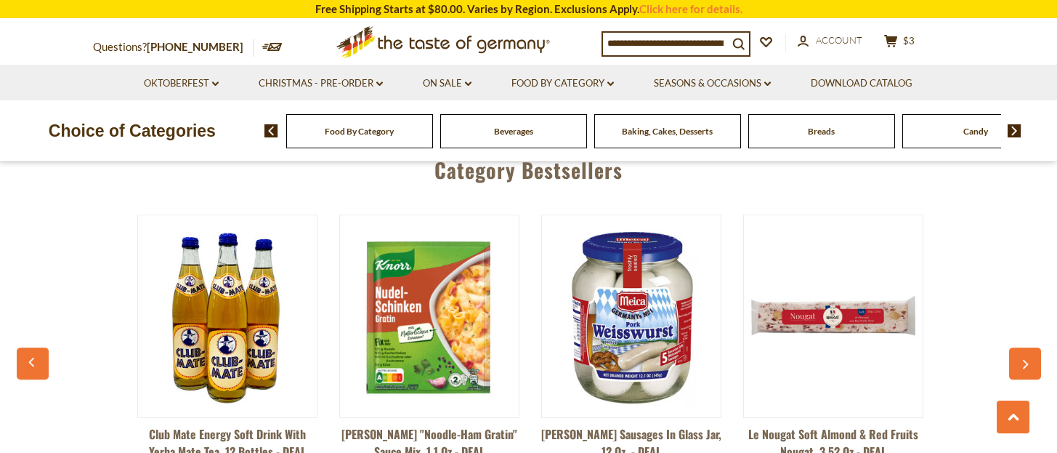
click at [1025, 360] on icon "button" at bounding box center [1026, 364] width 6 height 9
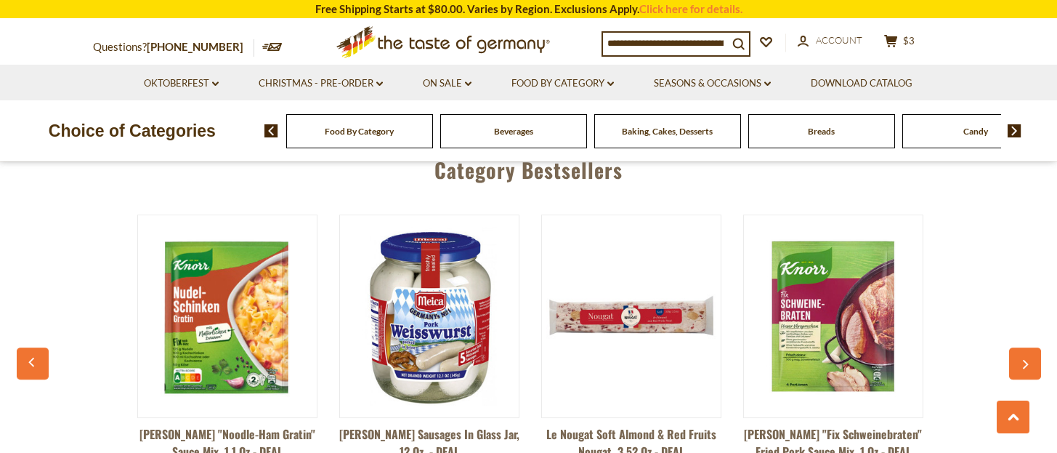
click at [1025, 360] on icon "button" at bounding box center [1026, 364] width 6 height 9
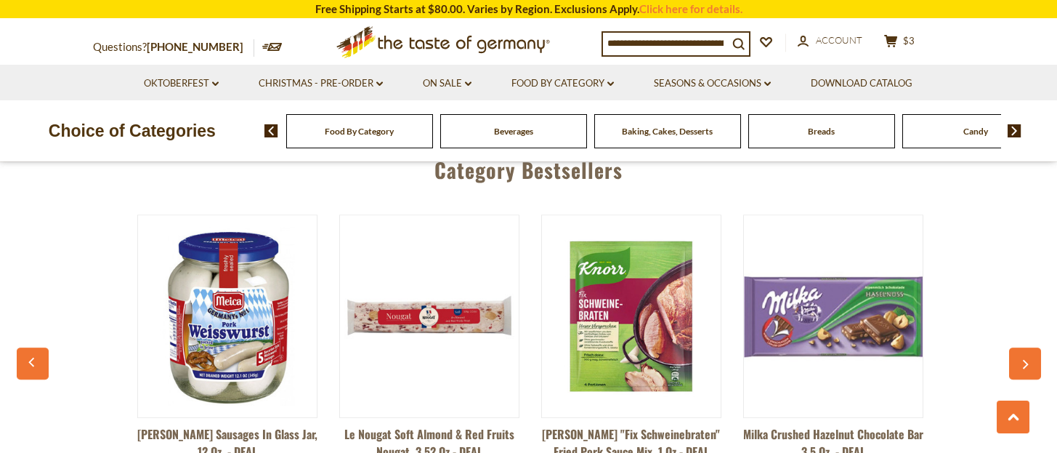
click at [1025, 360] on icon "button" at bounding box center [1026, 364] width 6 height 9
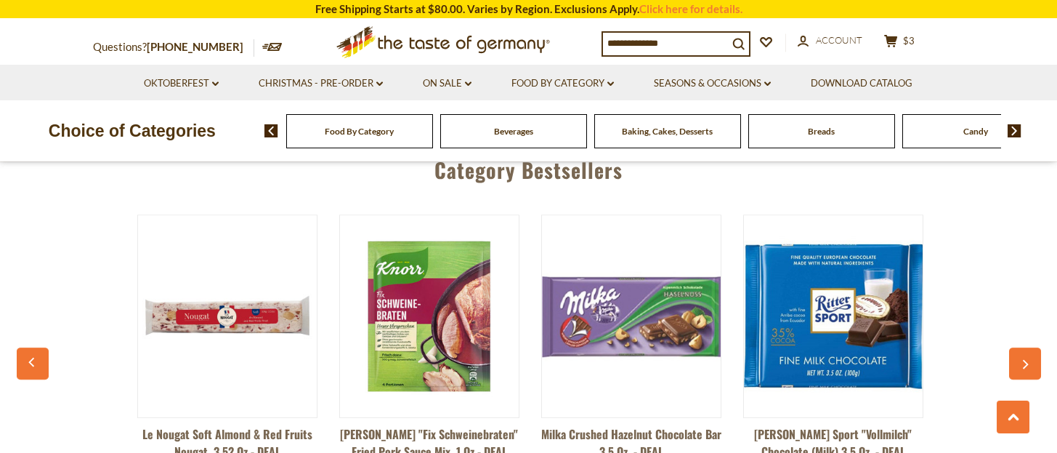
click at [1025, 360] on icon "button" at bounding box center [1026, 364] width 6 height 9
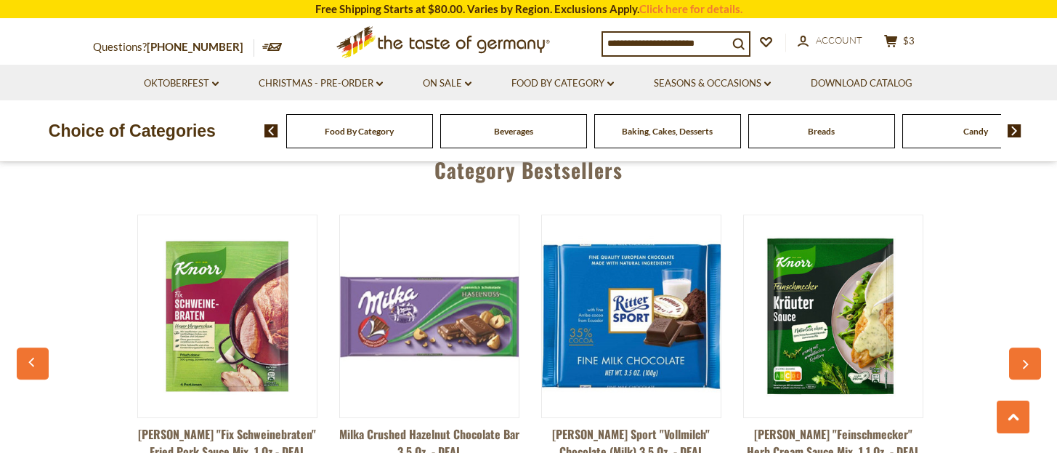
click at [1025, 360] on icon "button" at bounding box center [1026, 364] width 6 height 9
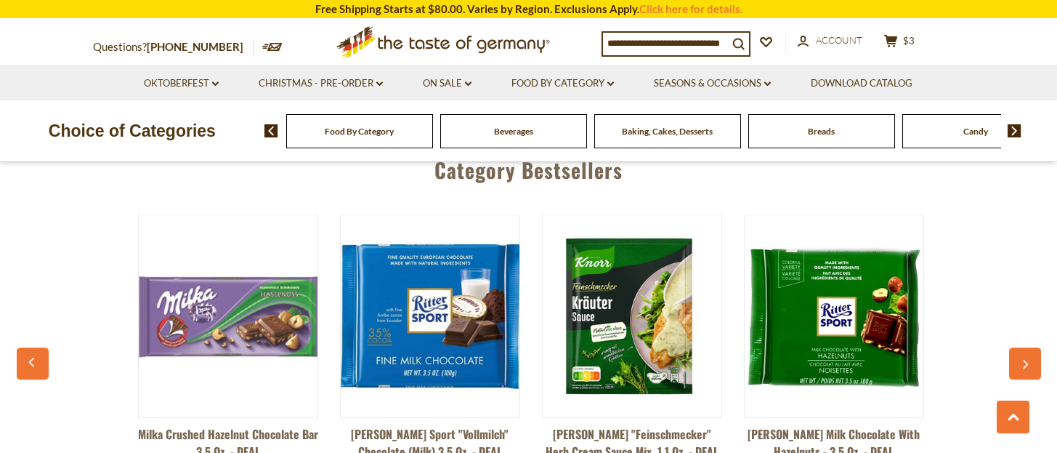
click at [1025, 360] on icon "button" at bounding box center [1026, 364] width 6 height 9
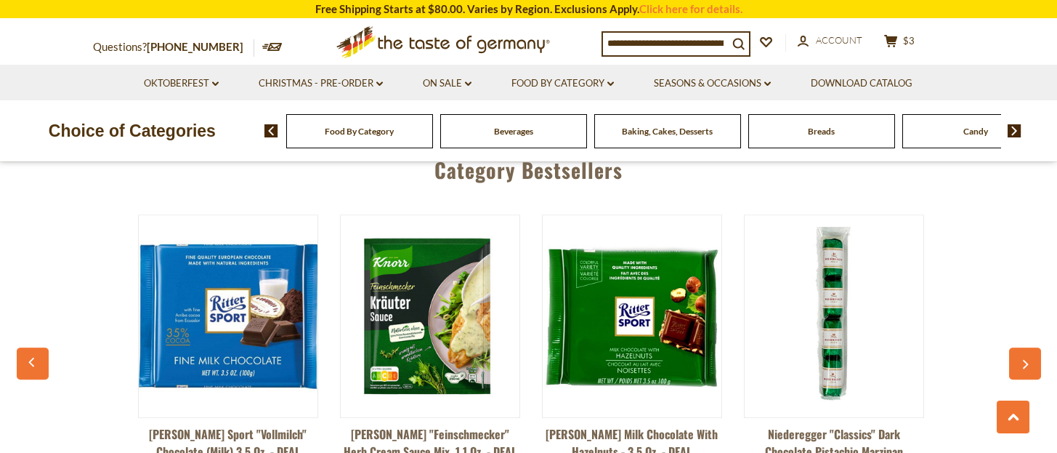
click at [1025, 360] on icon "button" at bounding box center [1026, 364] width 6 height 9
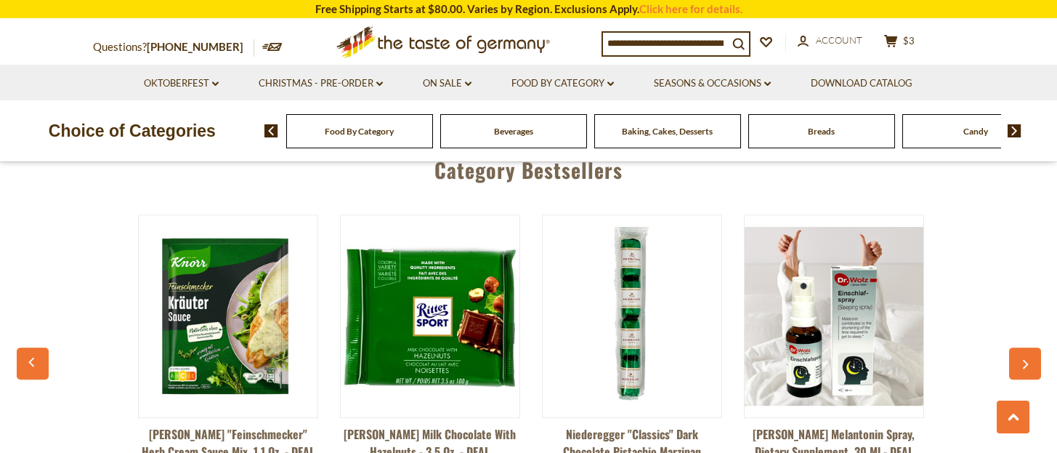
click at [1025, 360] on icon "button" at bounding box center [1026, 364] width 6 height 9
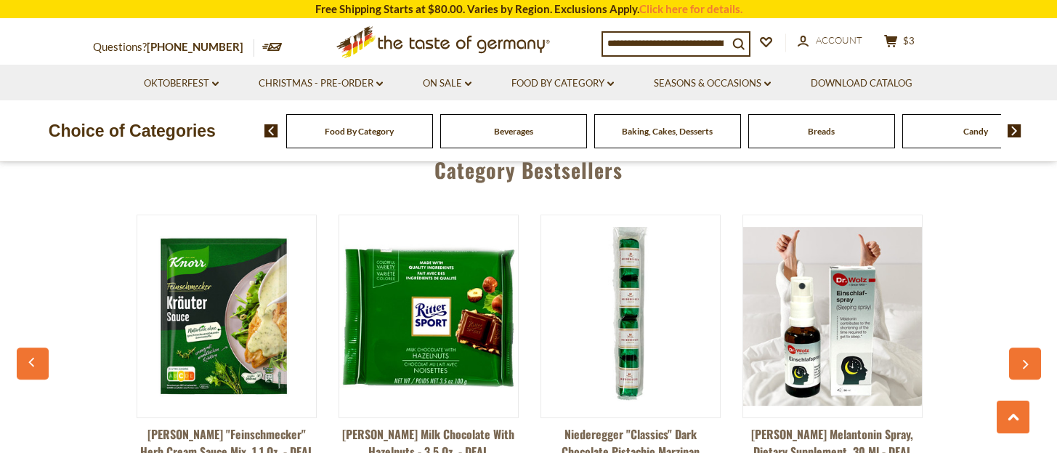
click at [1025, 359] on icon "button" at bounding box center [1024, 364] width 9 height 10
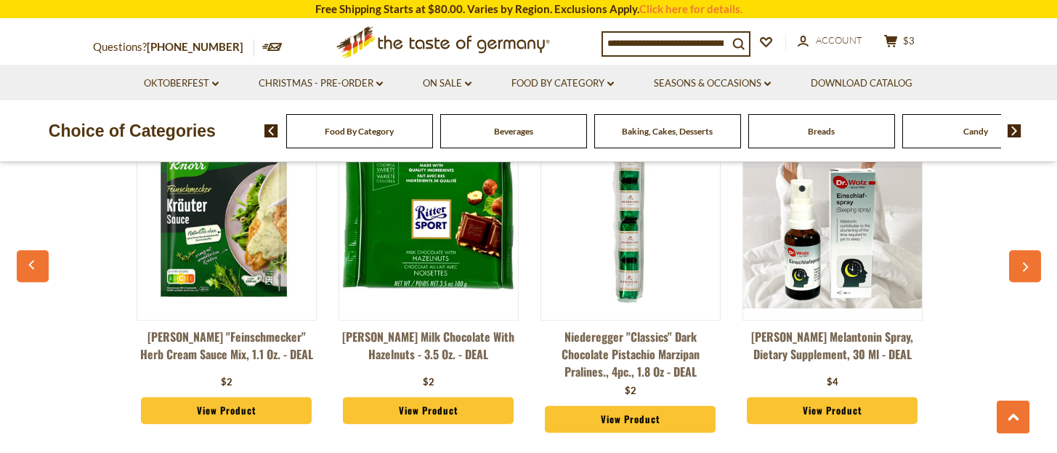
click at [853, 216] on img at bounding box center [832, 218] width 179 height 179
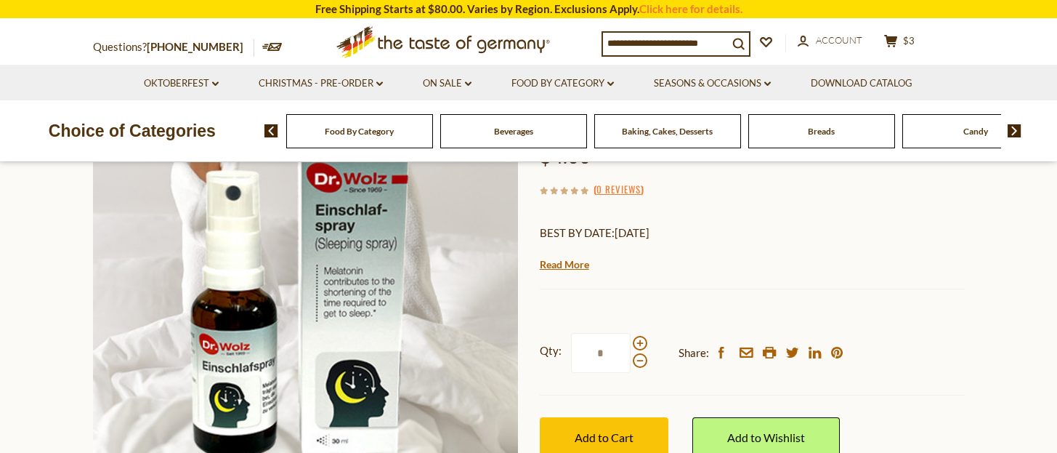
scroll to position [290, 0]
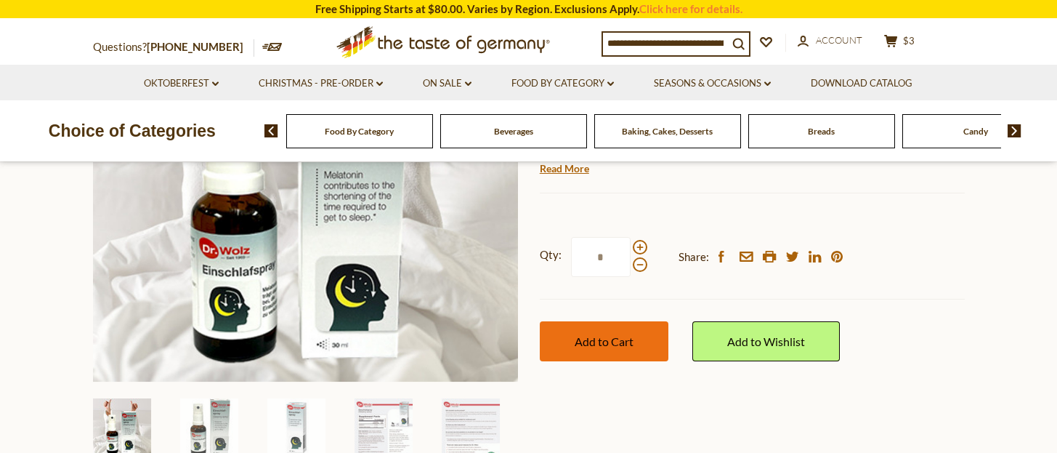
click at [595, 343] on span "Add to Cart" at bounding box center [604, 341] width 59 height 14
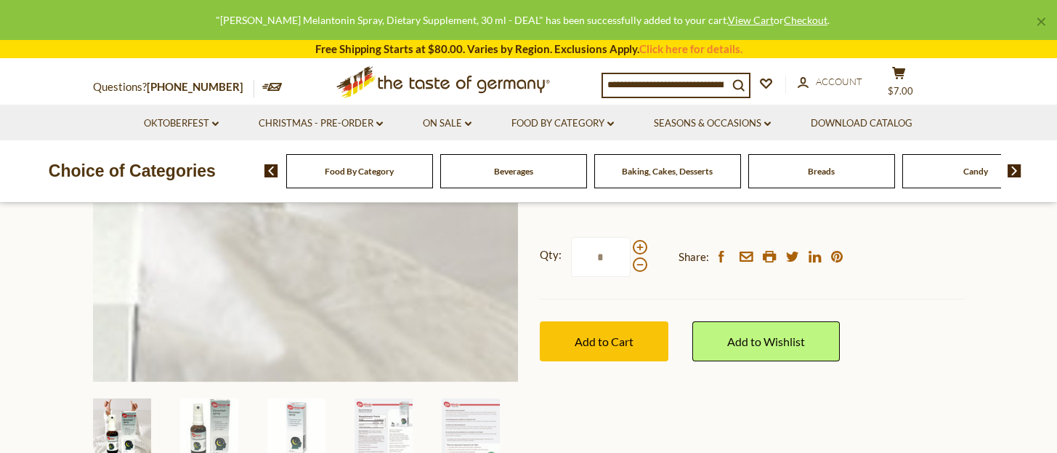
scroll to position [97, 0]
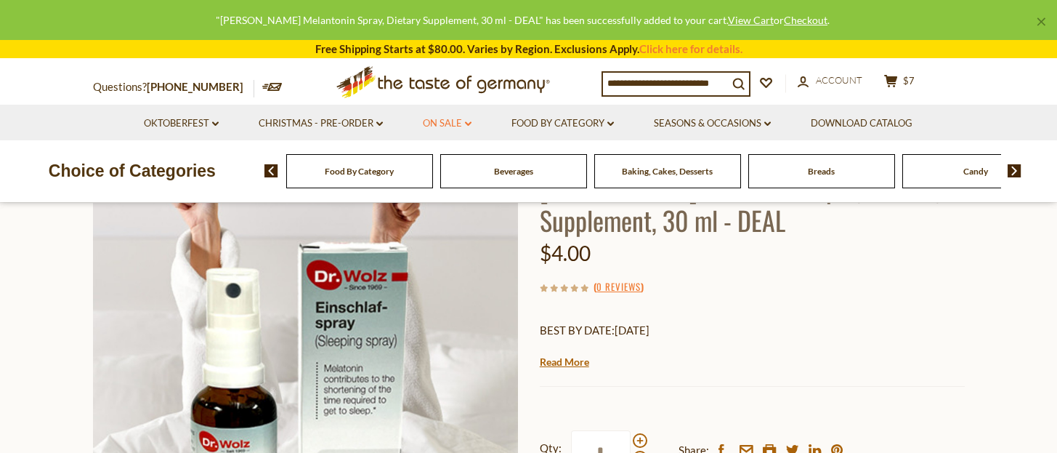
click at [434, 123] on link "On Sale dropdown_arrow" at bounding box center [447, 124] width 49 height 16
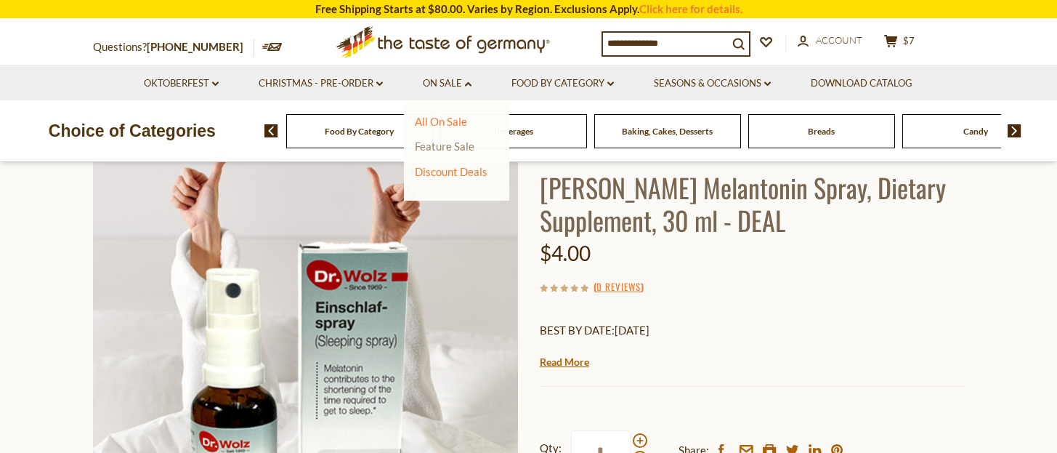
click at [451, 146] on link "Feature Sale" at bounding box center [445, 146] width 60 height 13
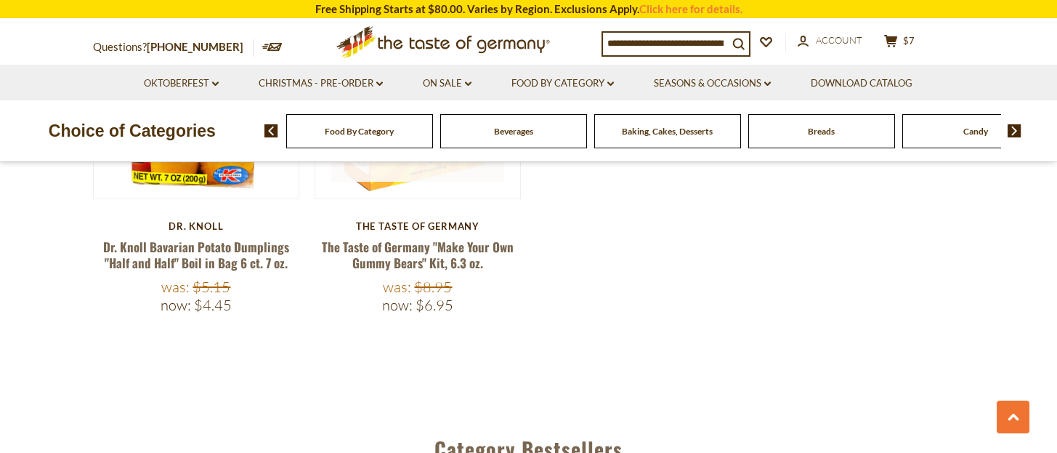
scroll to position [678, 0]
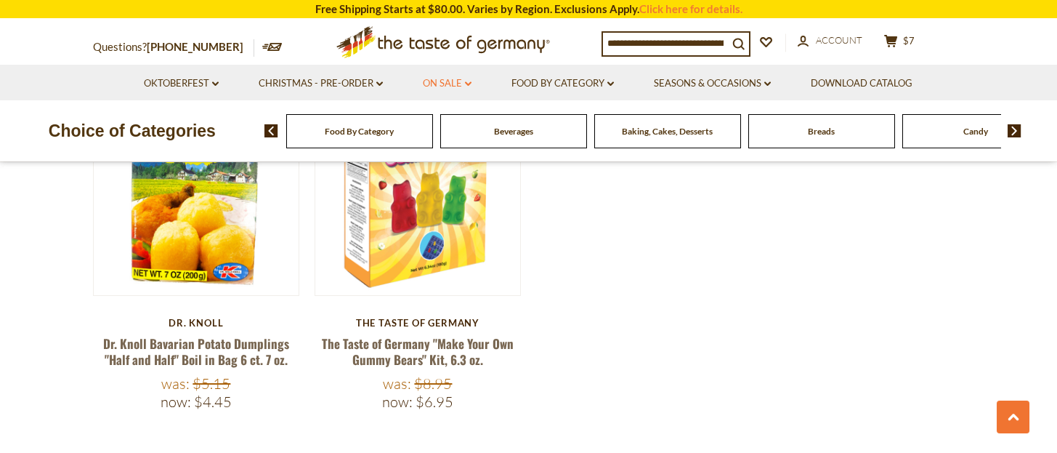
click at [445, 82] on link "On Sale dropdown_arrow" at bounding box center [447, 84] width 49 height 16
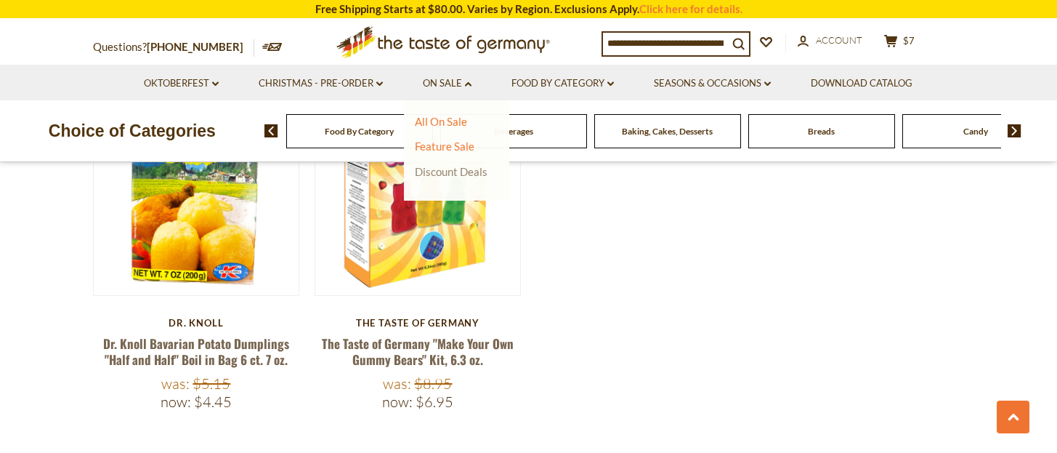
click at [440, 171] on link "Discount Deals" at bounding box center [451, 171] width 73 height 20
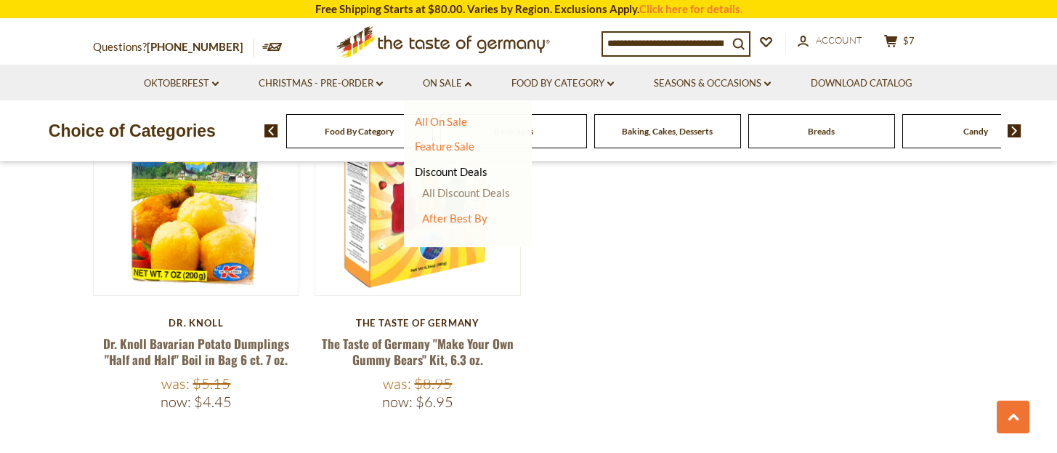
click at [459, 191] on link "All Discount Deals" at bounding box center [466, 192] width 88 height 13
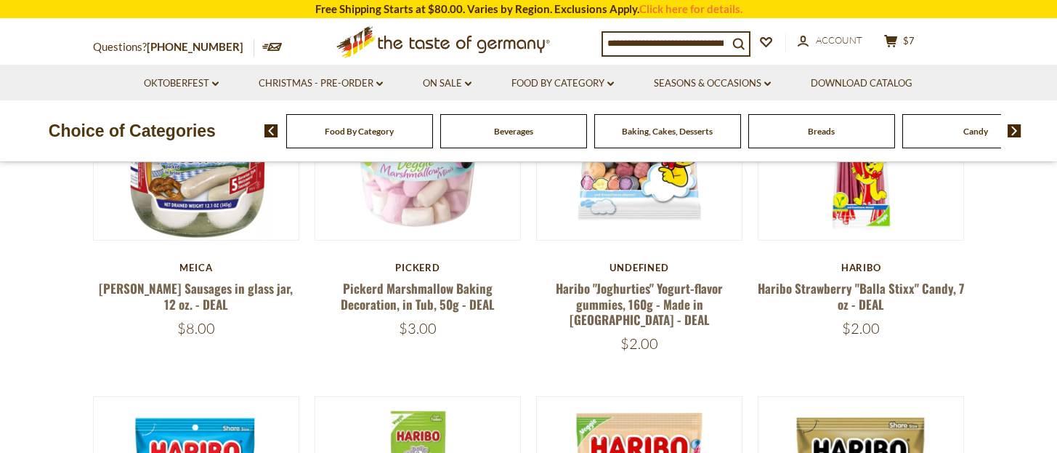
scroll to position [290, 0]
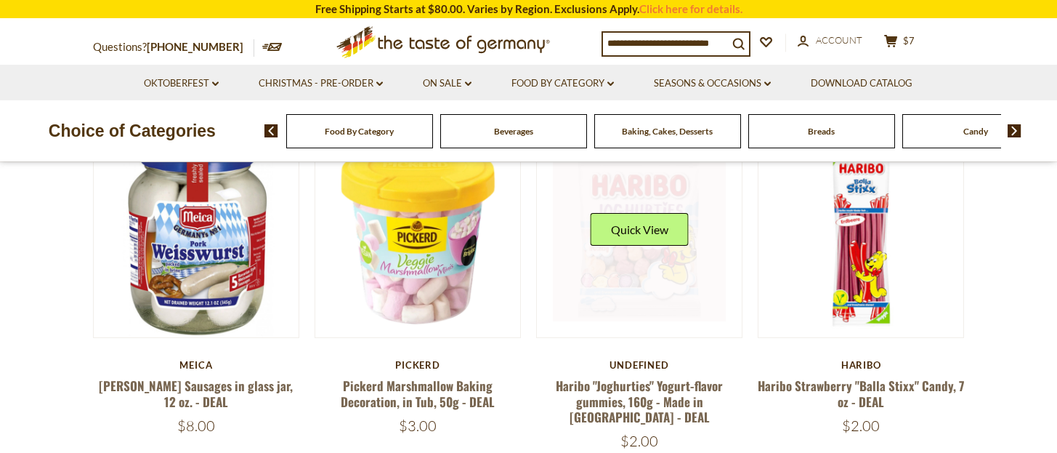
click at [657, 277] on link at bounding box center [639, 234] width 173 height 173
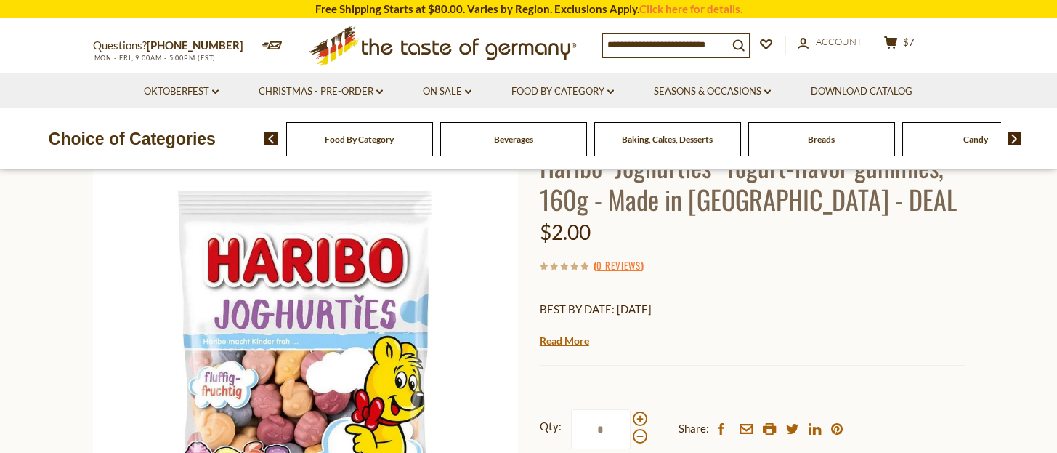
scroll to position [194, 0]
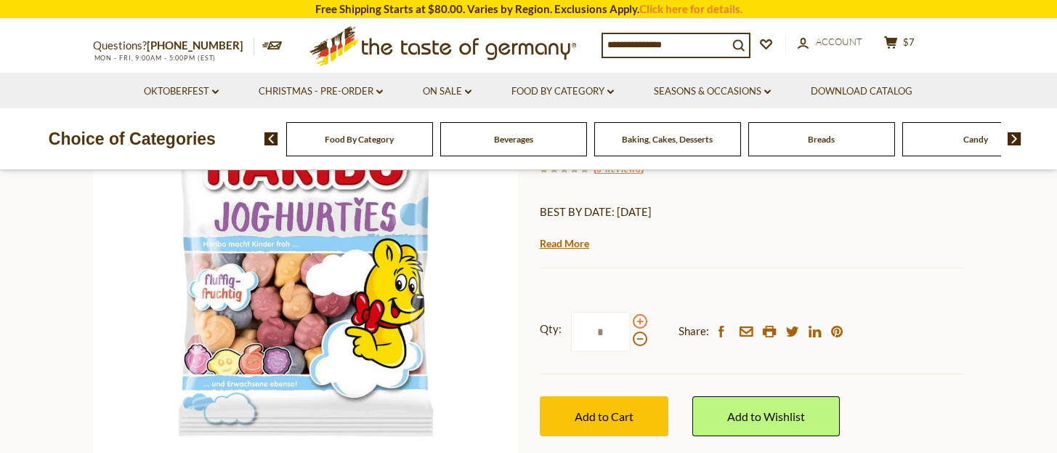
click at [640, 320] on span at bounding box center [640, 321] width 15 height 15
click at [631, 320] on input "*" at bounding box center [601, 332] width 60 height 40
click at [639, 343] on span at bounding box center [640, 338] width 15 height 15
click at [631, 343] on input "*" at bounding box center [601, 332] width 60 height 40
click at [639, 323] on span at bounding box center [640, 321] width 15 height 15
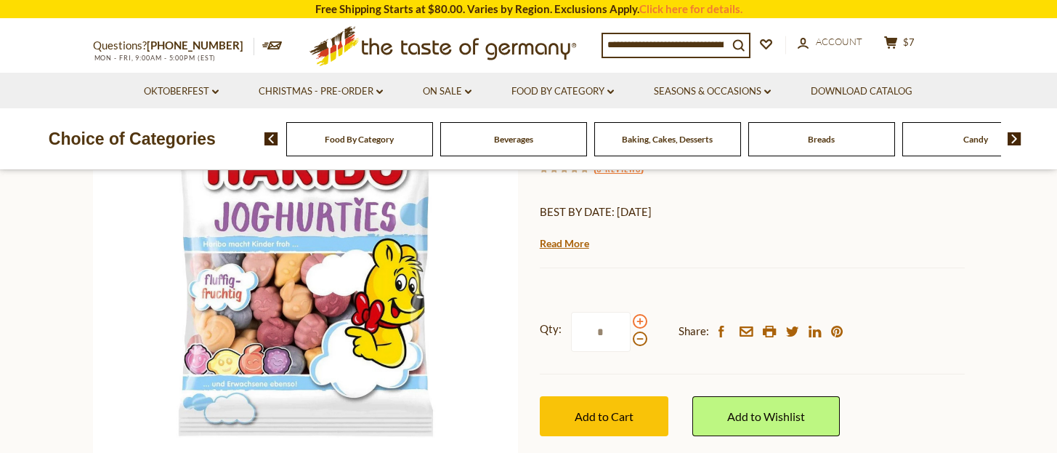
click at [631, 323] on input "*" at bounding box center [601, 332] width 60 height 40
click at [635, 338] on span at bounding box center [640, 338] width 15 height 15
click at [631, 338] on input "*" at bounding box center [601, 332] width 60 height 40
type input "*"
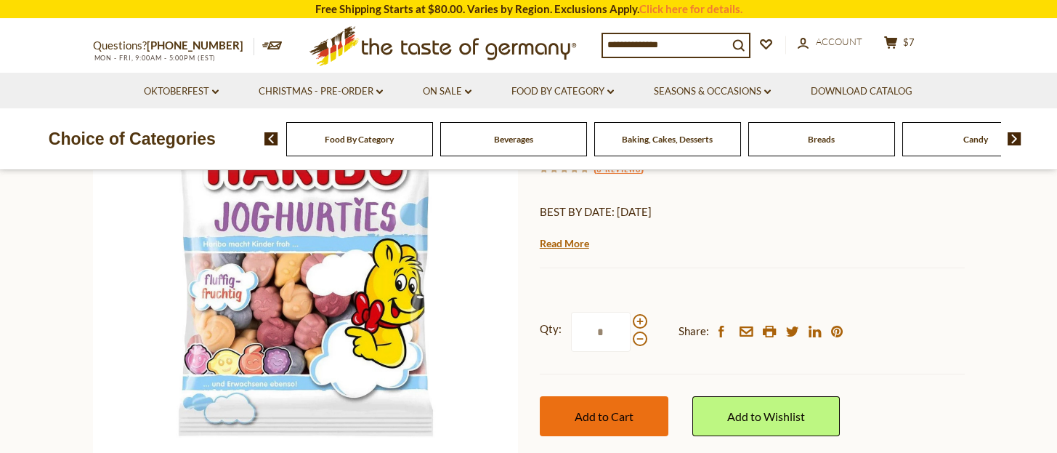
type input "*"
click at [606, 411] on span "Add to Cart" at bounding box center [604, 416] width 59 height 14
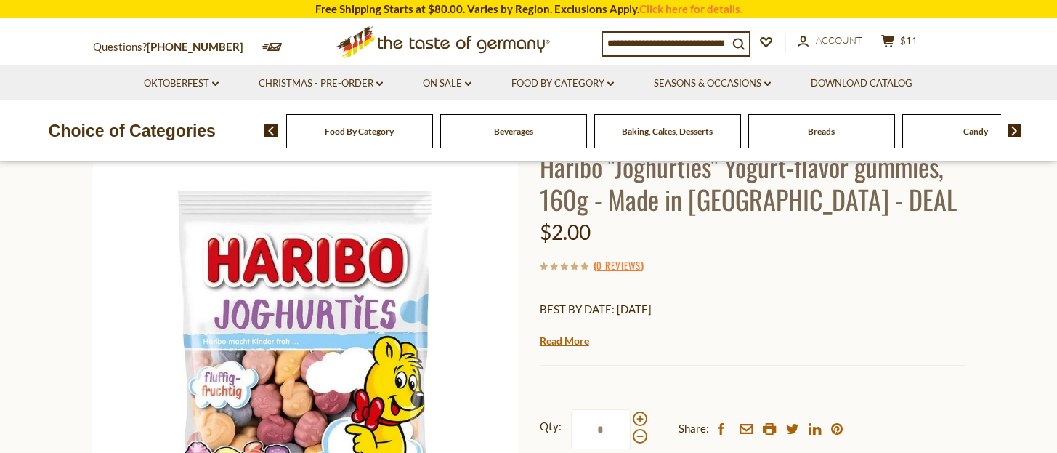
scroll to position [290, 0]
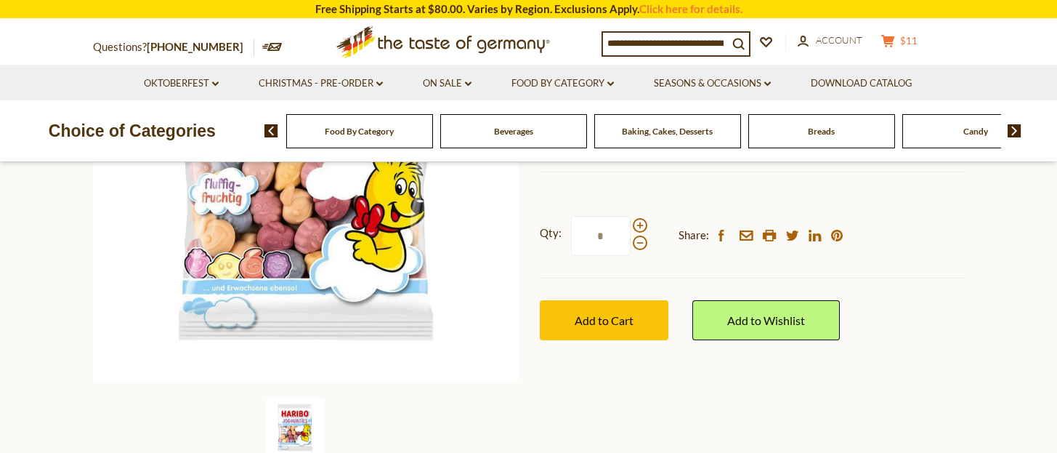
click at [918, 41] on span "$11" at bounding box center [908, 41] width 17 height 12
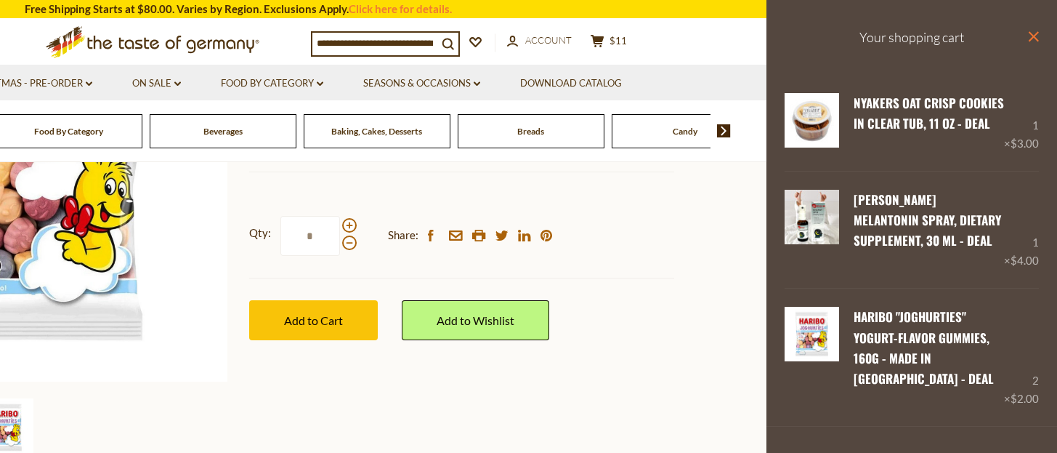
click at [1028, 38] on icon "close" at bounding box center [1033, 36] width 11 height 11
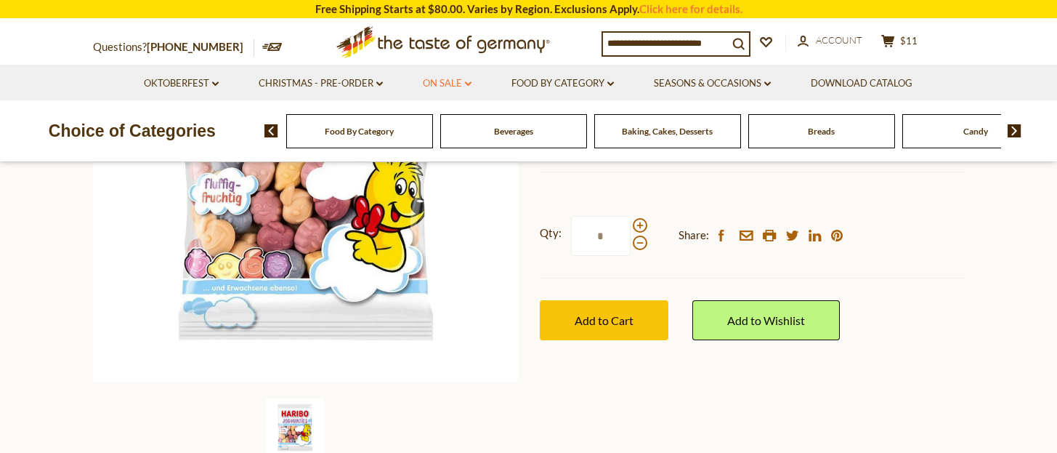
click at [453, 86] on link "On Sale dropdown_arrow" at bounding box center [447, 84] width 49 height 16
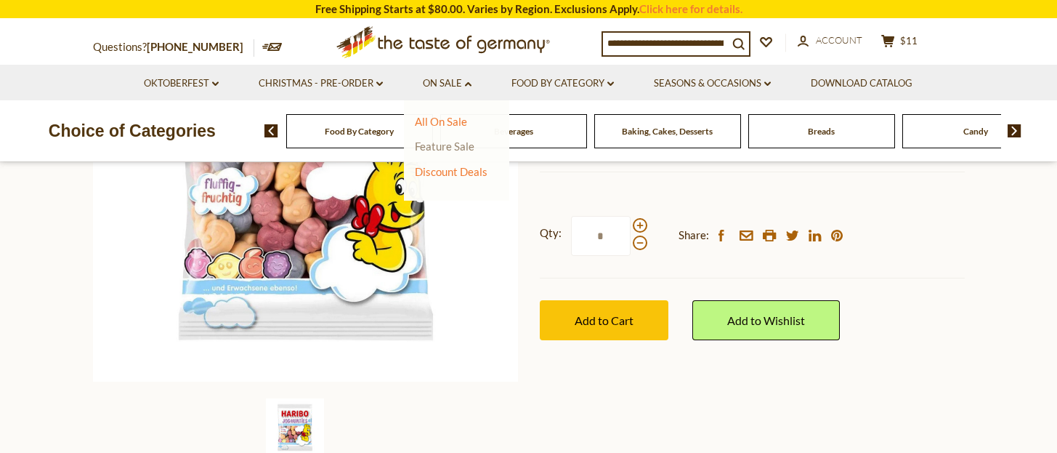
click at [451, 146] on link "Feature Sale" at bounding box center [445, 146] width 60 height 13
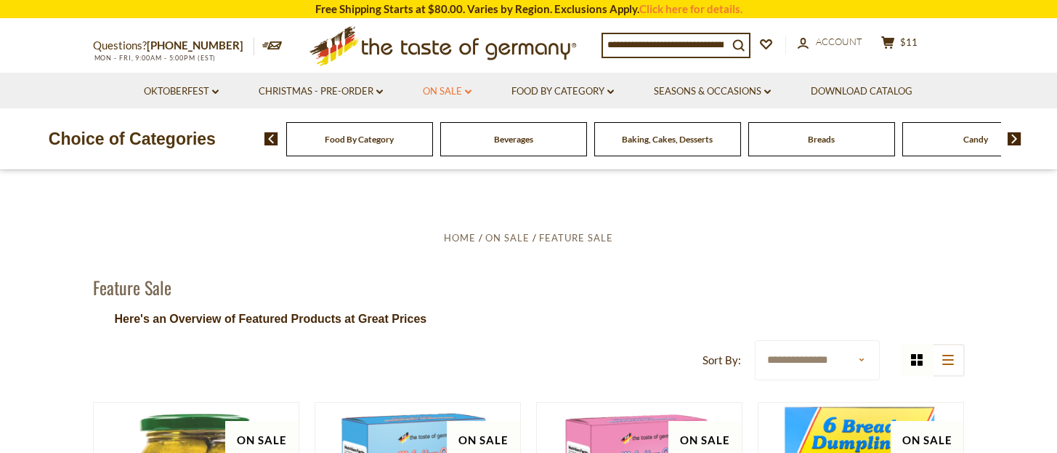
click at [440, 88] on link "On Sale dropdown_arrow" at bounding box center [447, 92] width 49 height 16
click at [445, 126] on link "All On Sale" at bounding box center [441, 129] width 52 height 13
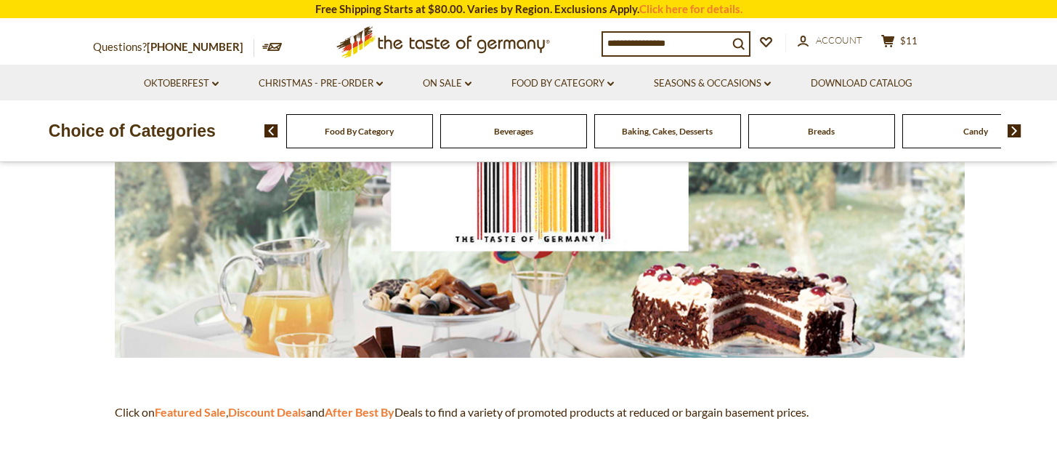
scroll to position [290, 0]
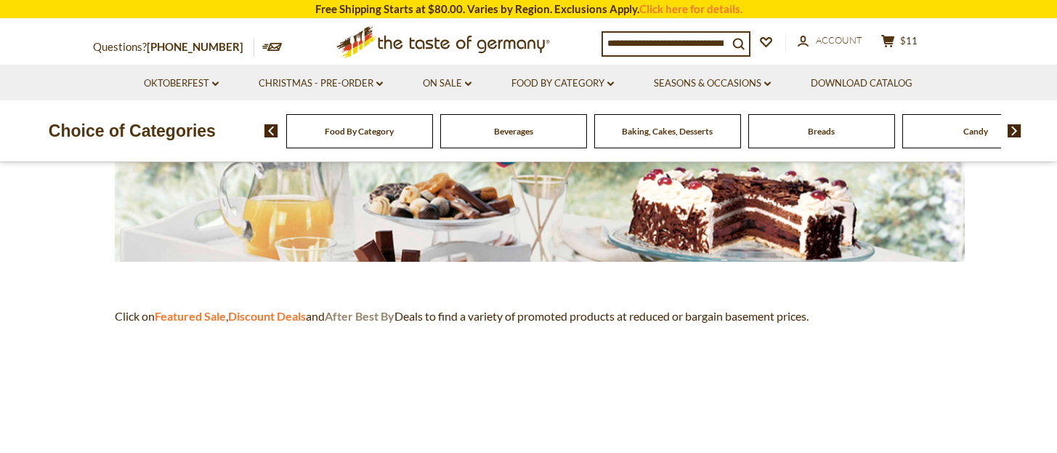
click at [352, 314] on strong "After Best By" at bounding box center [360, 316] width 70 height 14
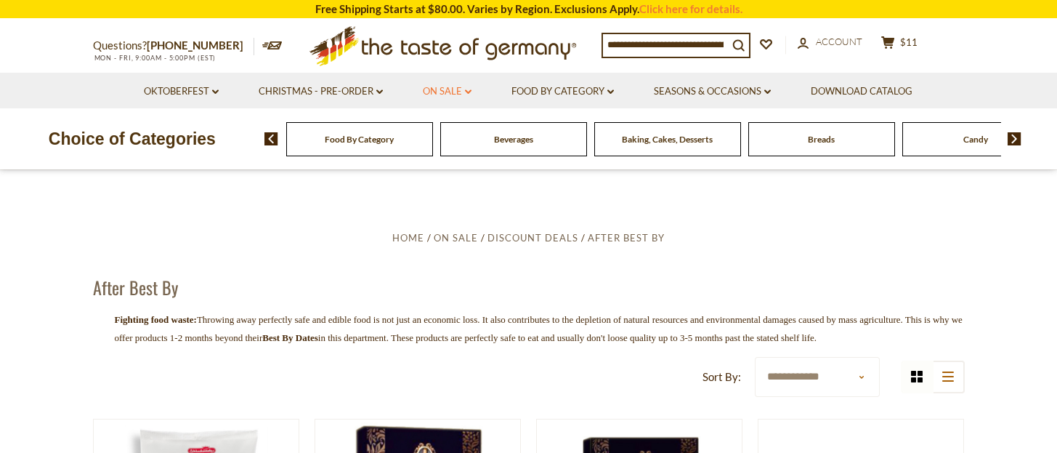
click at [448, 92] on link "On Sale dropdown_arrow" at bounding box center [447, 92] width 49 height 16
click at [437, 129] on link "All On Sale" at bounding box center [441, 129] width 52 height 13
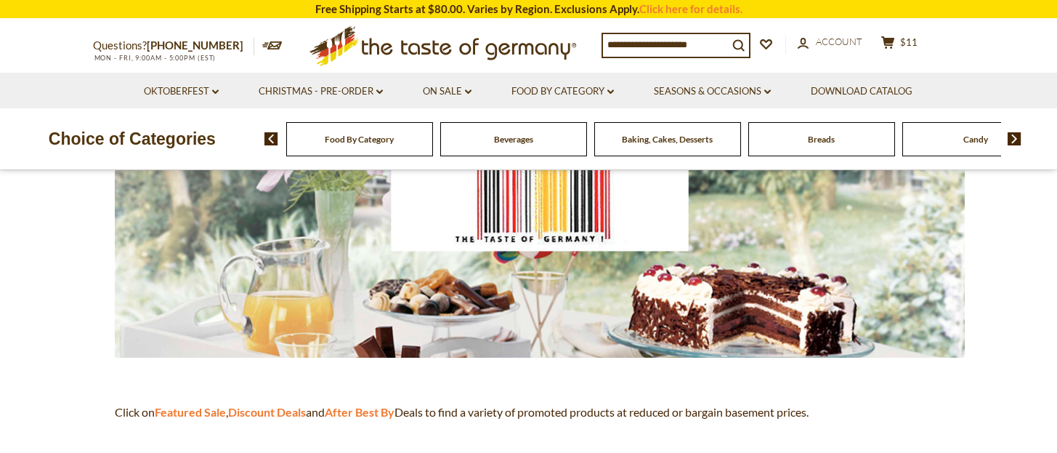
scroll to position [290, 0]
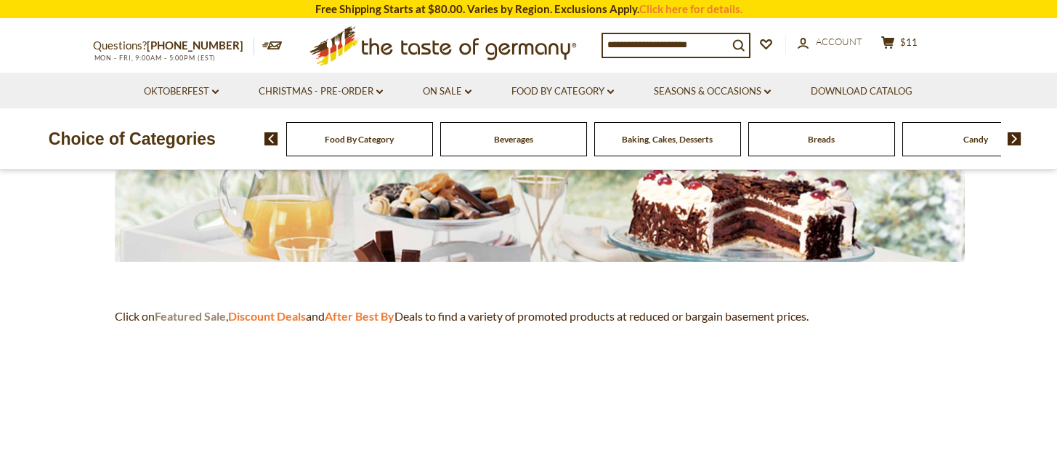
click at [203, 317] on strong "Featured Sale" at bounding box center [190, 316] width 71 height 14
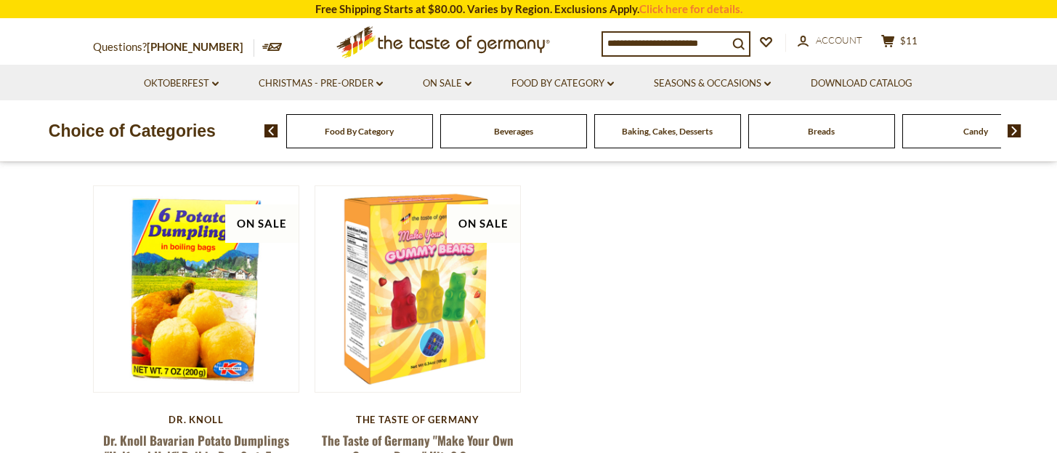
scroll to position [97, 0]
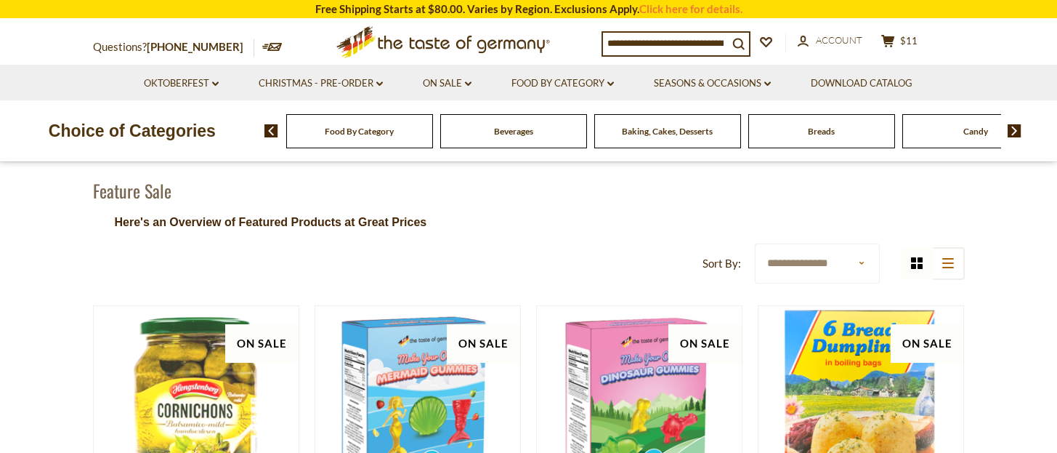
click at [865, 265] on select "**********" at bounding box center [817, 263] width 124 height 40
select select "********"
click at [755, 243] on select "**********" at bounding box center [817, 263] width 124 height 40
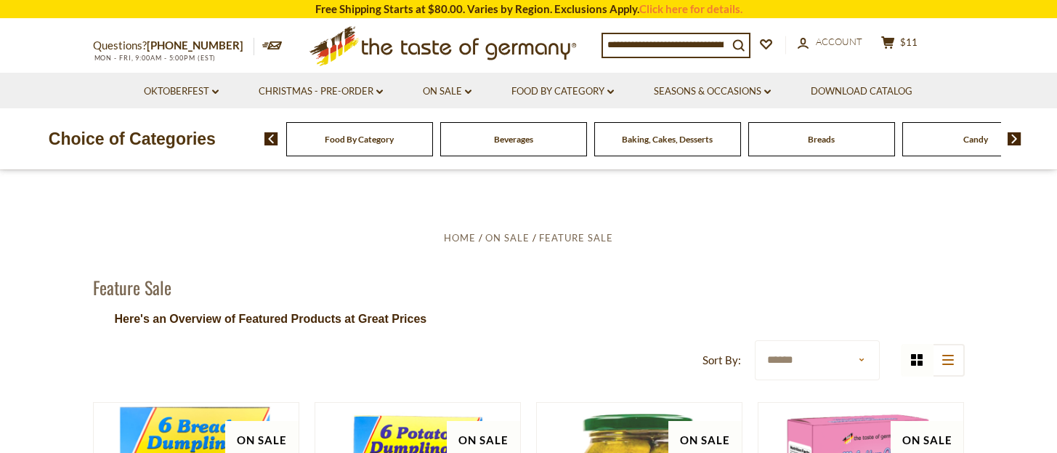
click at [970, 142] on span "Candy" at bounding box center [976, 139] width 25 height 11
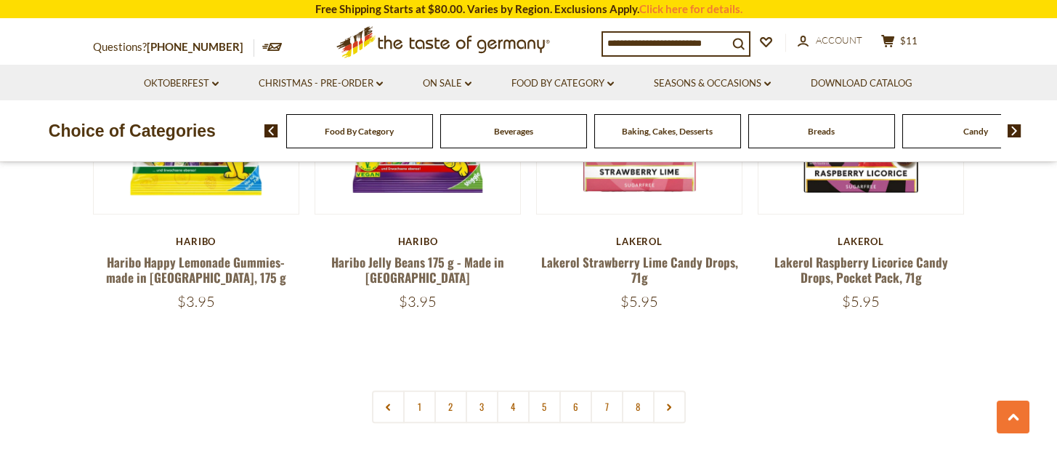
scroll to position [3585, 0]
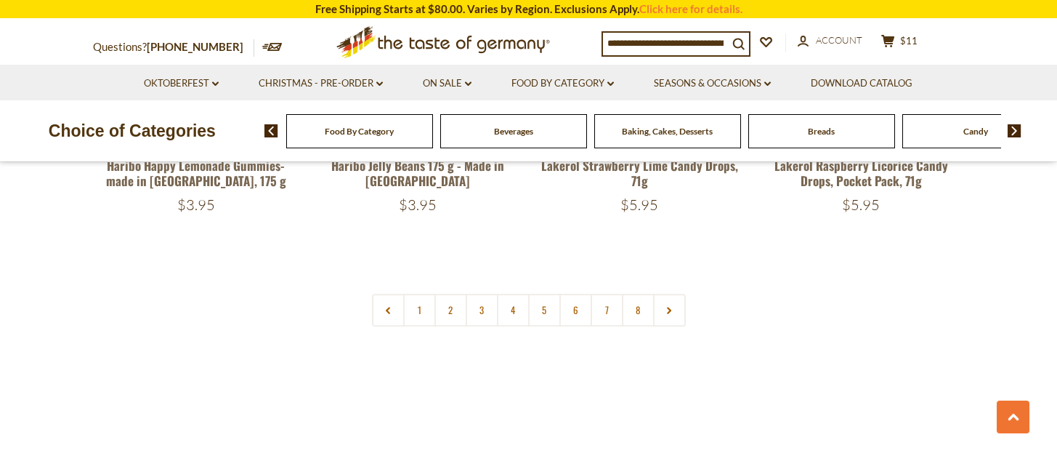
click at [453, 294] on link "2" at bounding box center [451, 310] width 33 height 33
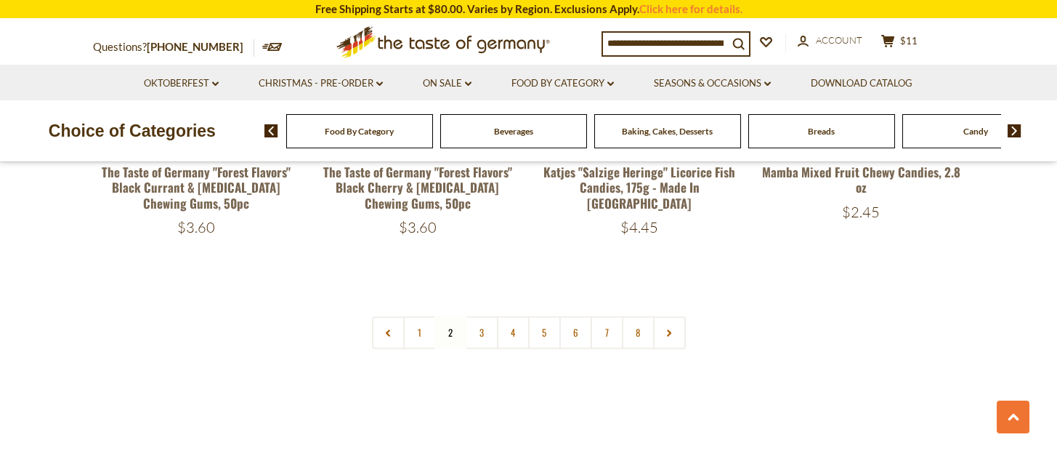
scroll to position [3629, 0]
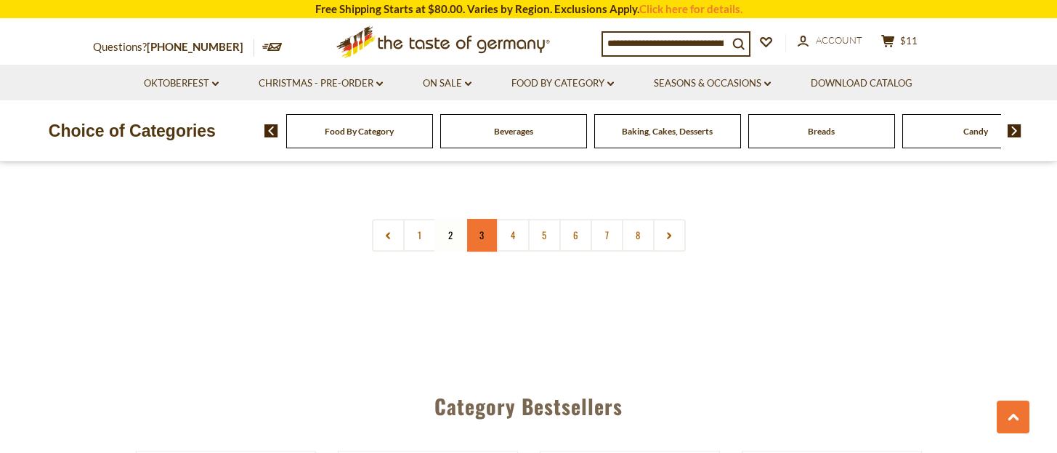
drag, startPoint x: 479, startPoint y: 201, endPoint x: 485, endPoint y: 211, distance: 11.1
click at [480, 219] on link "3" at bounding box center [482, 235] width 33 height 33
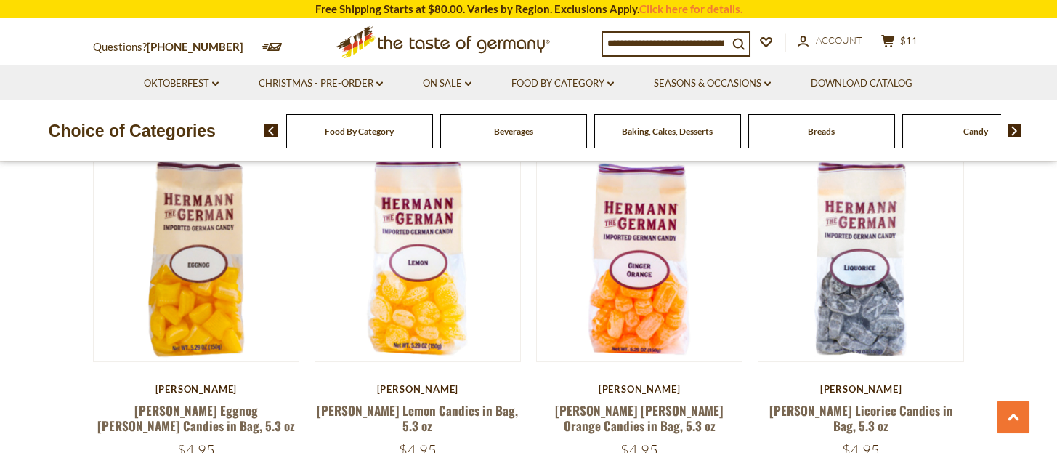
scroll to position [1594, 0]
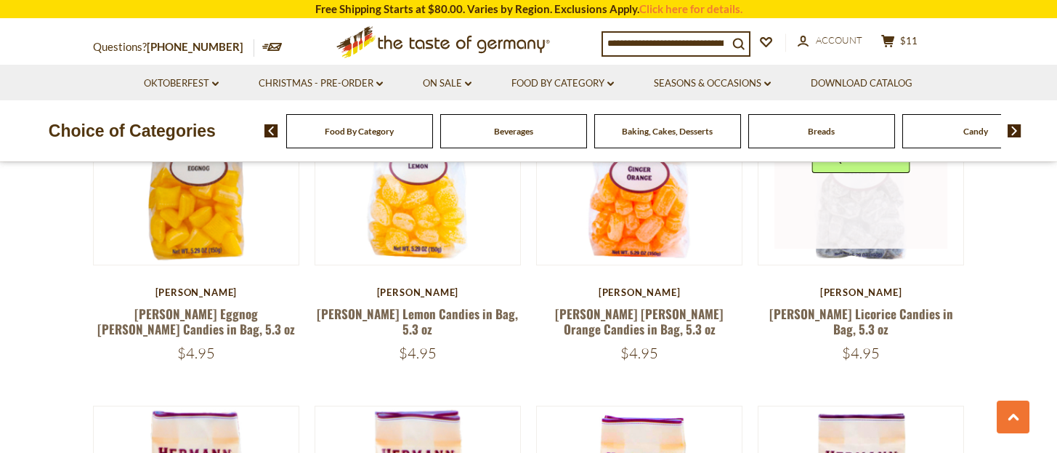
click at [871, 254] on img at bounding box center [862, 163] width 206 height 206
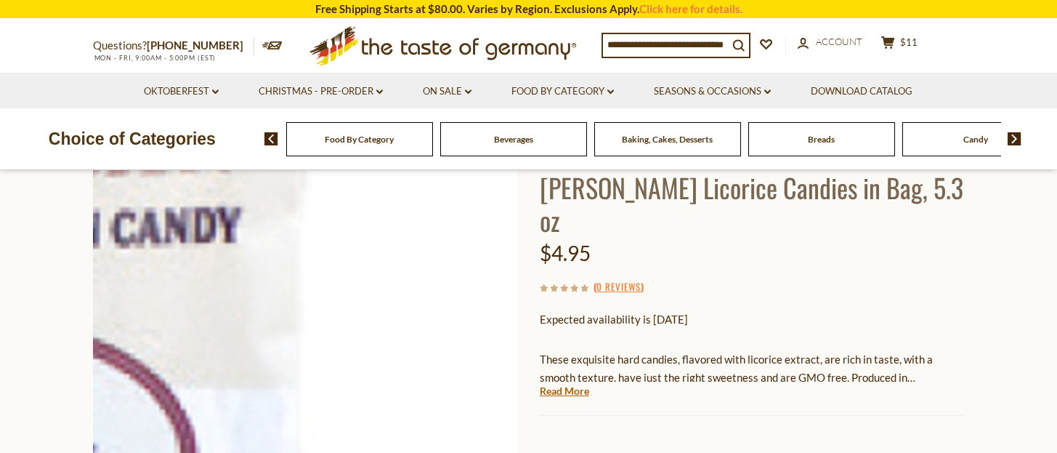
scroll to position [194, 0]
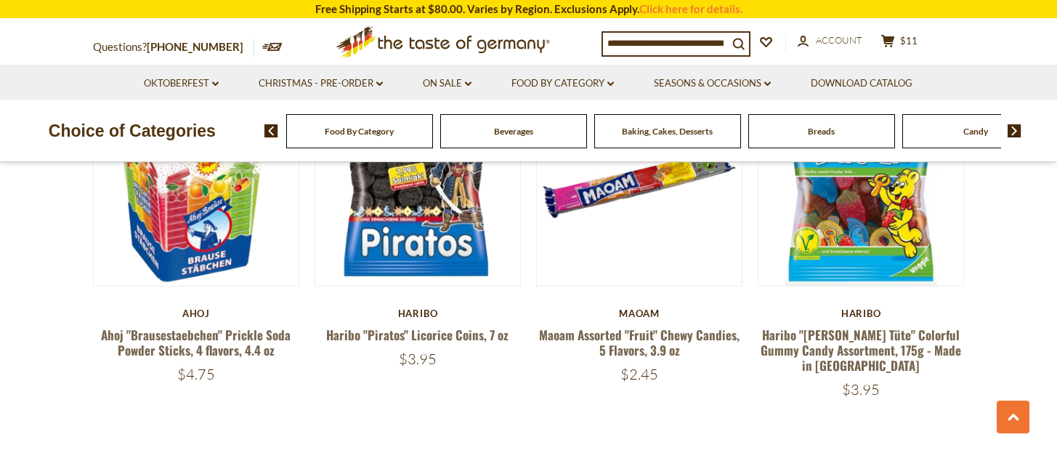
scroll to position [3532, 0]
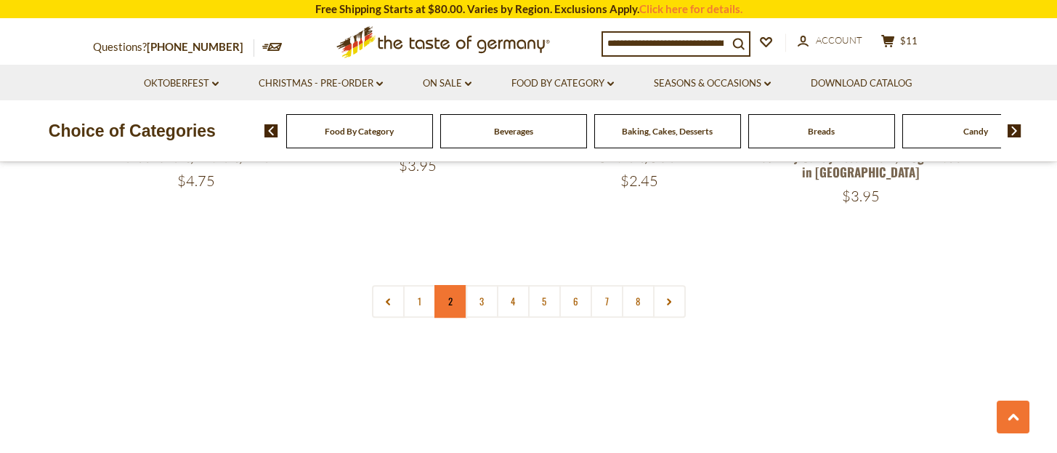
click at [459, 285] on link "2" at bounding box center [451, 301] width 33 height 33
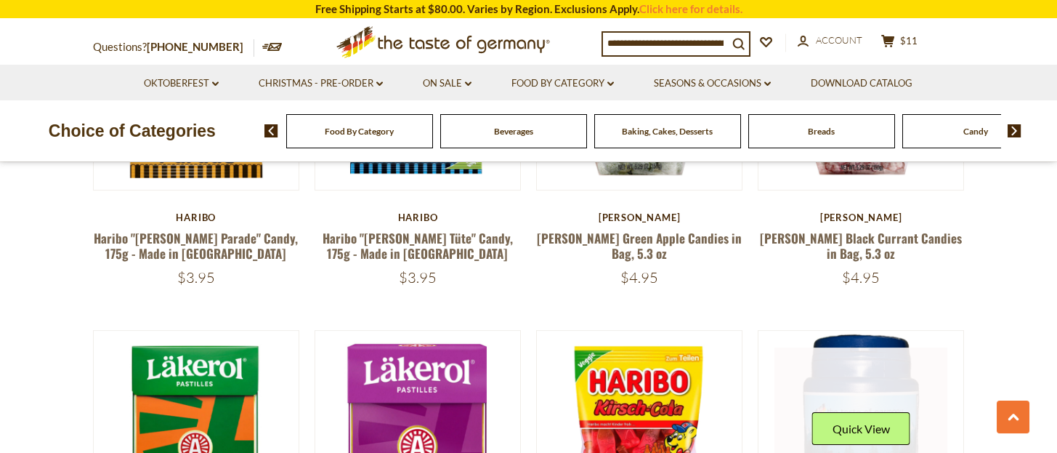
scroll to position [2854, 0]
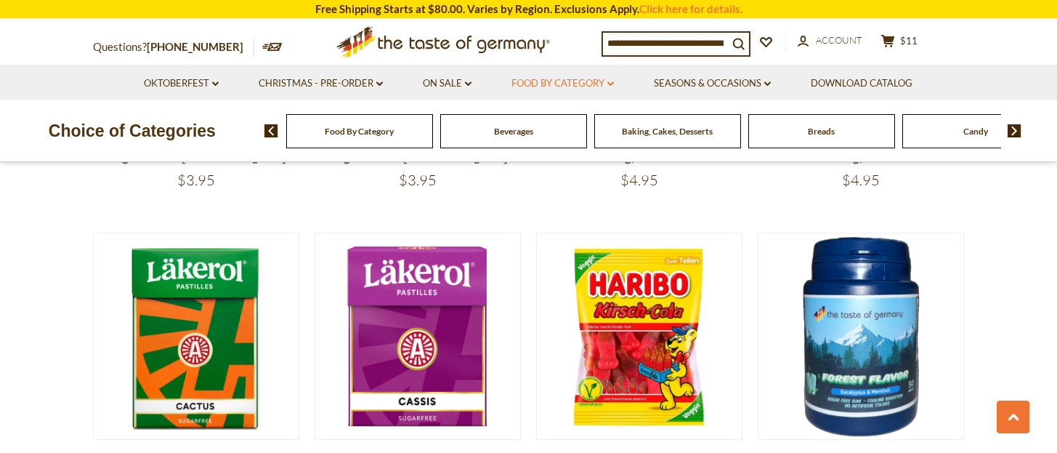
click at [602, 81] on link "Food By Category dropdown_arrow" at bounding box center [563, 84] width 102 height 16
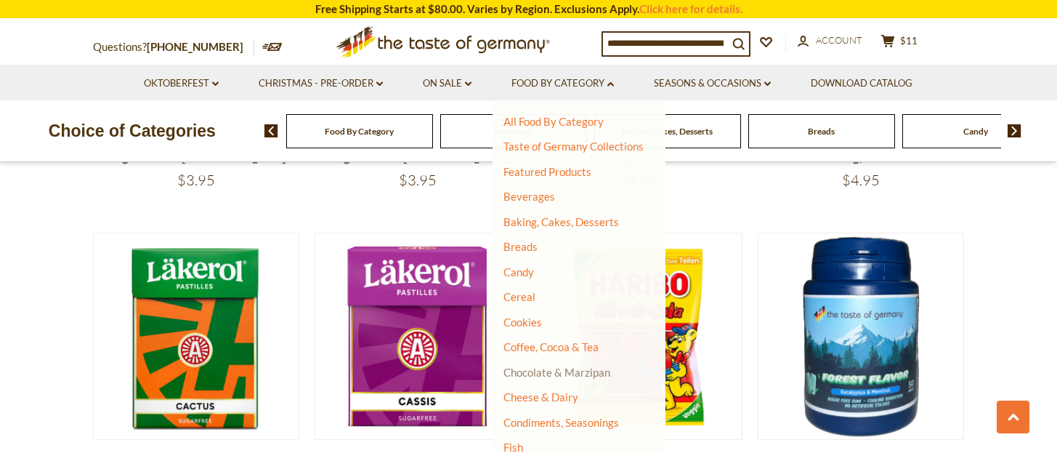
click at [567, 371] on link "Chocolate & Marzipan" at bounding box center [557, 372] width 107 height 13
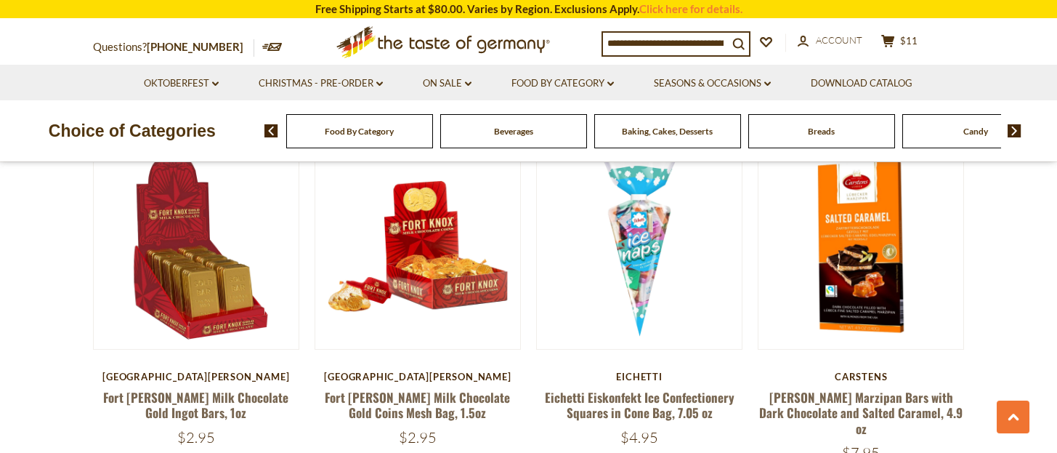
scroll to position [1259, 0]
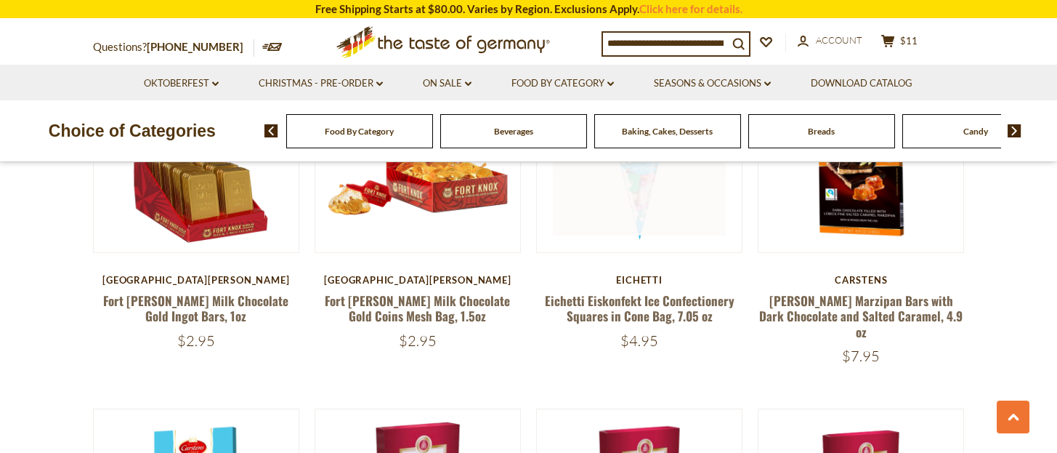
click at [639, 214] on link at bounding box center [639, 149] width 173 height 173
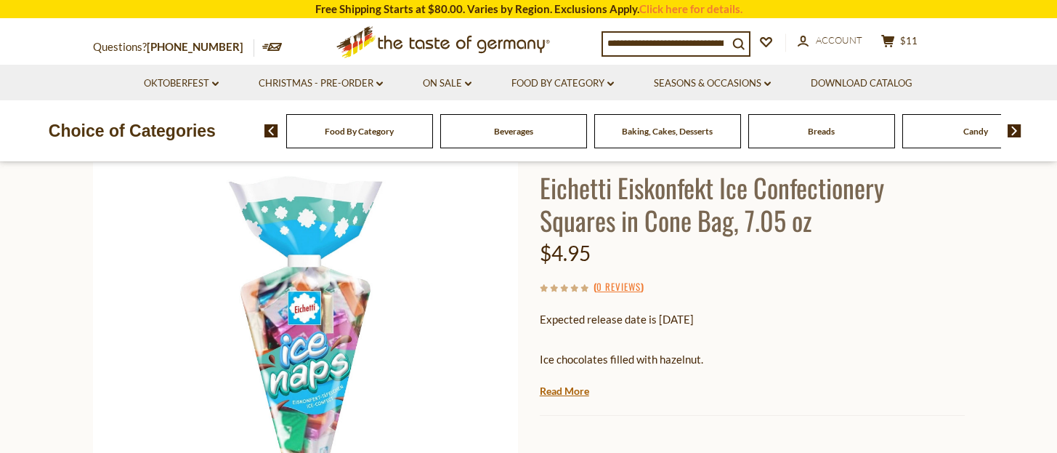
scroll to position [194, 0]
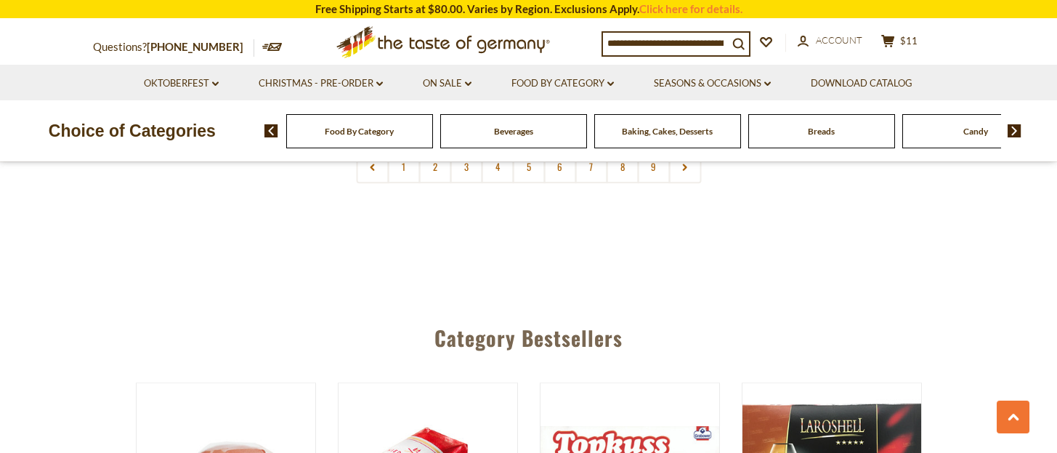
scroll to position [3585, 0]
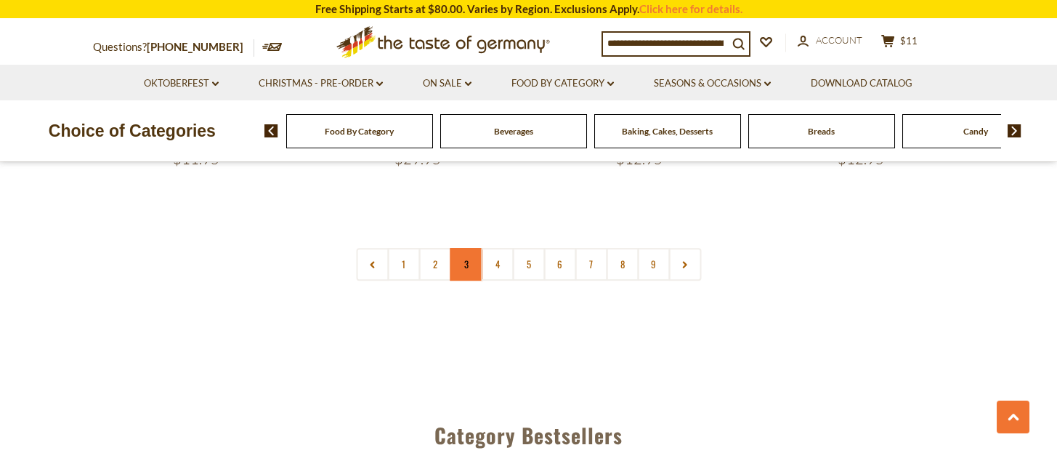
click at [465, 267] on link "3" at bounding box center [466, 264] width 33 height 33
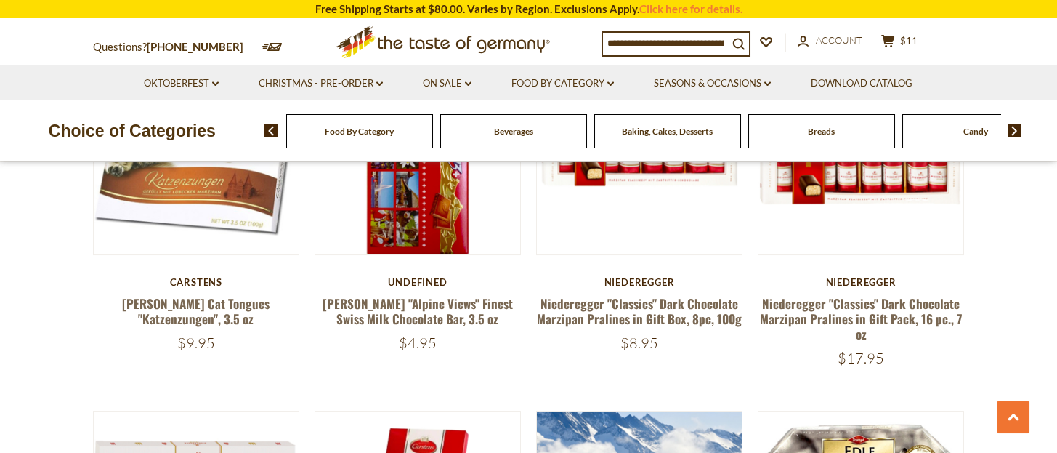
scroll to position [2272, 0]
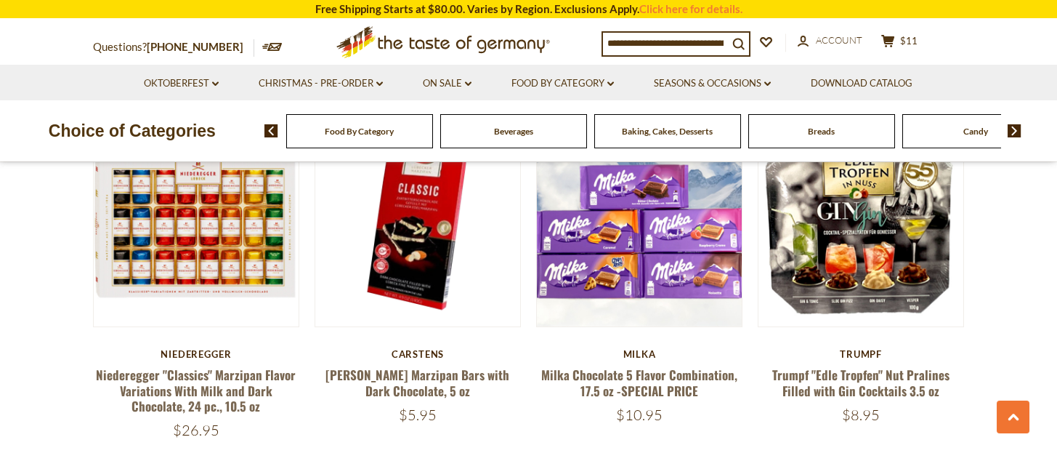
click at [673, 49] on input at bounding box center [665, 43] width 125 height 20
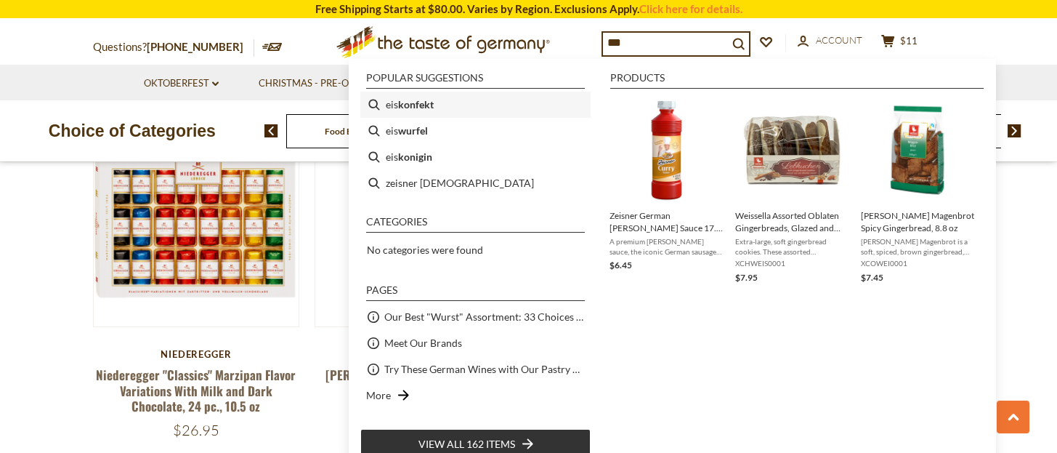
click at [414, 96] on b "konfekt" at bounding box center [416, 104] width 36 height 17
type input "**********"
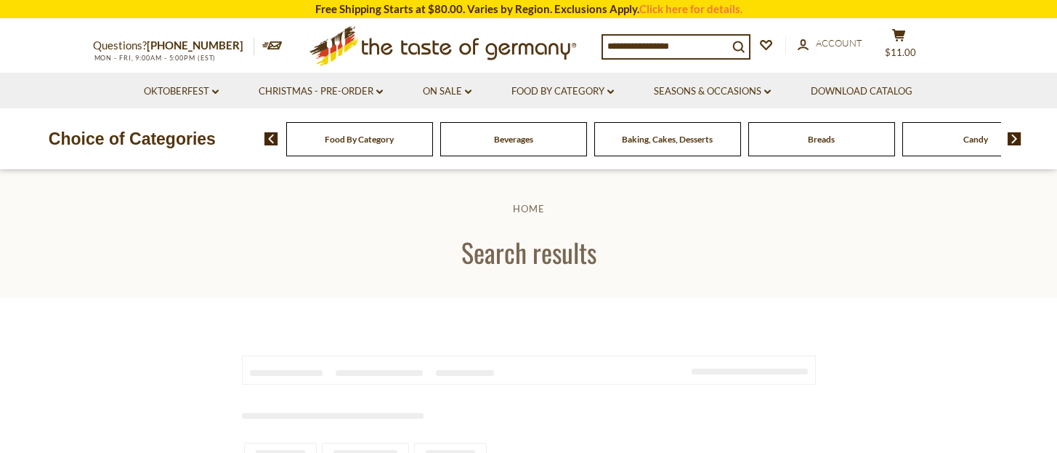
type input "**********"
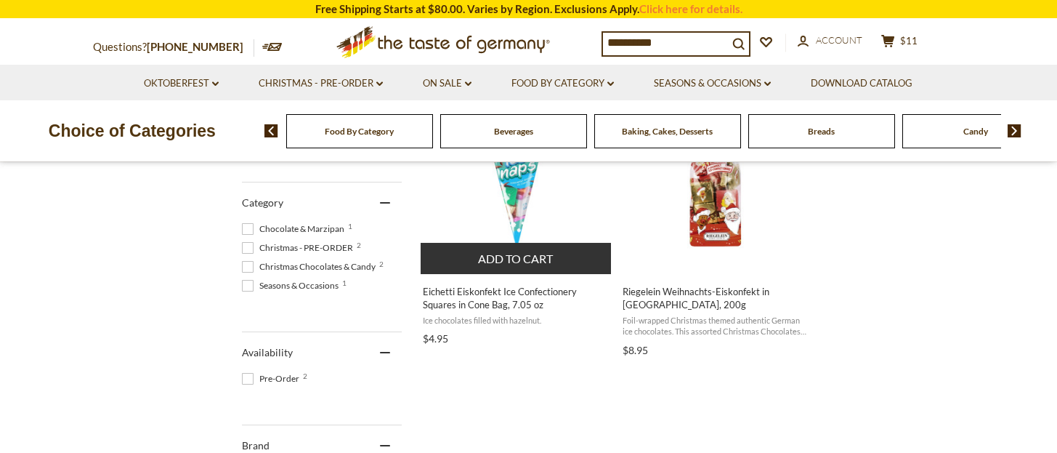
scroll to position [290, 0]
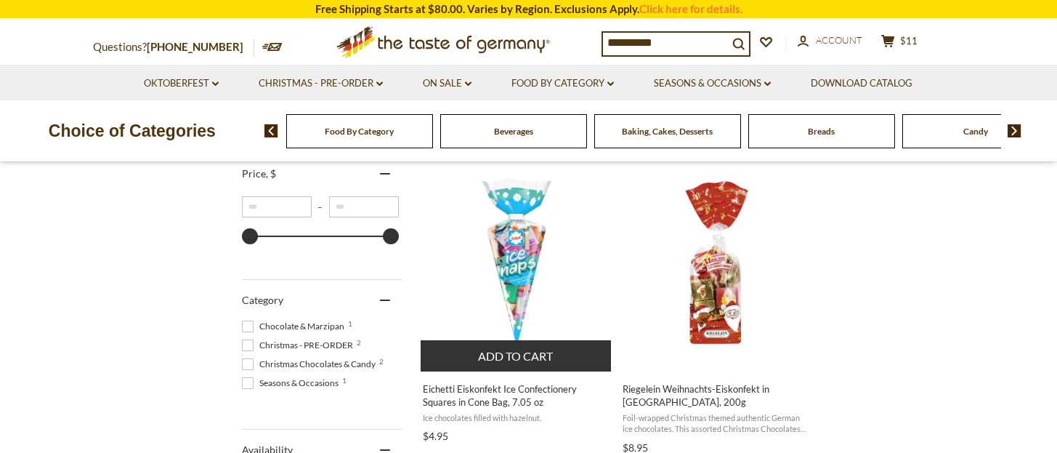
click at [515, 259] on img "Eichetti Eiskonfekt Ice Confectionery Squares in Cone Bag, 7.05 oz" at bounding box center [517, 262] width 193 height 193
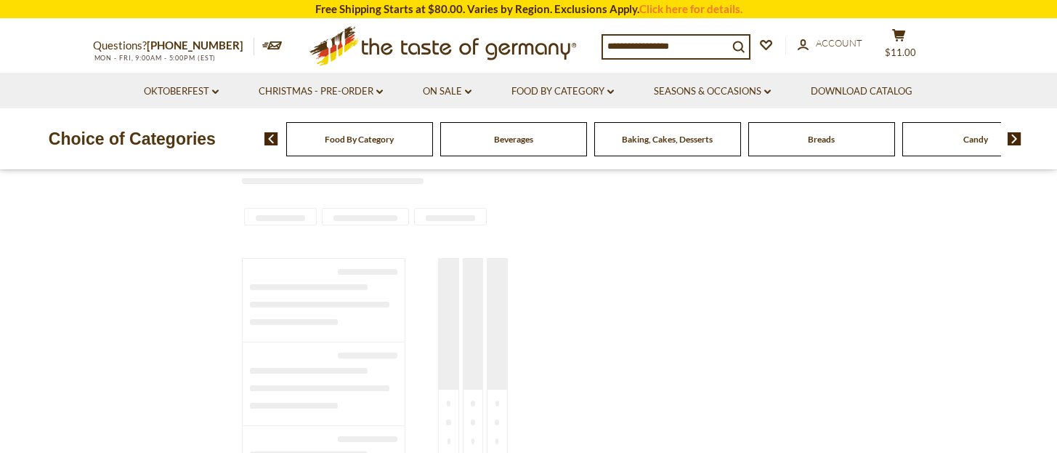
scroll to position [235, 0]
type input "**********"
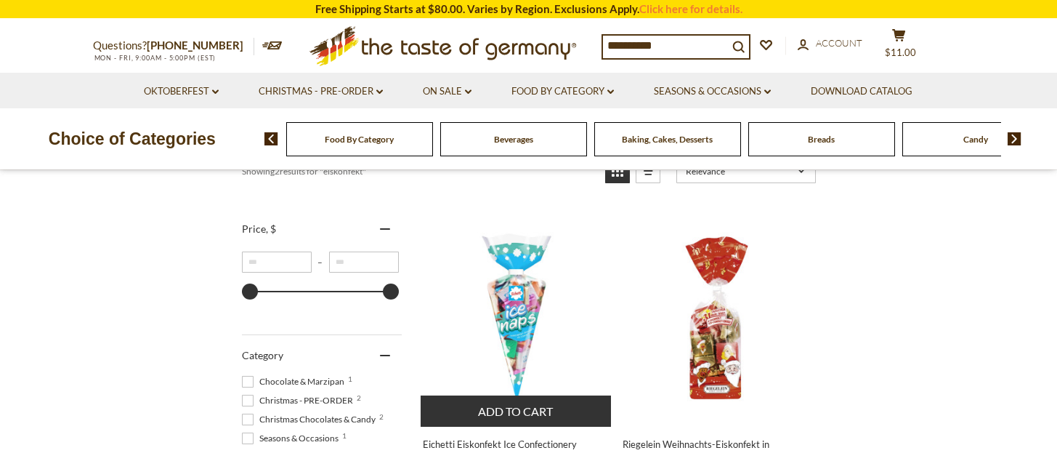
scroll to position [290, 0]
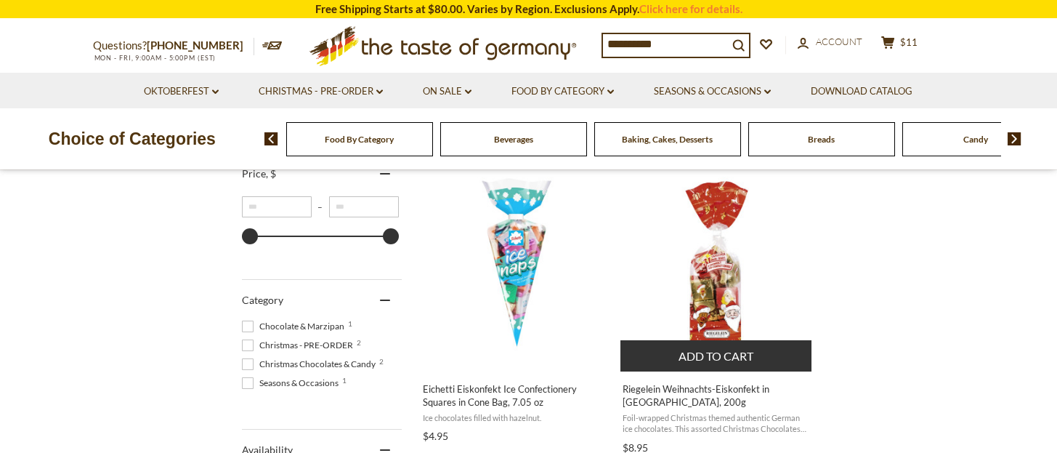
click at [709, 278] on img "Riegelein Weihnachts-Eiskonfekt in Bag, 200g" at bounding box center [717, 262] width 193 height 193
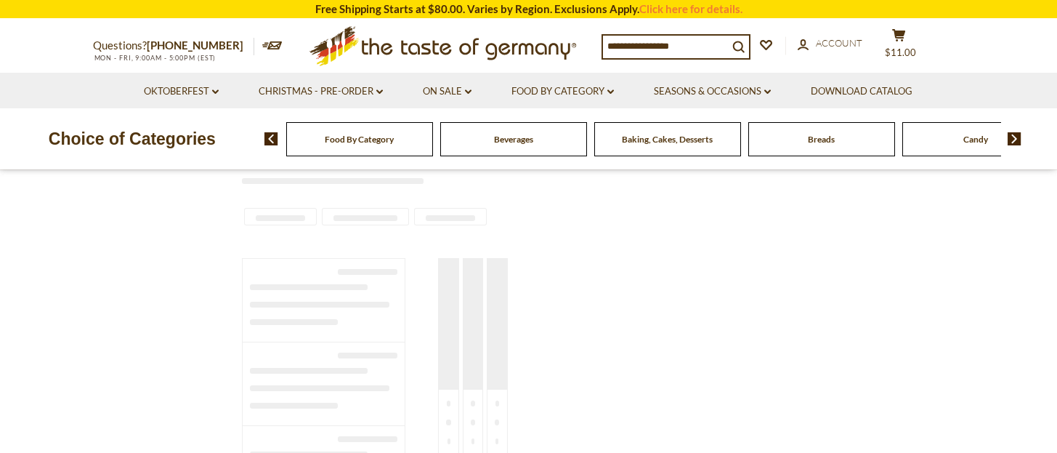
type input "**********"
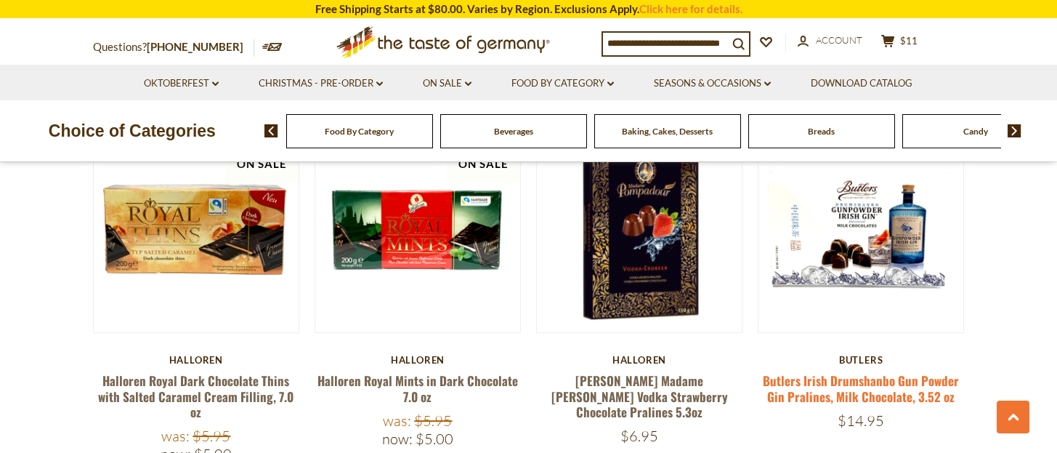
scroll to position [3435, 0]
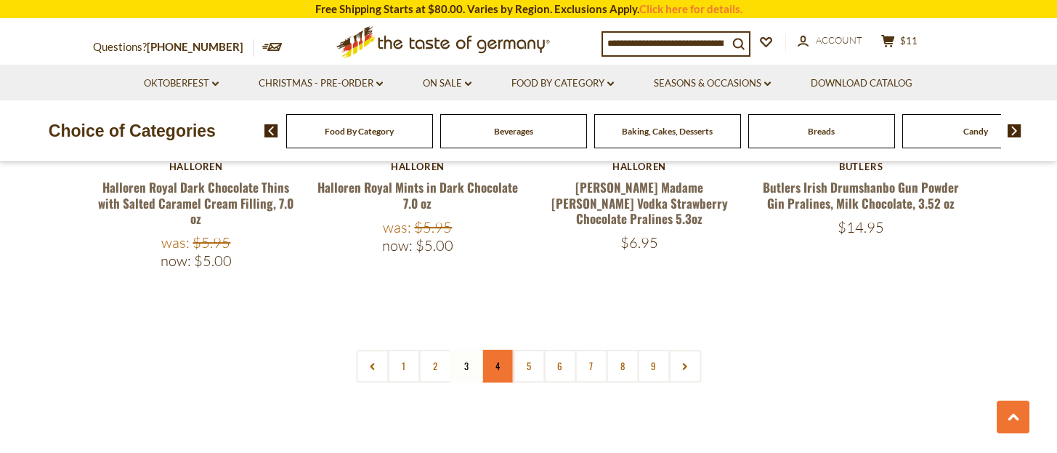
click at [496, 350] on link "4" at bounding box center [497, 366] width 33 height 33
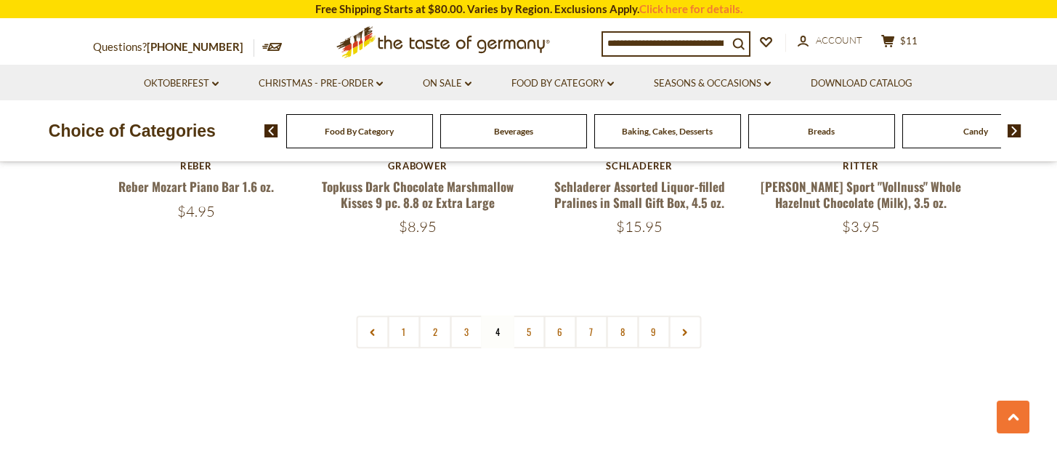
scroll to position [3338, 0]
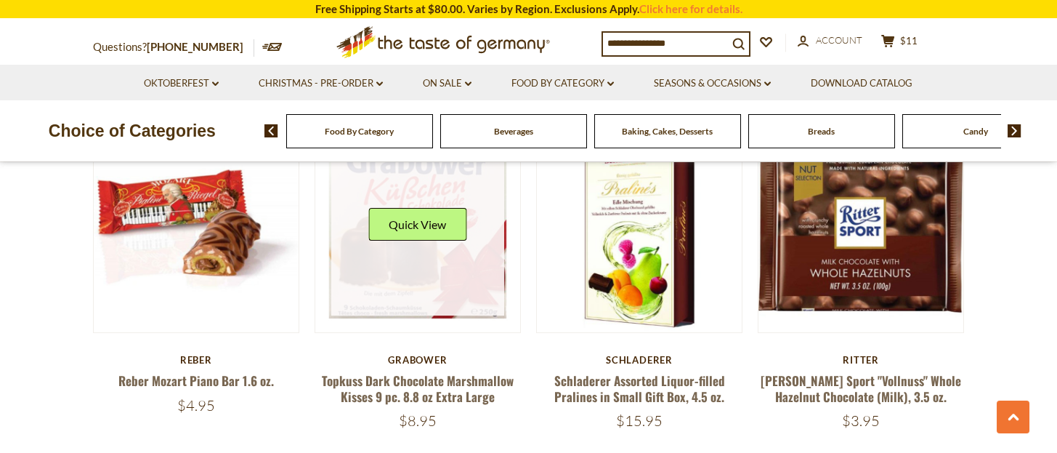
click at [410, 249] on link at bounding box center [417, 229] width 173 height 173
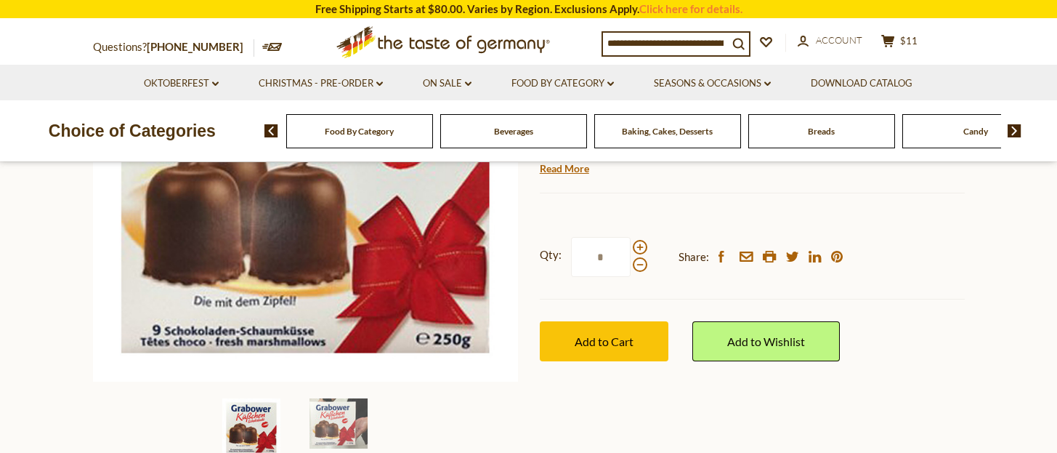
scroll to position [387, 0]
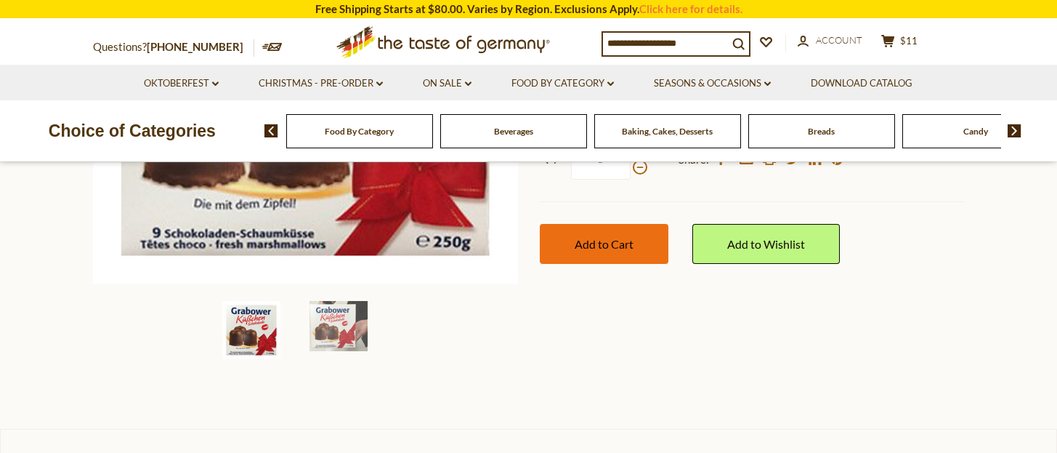
click at [595, 248] on span "Add to Cart" at bounding box center [604, 244] width 59 height 14
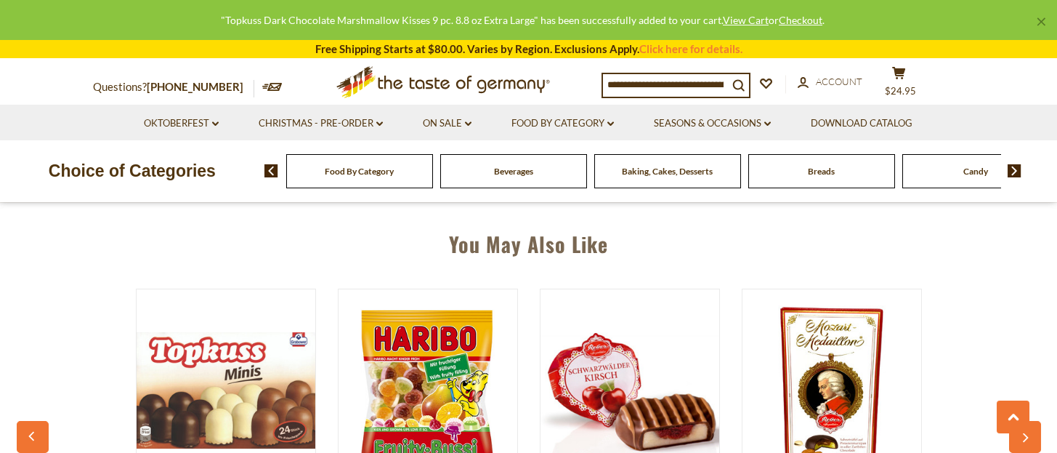
scroll to position [1065, 0]
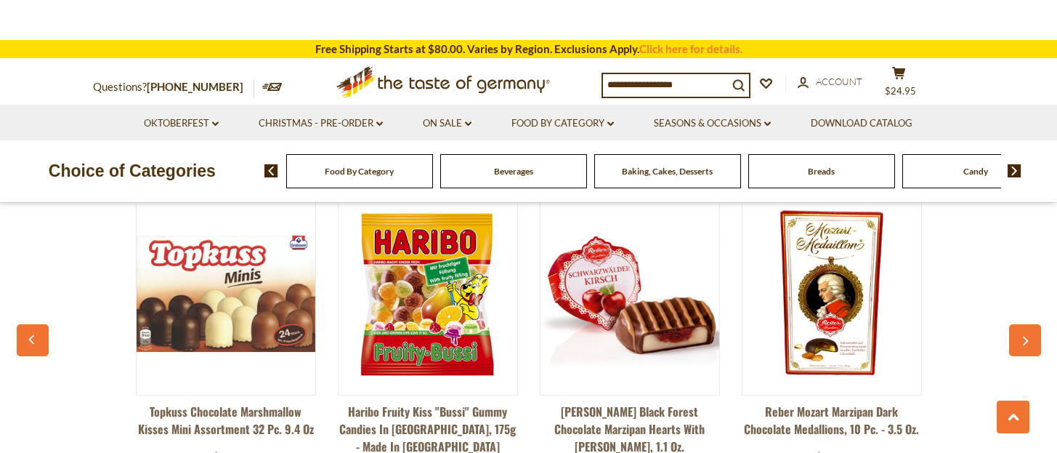
click at [259, 331] on img at bounding box center [226, 293] width 179 height 116
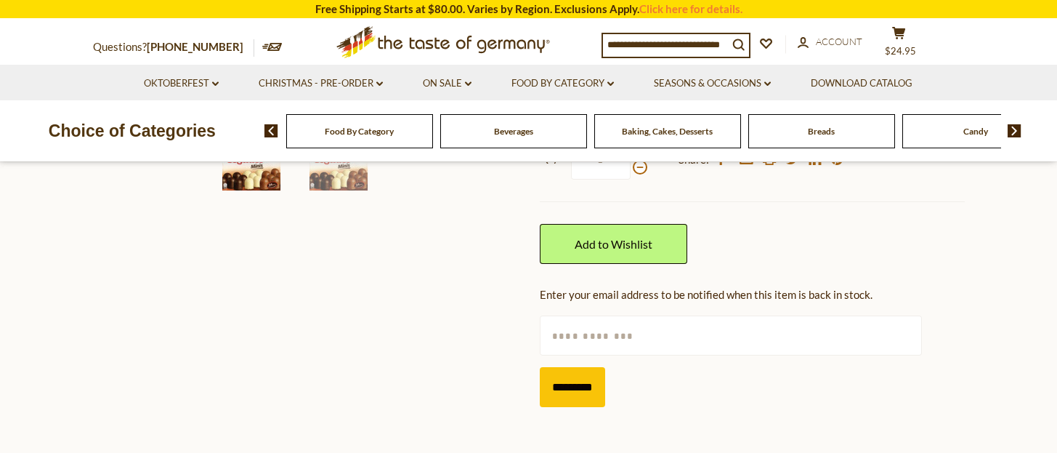
scroll to position [290, 0]
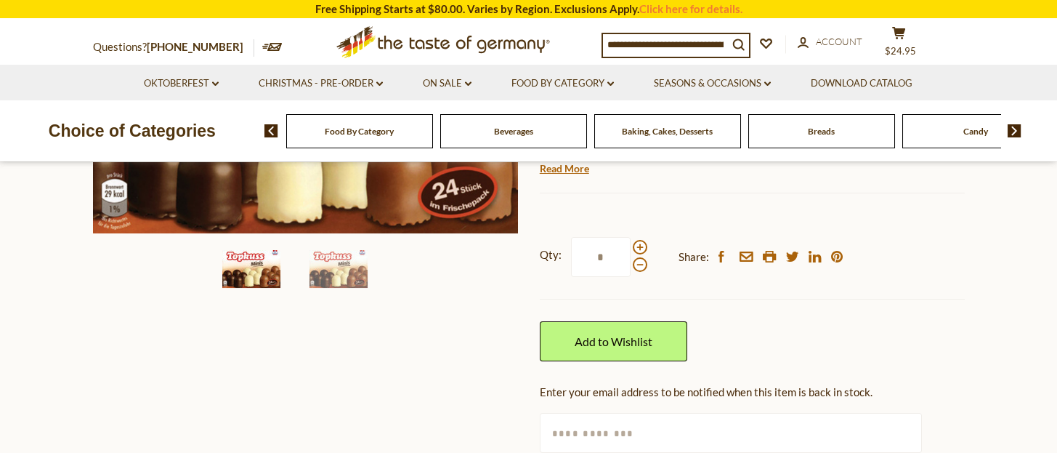
click at [251, 271] on img at bounding box center [251, 269] width 58 height 38
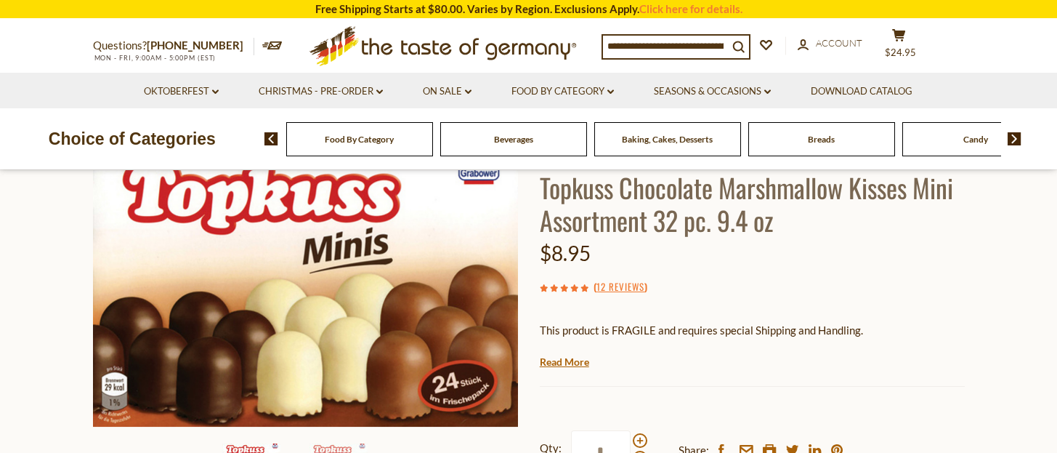
scroll to position [0, 0]
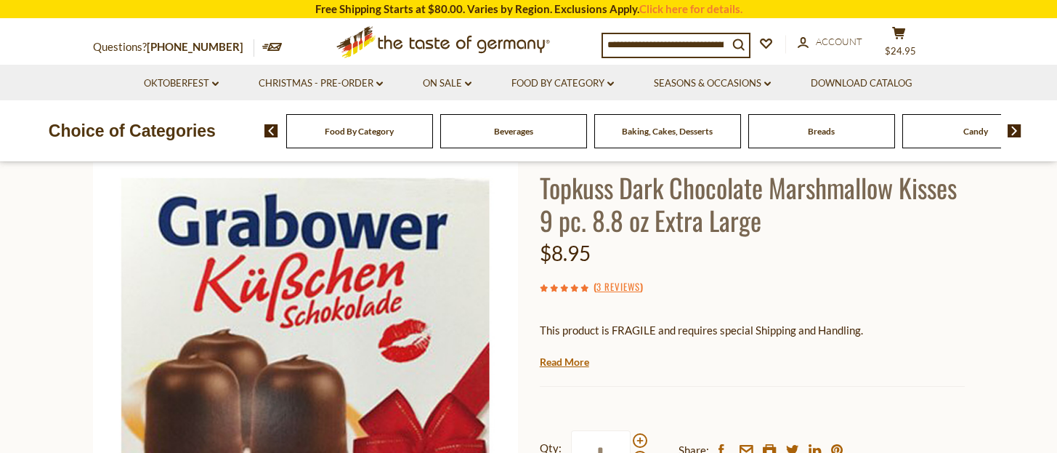
scroll to position [290, 0]
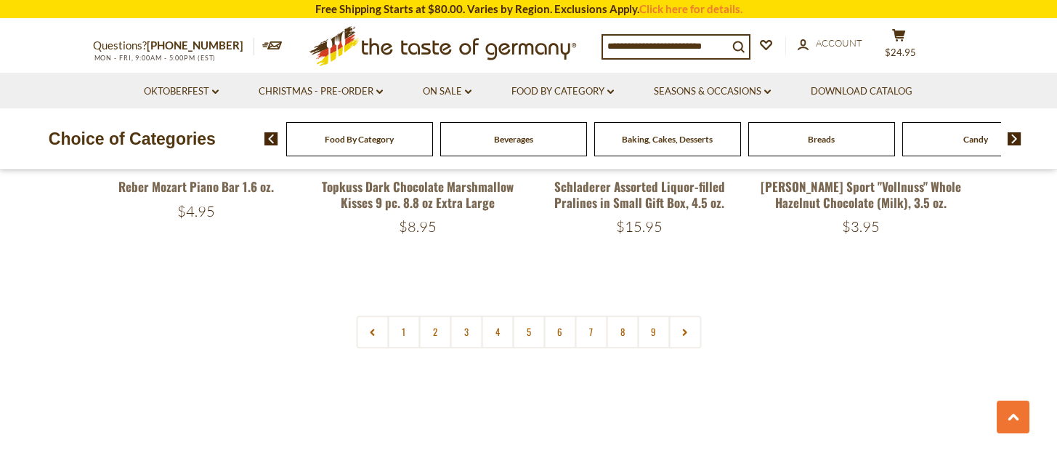
scroll to position [3629, 0]
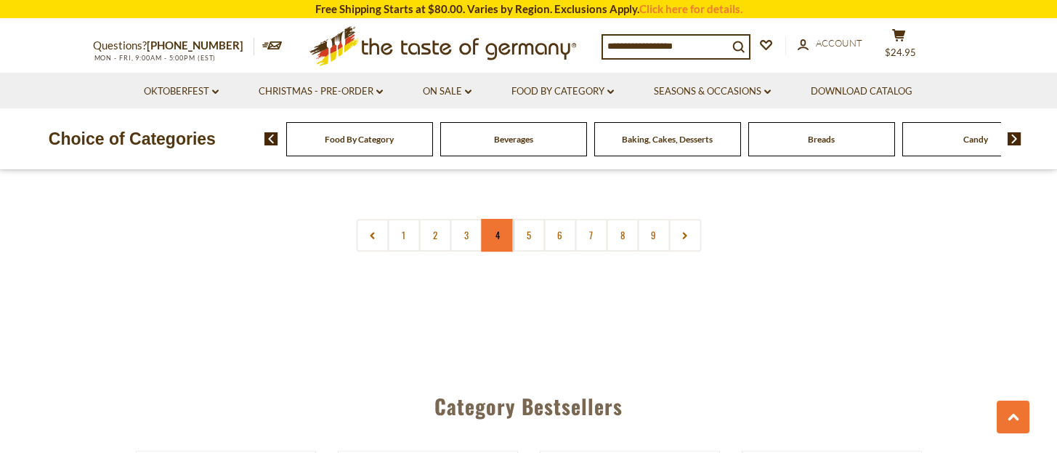
click at [497, 219] on link "4" at bounding box center [497, 235] width 33 height 33
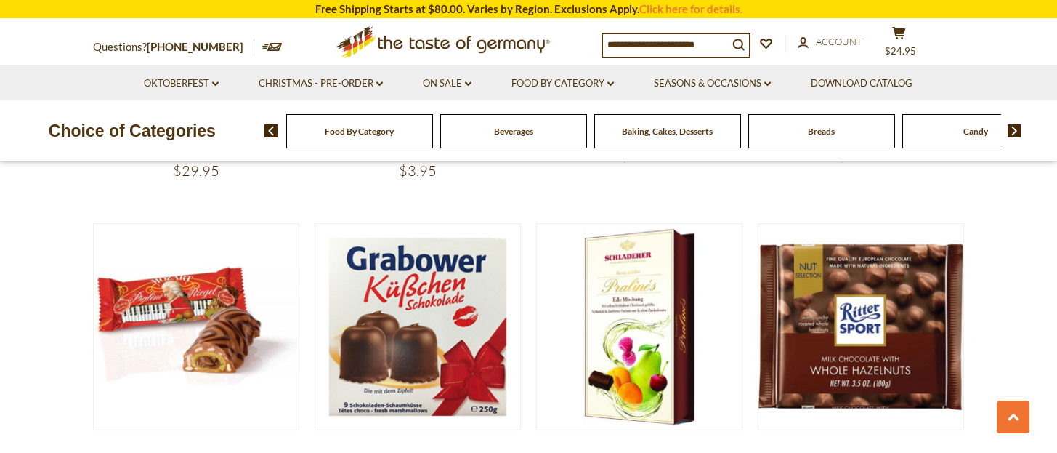
scroll to position [3435, 0]
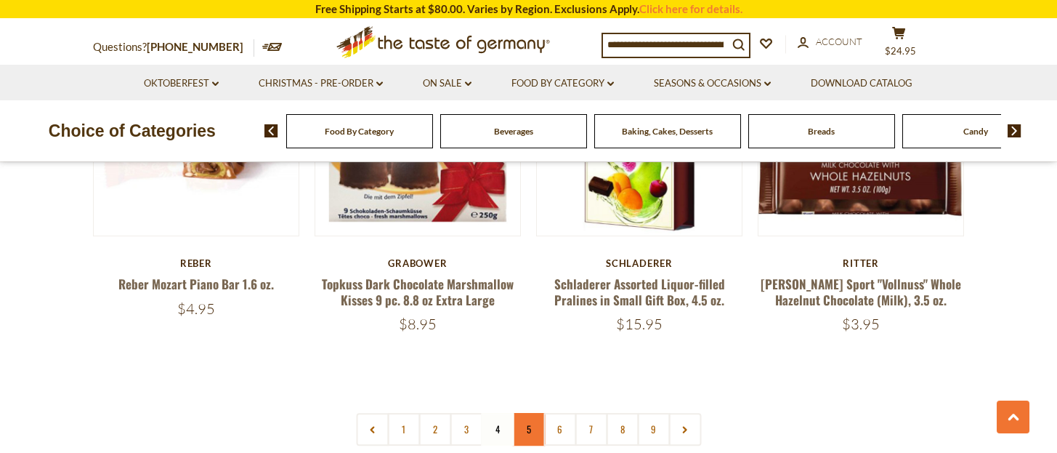
click at [530, 413] on link "5" at bounding box center [528, 429] width 33 height 33
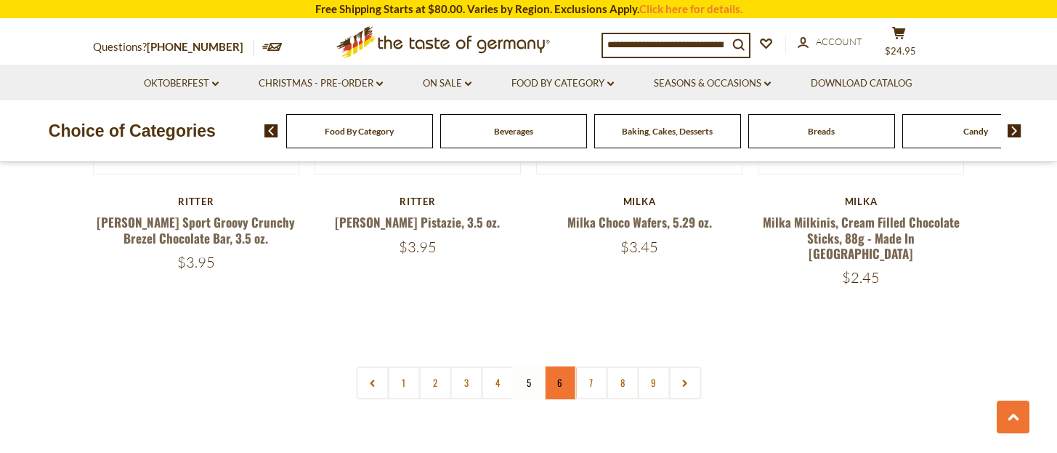
click at [554, 366] on link "6" at bounding box center [560, 382] width 33 height 33
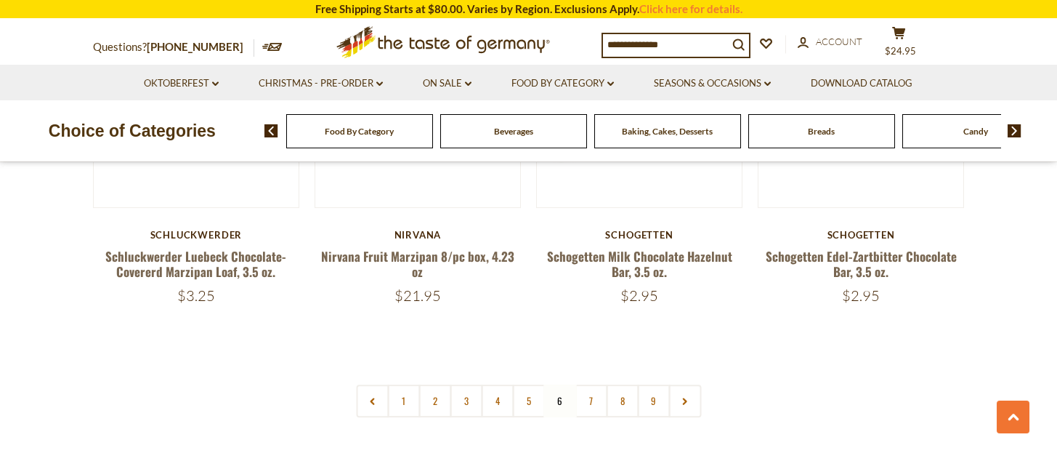
scroll to position [3532, 0]
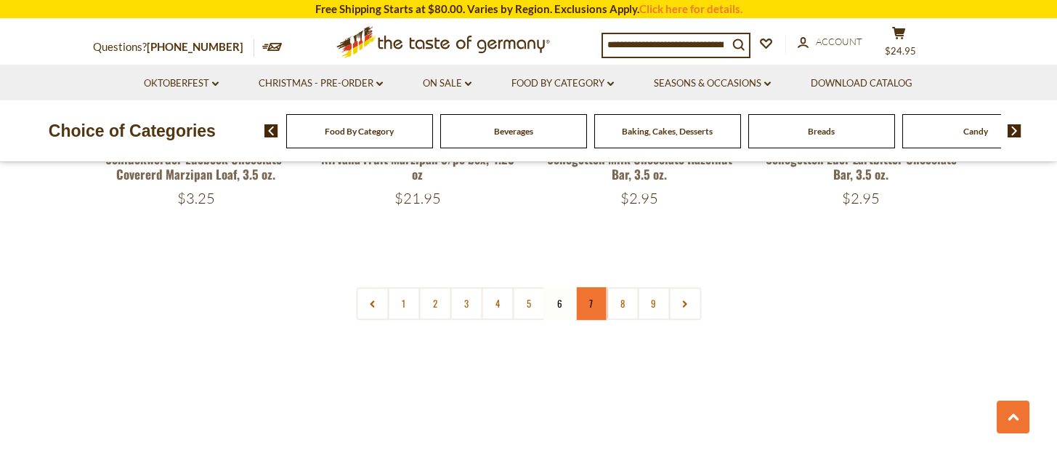
click at [589, 305] on link "7" at bounding box center [591, 303] width 33 height 33
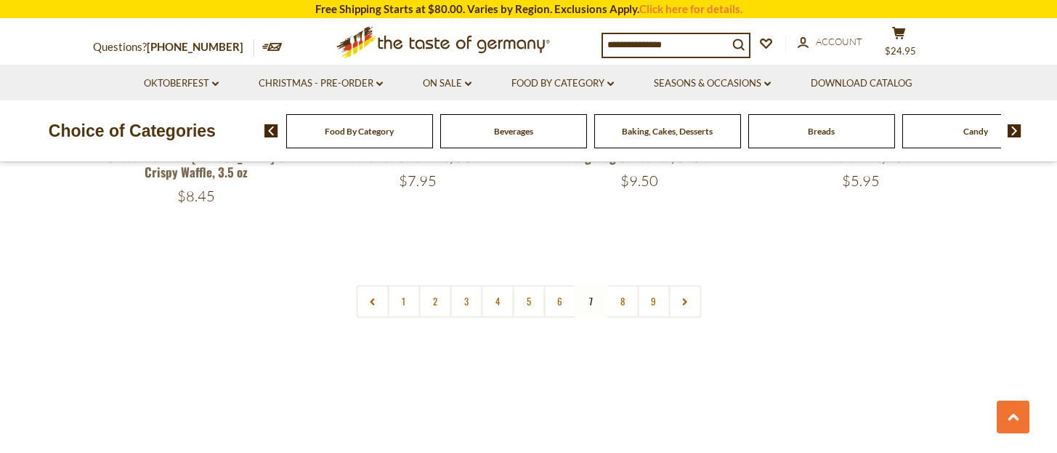
scroll to position [3629, 0]
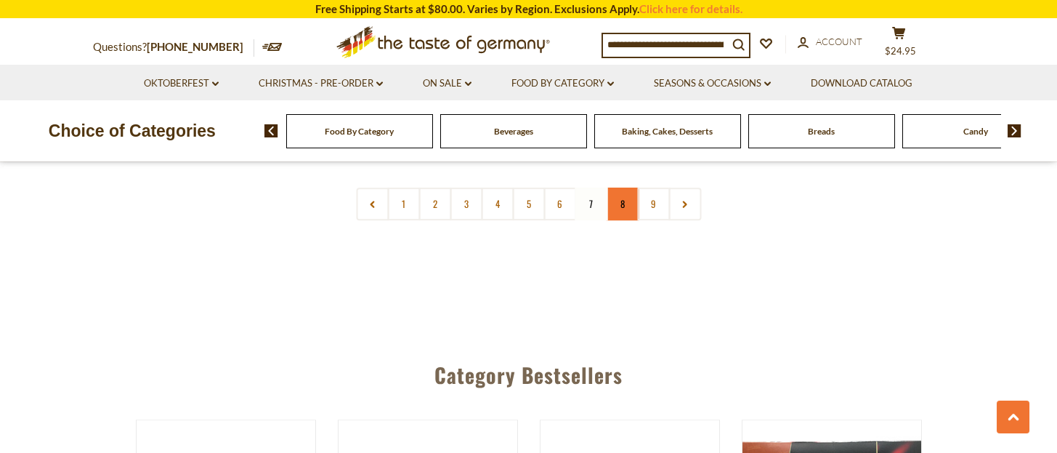
click at [624, 188] on link "8" at bounding box center [622, 203] width 33 height 33
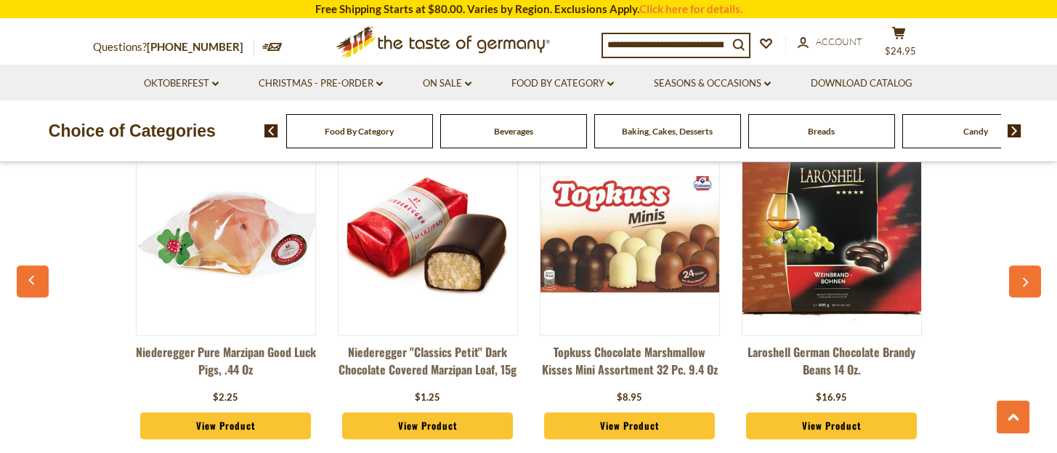
scroll to position [4210, 0]
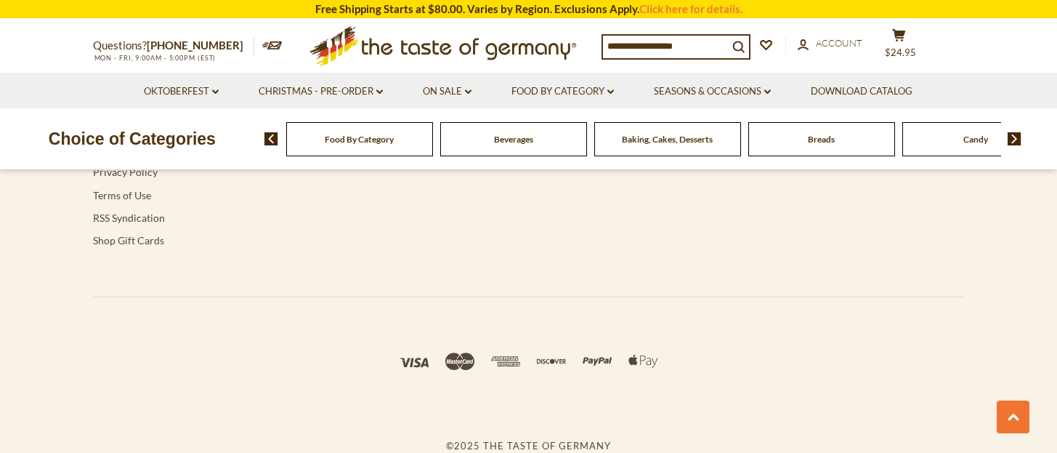
scroll to position [4749, 0]
